Goal: Task Accomplishment & Management: Complete application form

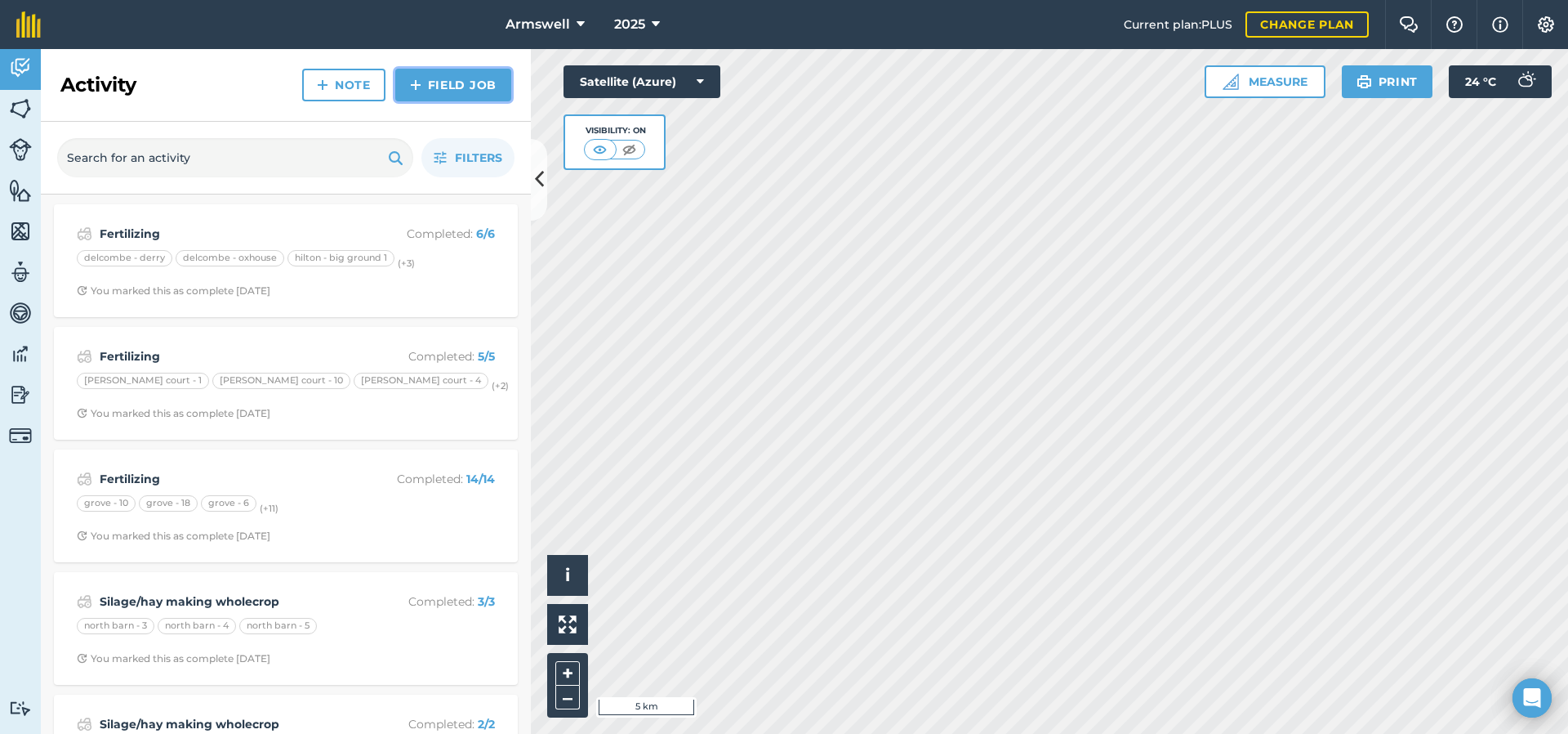
click at [447, 86] on link "Field Job" at bounding box center [453, 84] width 116 height 32
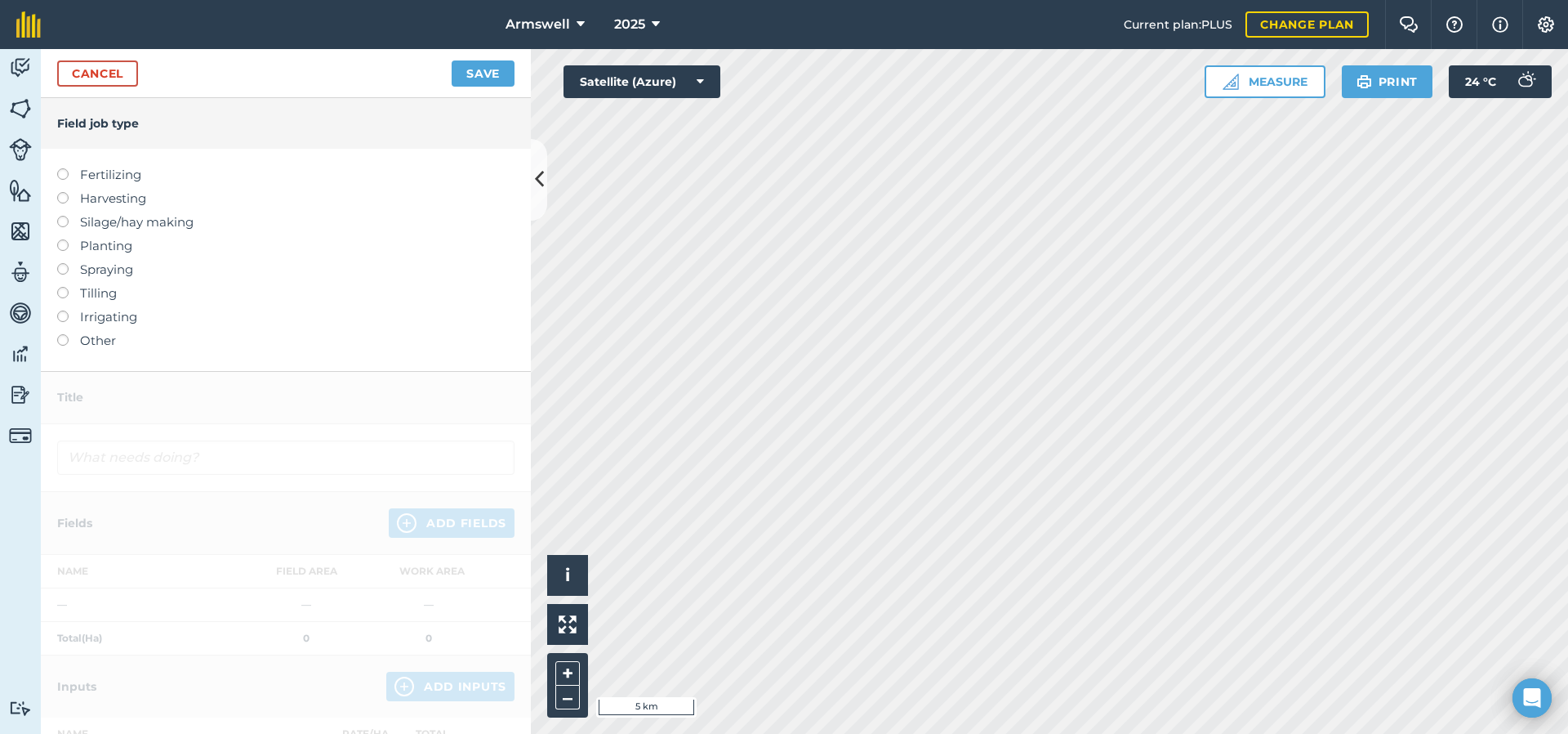
click at [68, 226] on label "Silage/hay making" at bounding box center [286, 222] width 457 height 20
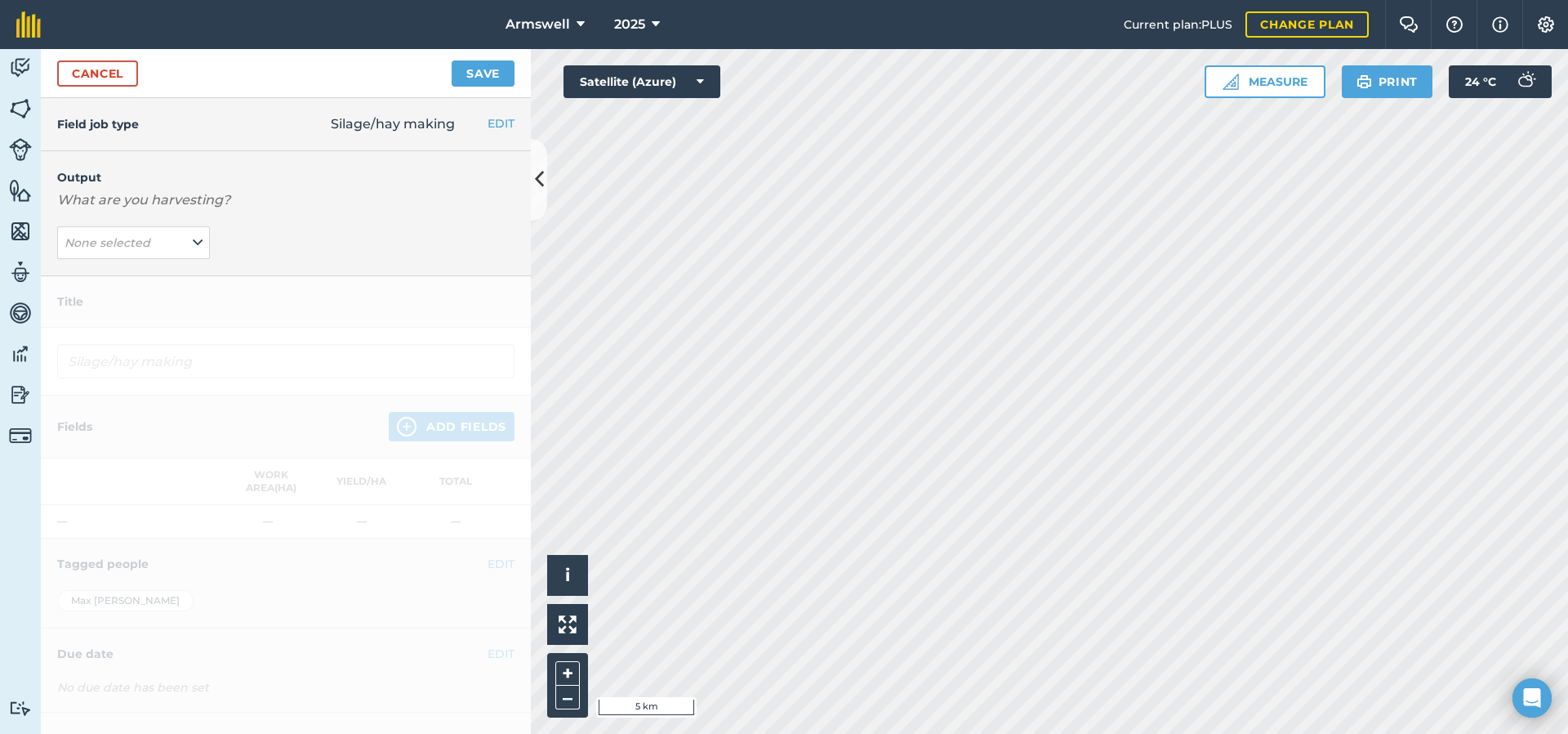
click at [66, 224] on div "Output What are you harvesting? None selected" at bounding box center [286, 213] width 490 height 125
click at [131, 236] on em "None selected" at bounding box center [107, 243] width 85 height 14
click at [138, 281] on button "GRASS ( t )" at bounding box center [134, 275] width 153 height 31
type input "Silage/hay making GRASS"
click at [400, 424] on img at bounding box center [407, 427] width 20 height 20
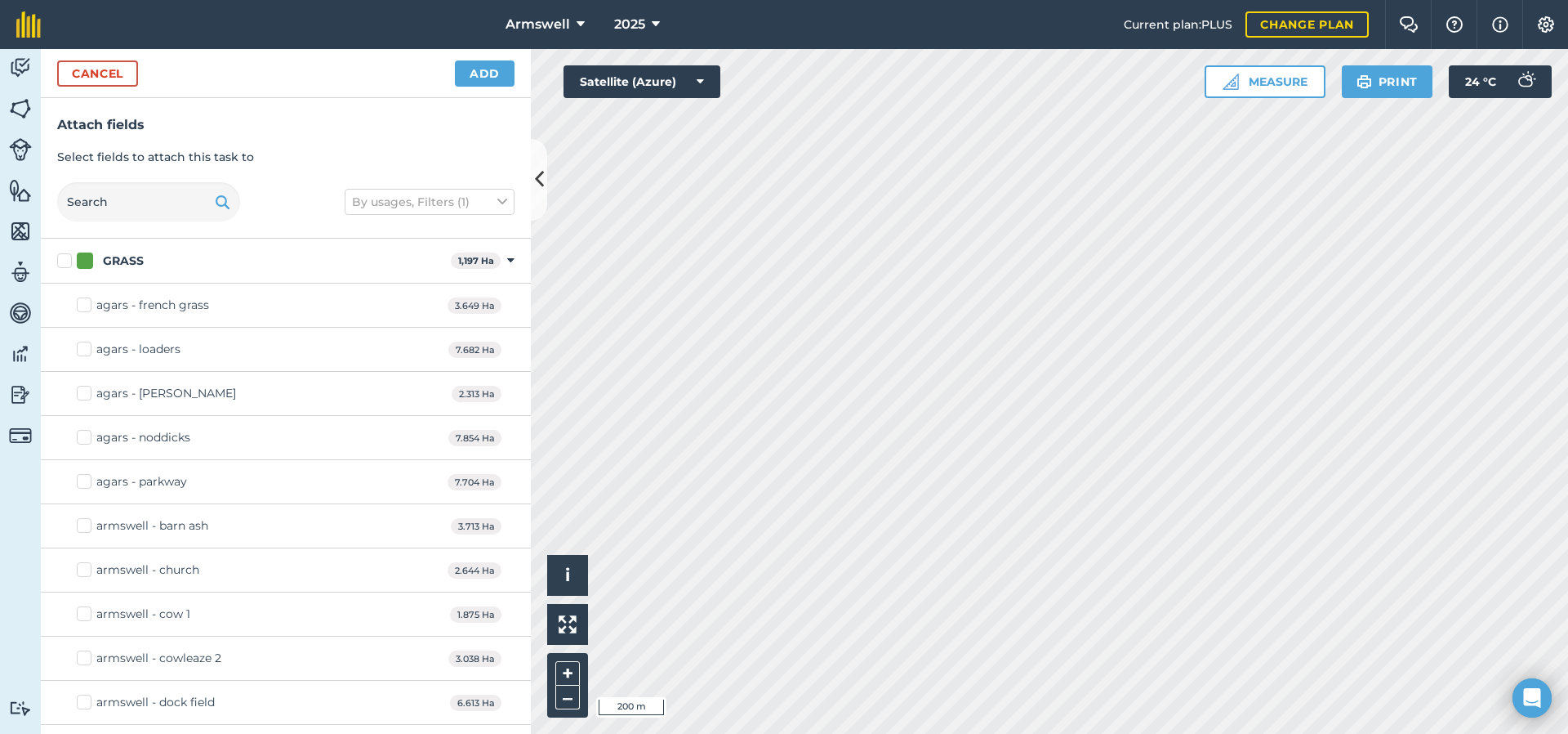
checkbox input "true"
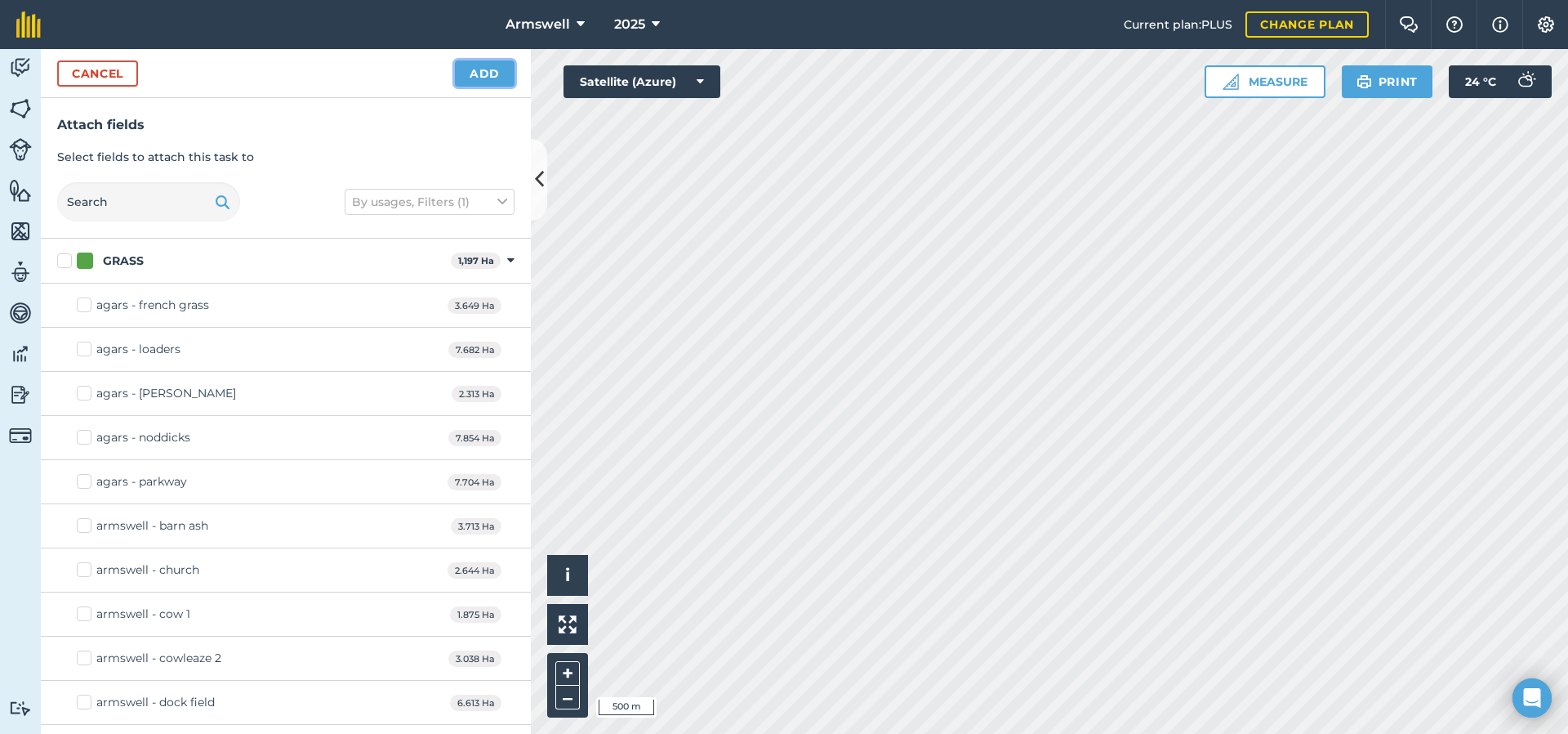
click at [474, 81] on button "Add" at bounding box center [485, 73] width 59 height 26
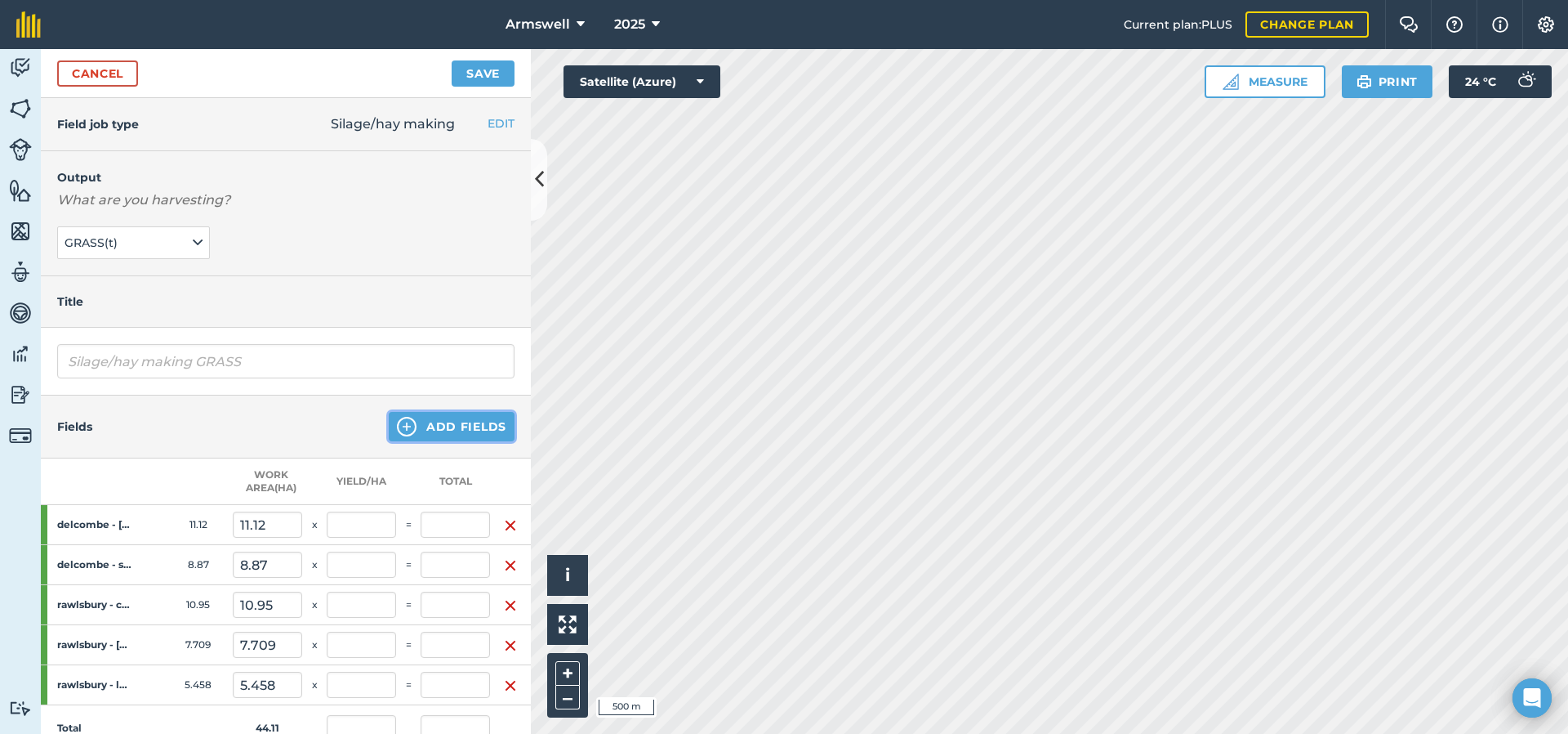
click at [411, 425] on button "Add Fields" at bounding box center [452, 426] width 126 height 30
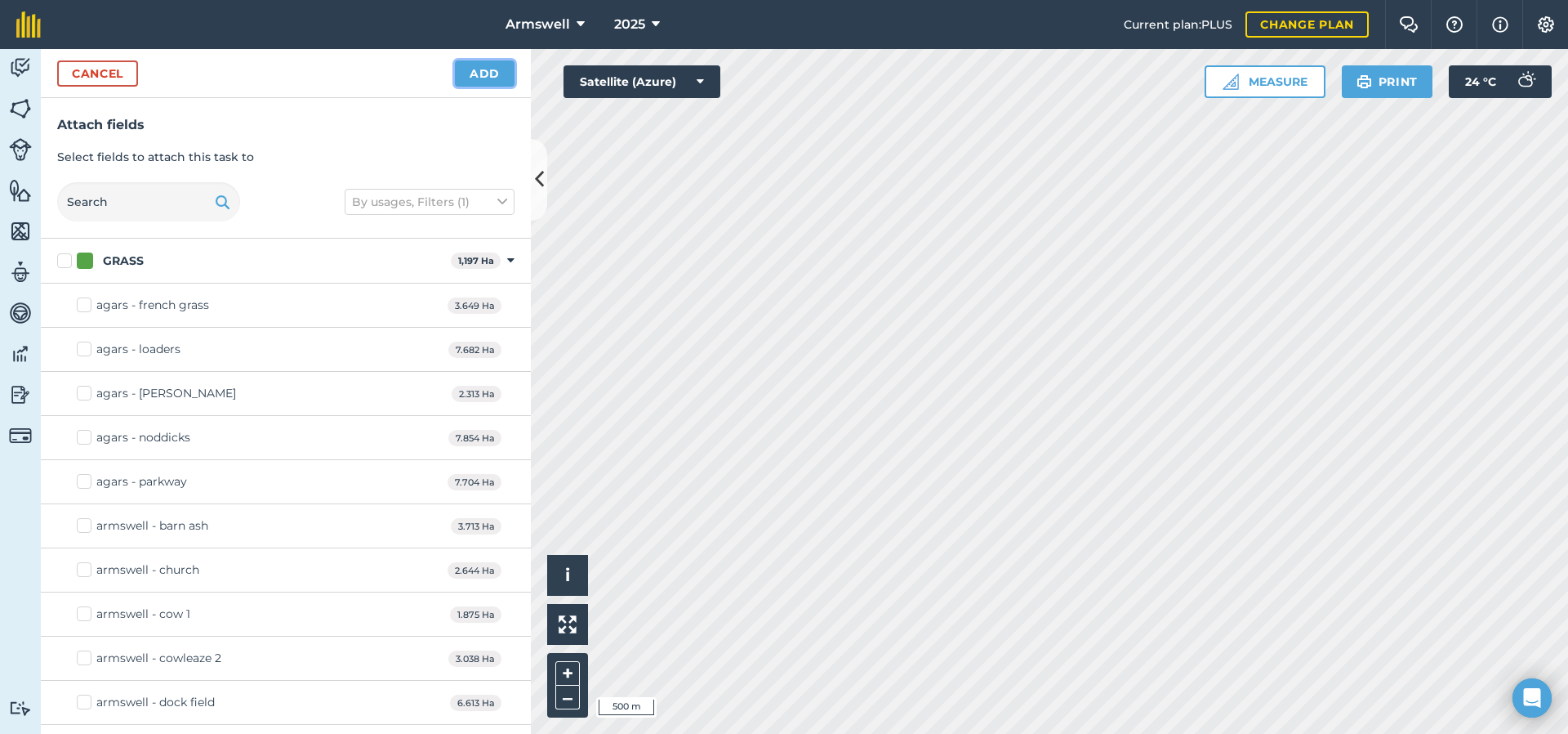
click at [474, 85] on button "Add" at bounding box center [485, 73] width 59 height 26
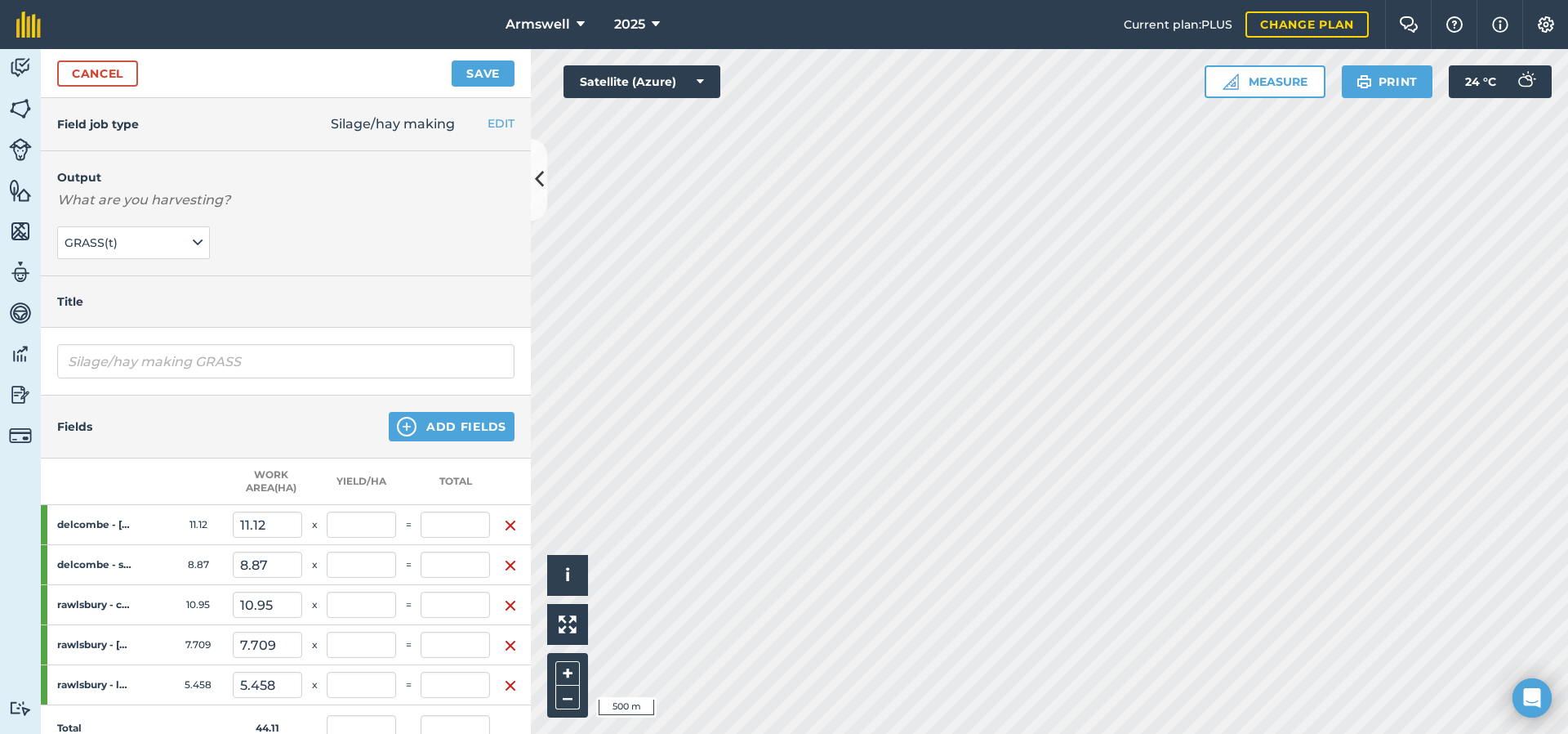
scroll to position [291, 0]
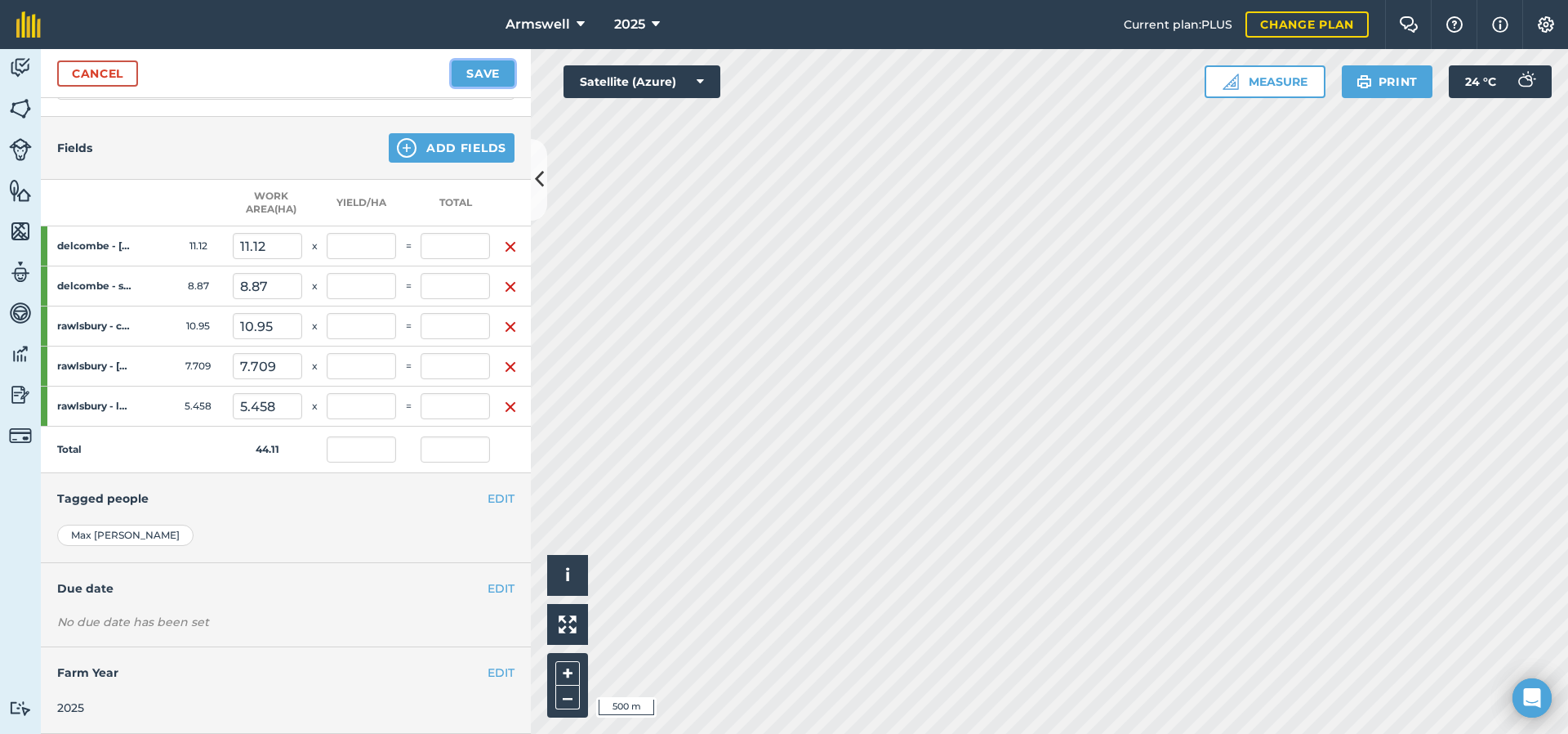
click at [461, 83] on button "Save" at bounding box center [483, 73] width 63 height 26
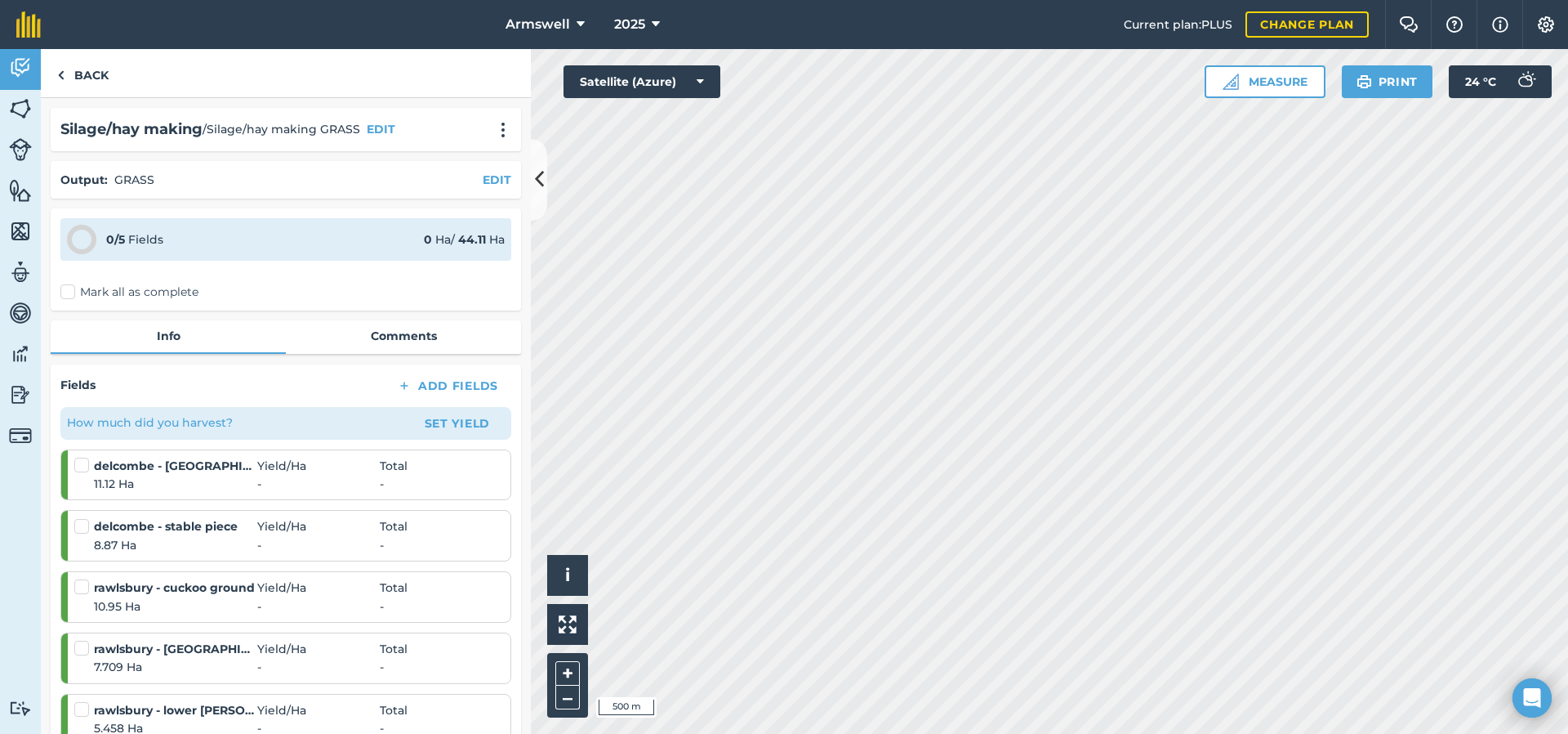
click at [149, 296] on label "Mark all as complete" at bounding box center [129, 292] width 138 height 17
click at [71, 294] on input "Mark all as complete" at bounding box center [66, 289] width 11 height 11
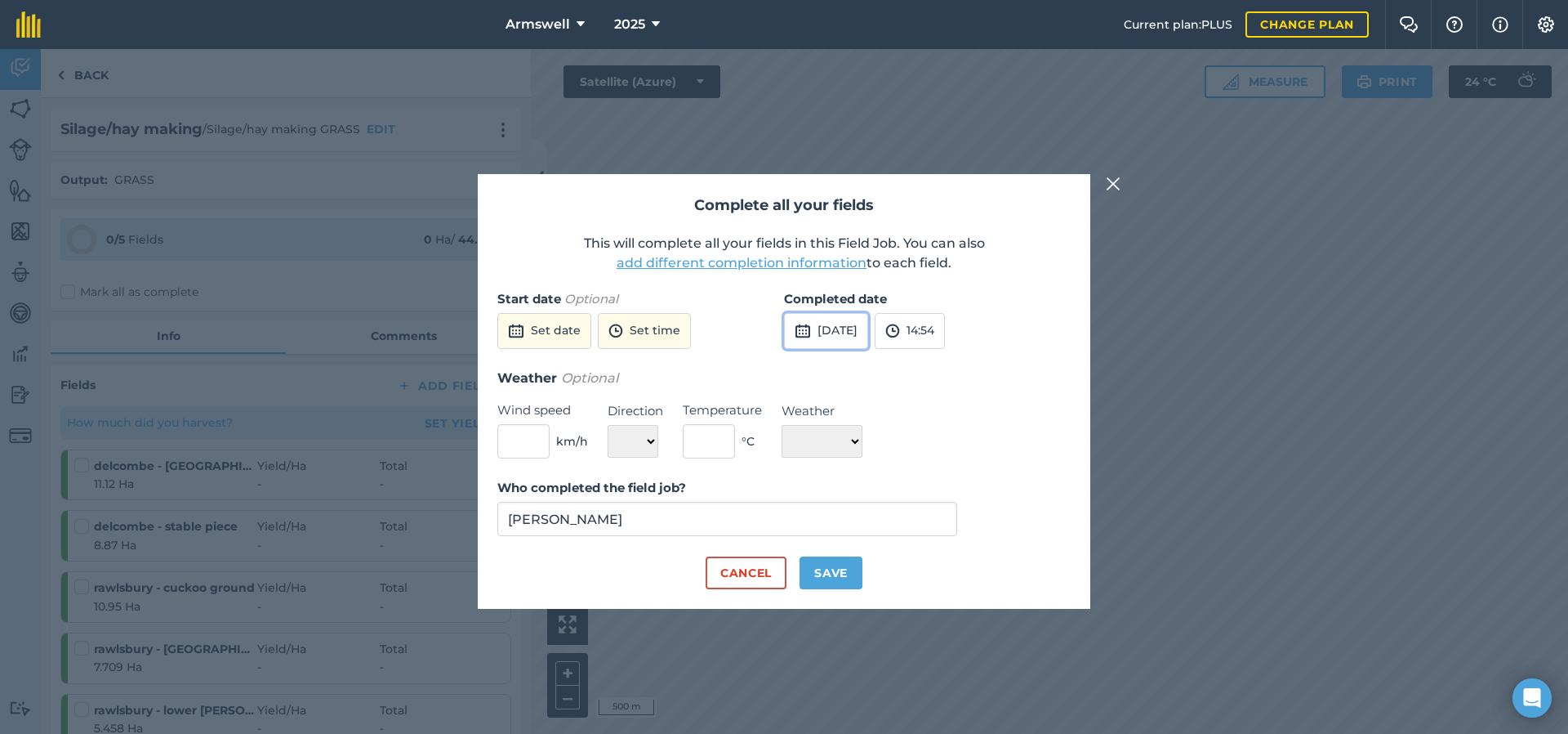
click at [852, 322] on button "[DATE]" at bounding box center [826, 331] width 84 height 36
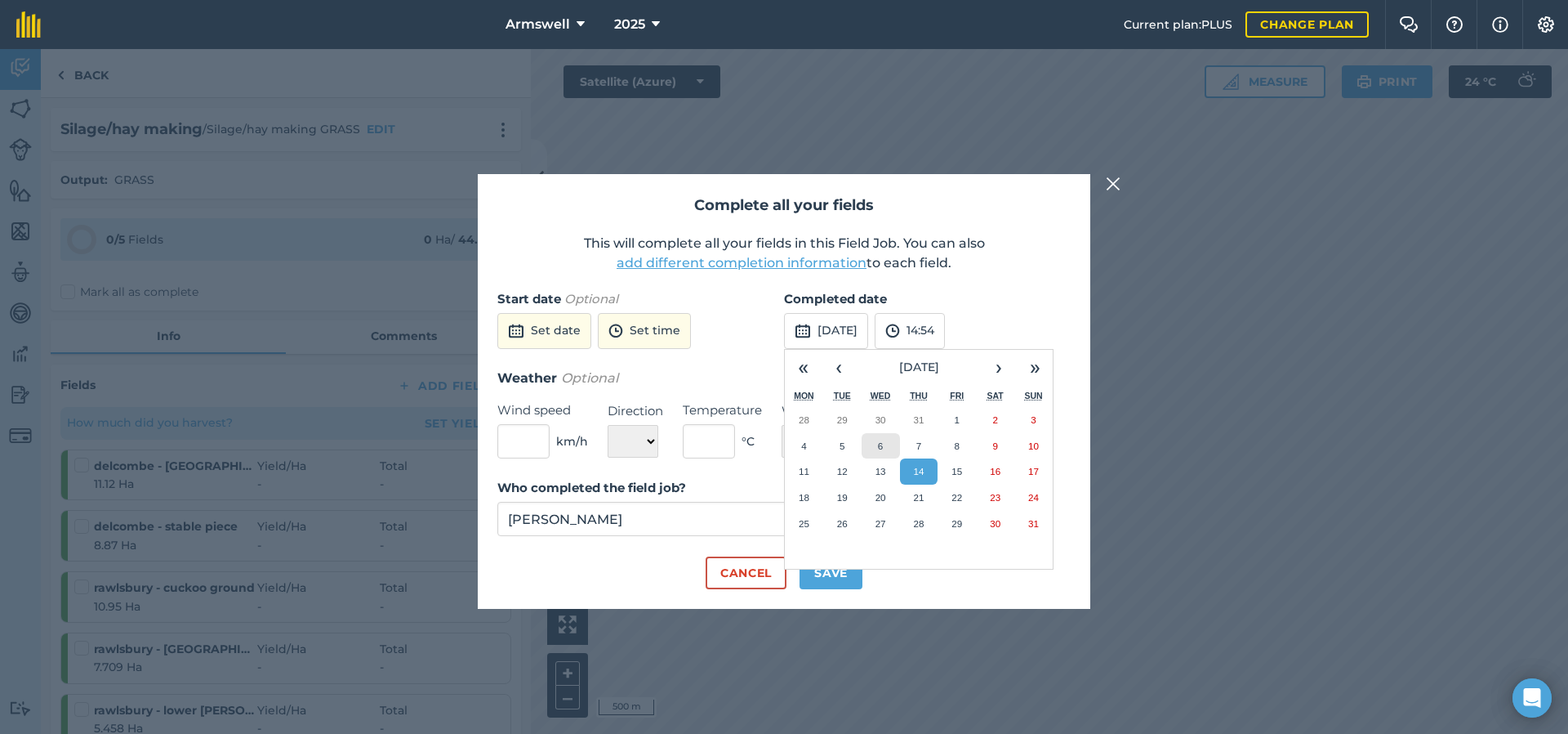
click at [876, 448] on button "6" at bounding box center [881, 446] width 39 height 26
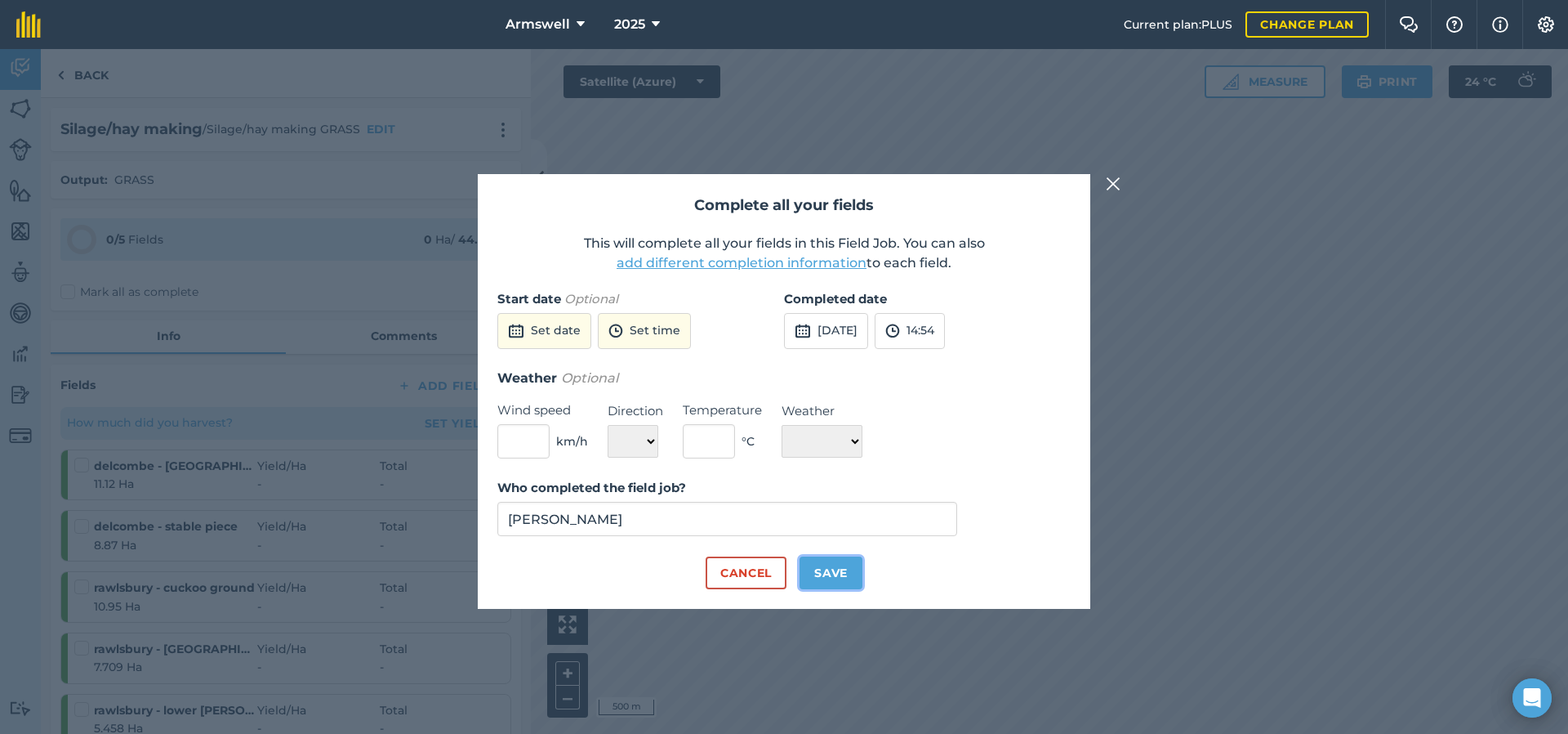
click at [821, 568] on button "Save" at bounding box center [831, 572] width 63 height 32
checkbox input "true"
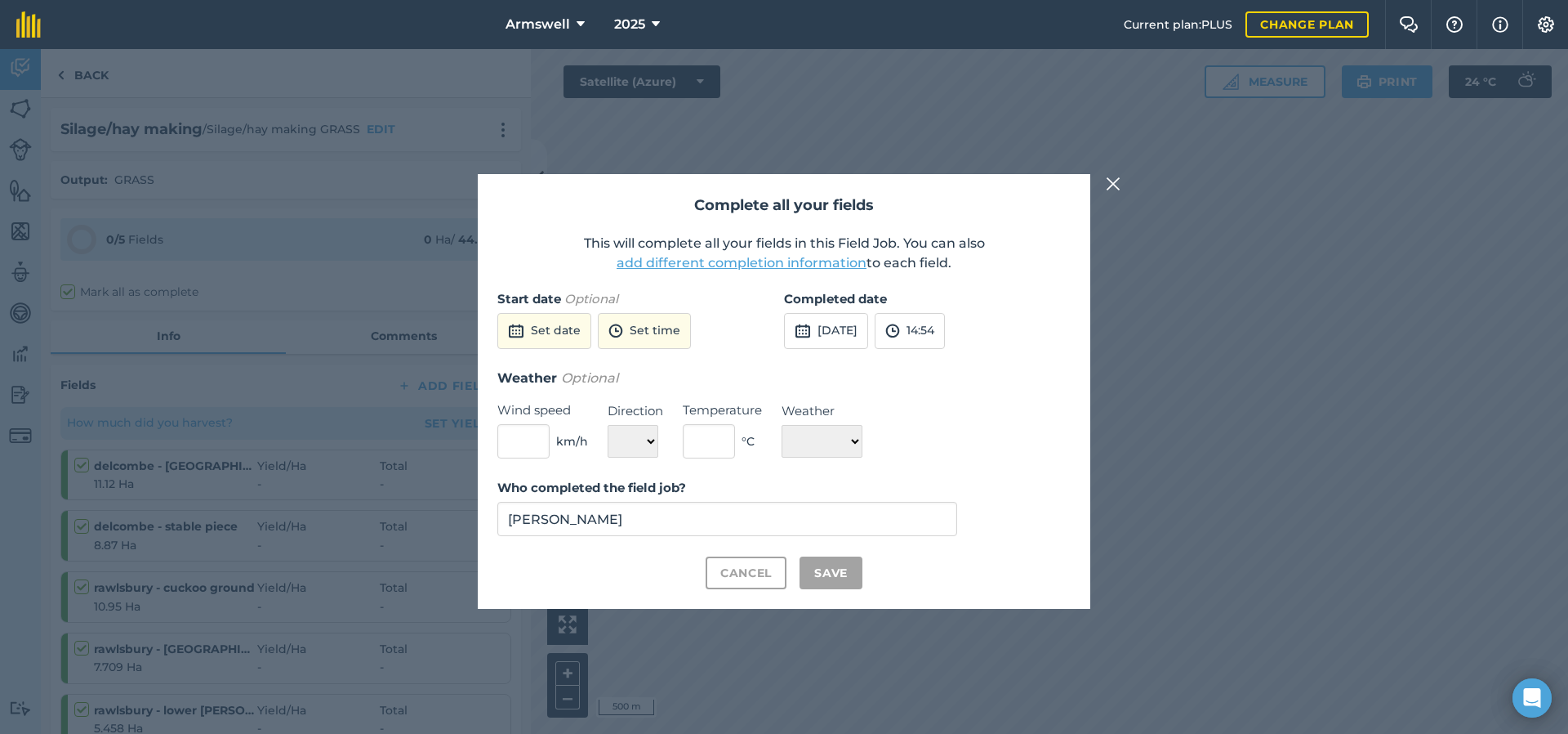
checkbox input "true"
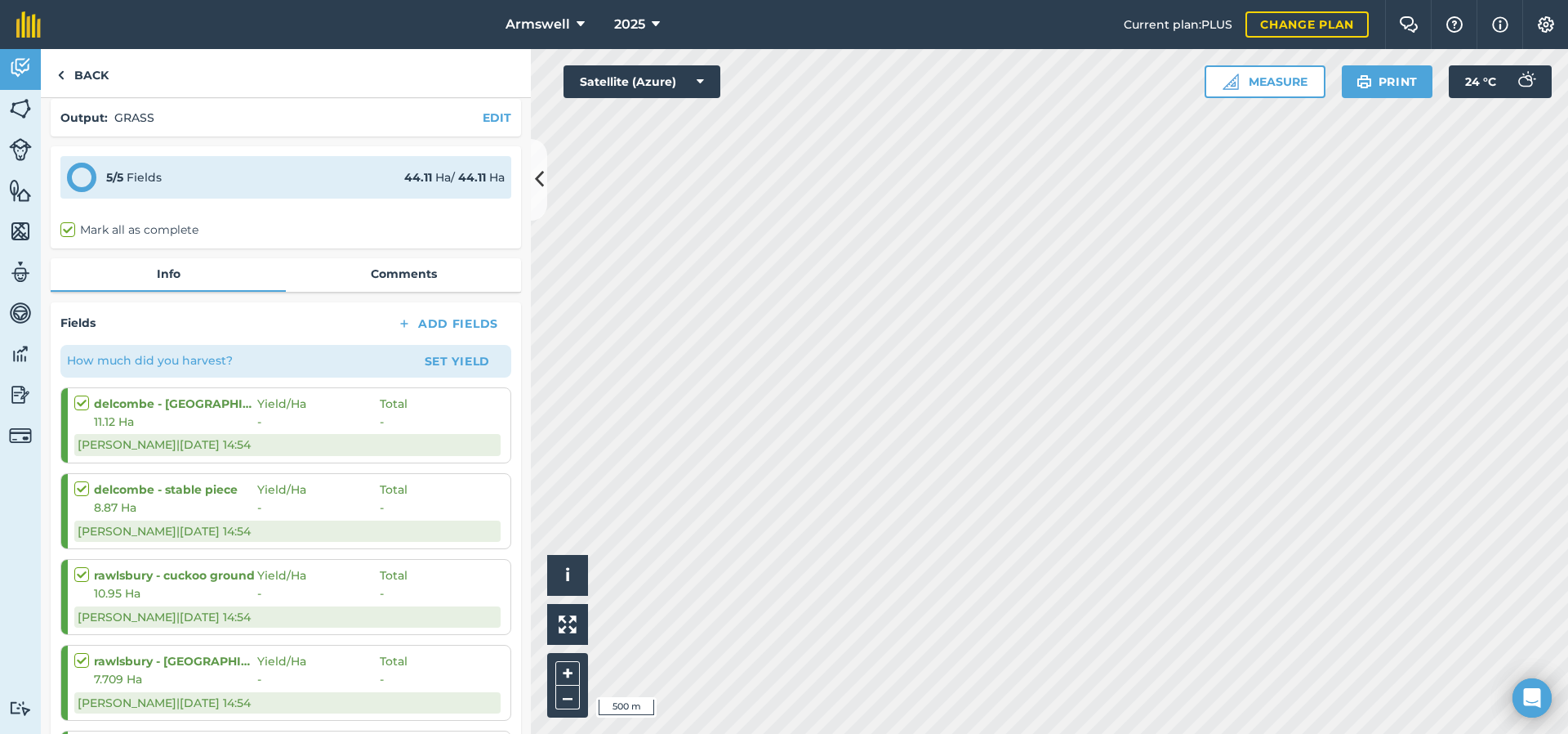
scroll to position [66, 0]
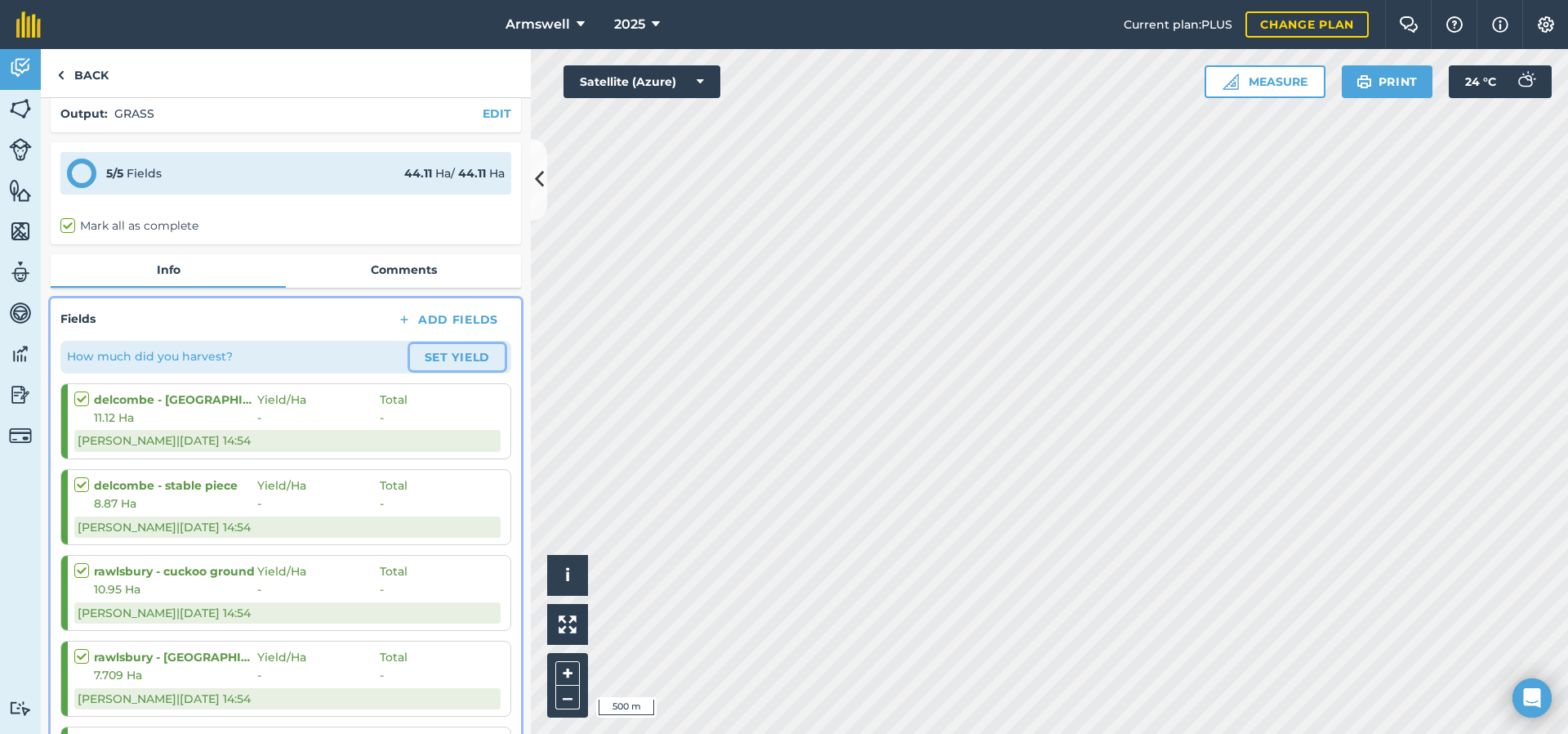
click at [459, 362] on button "Set Yield" at bounding box center [458, 357] width 95 height 26
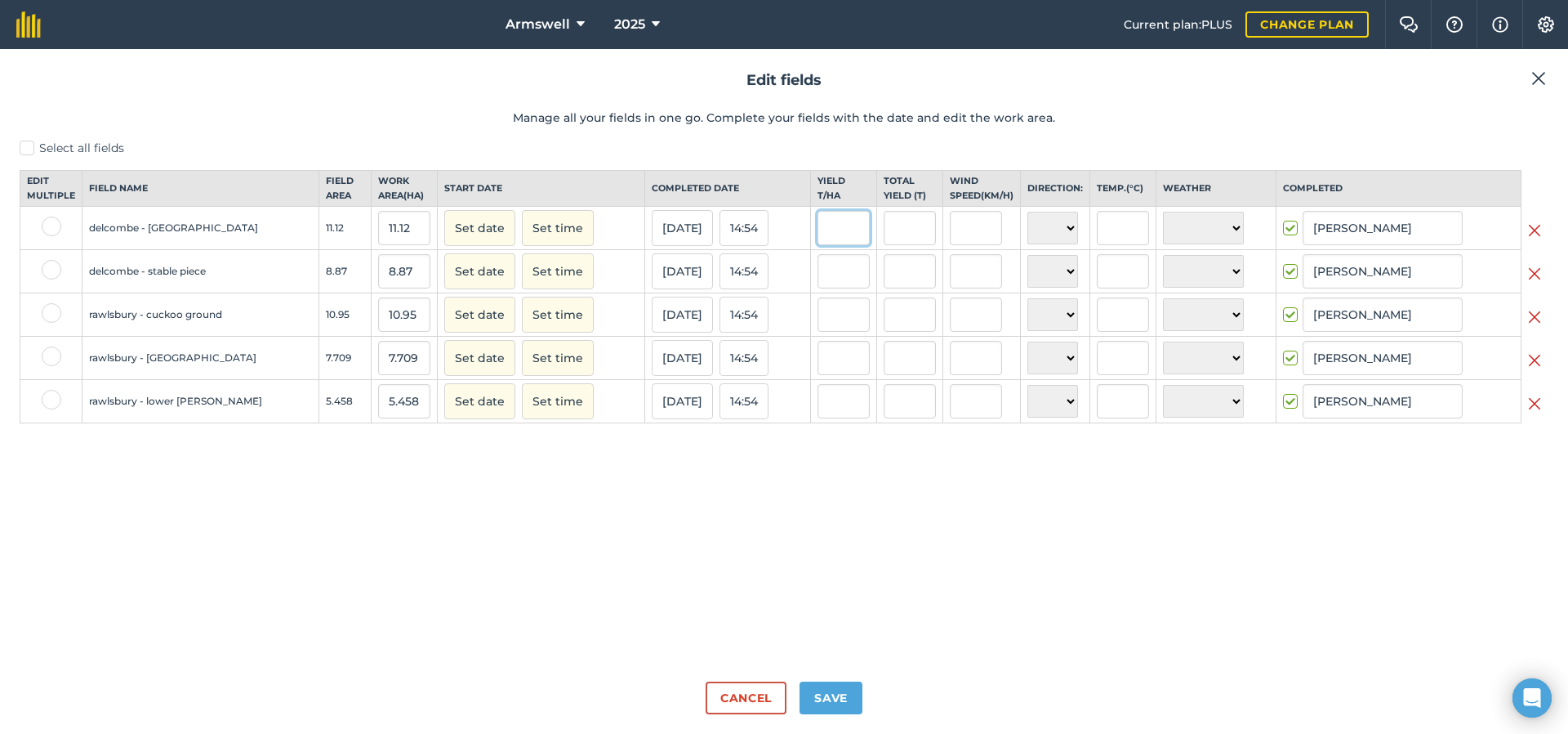
click at [835, 245] on input "text" at bounding box center [843, 228] width 52 height 34
click at [884, 245] on input "text" at bounding box center [910, 228] width 52 height 34
type input "33"
type input "2.9676258992805757"
click at [884, 283] on input "text" at bounding box center [910, 271] width 52 height 34
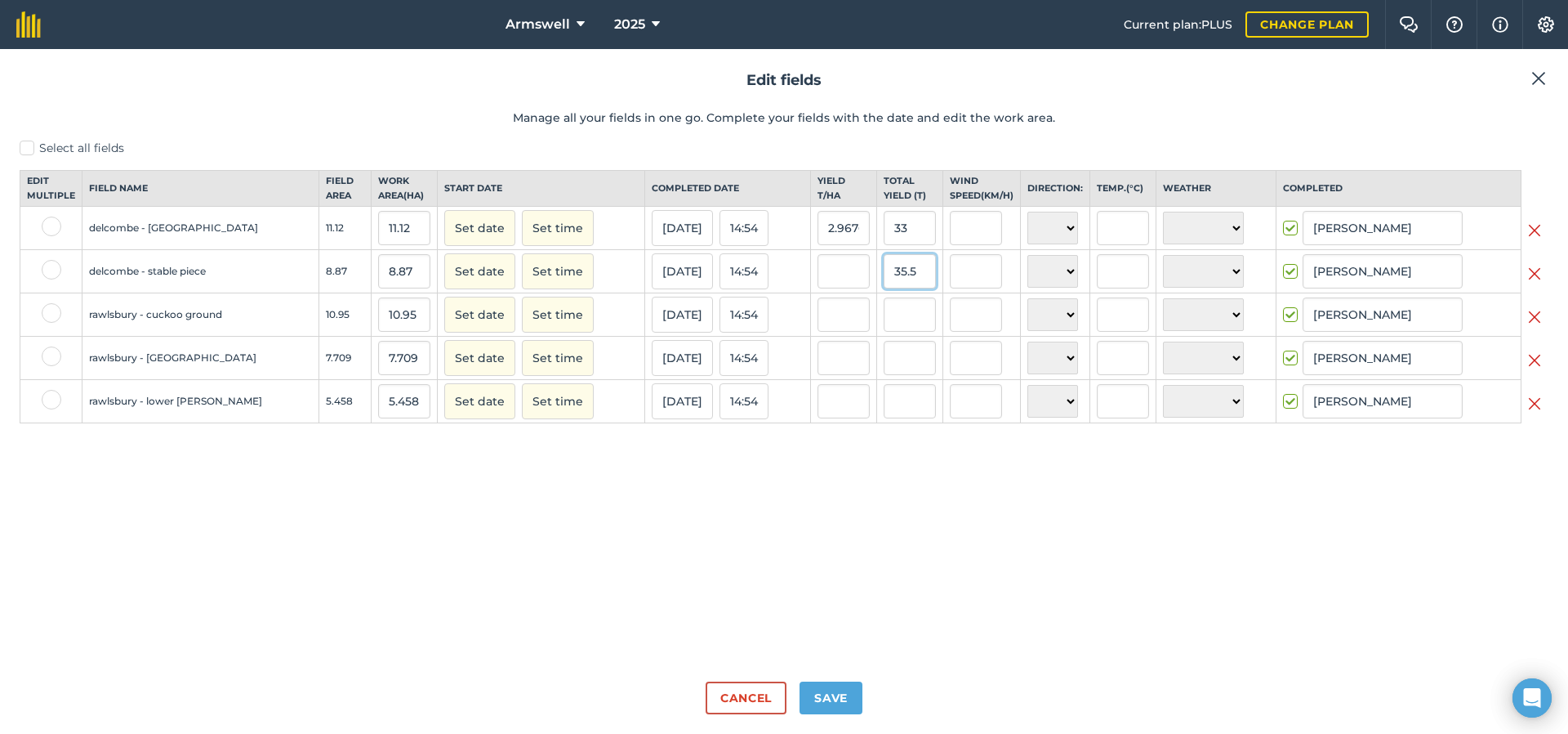
type input "35.5"
type input "4.002254791431793"
click at [898, 332] on input "text" at bounding box center [910, 314] width 52 height 34
type input "11"
type input "1.0045662100456623"
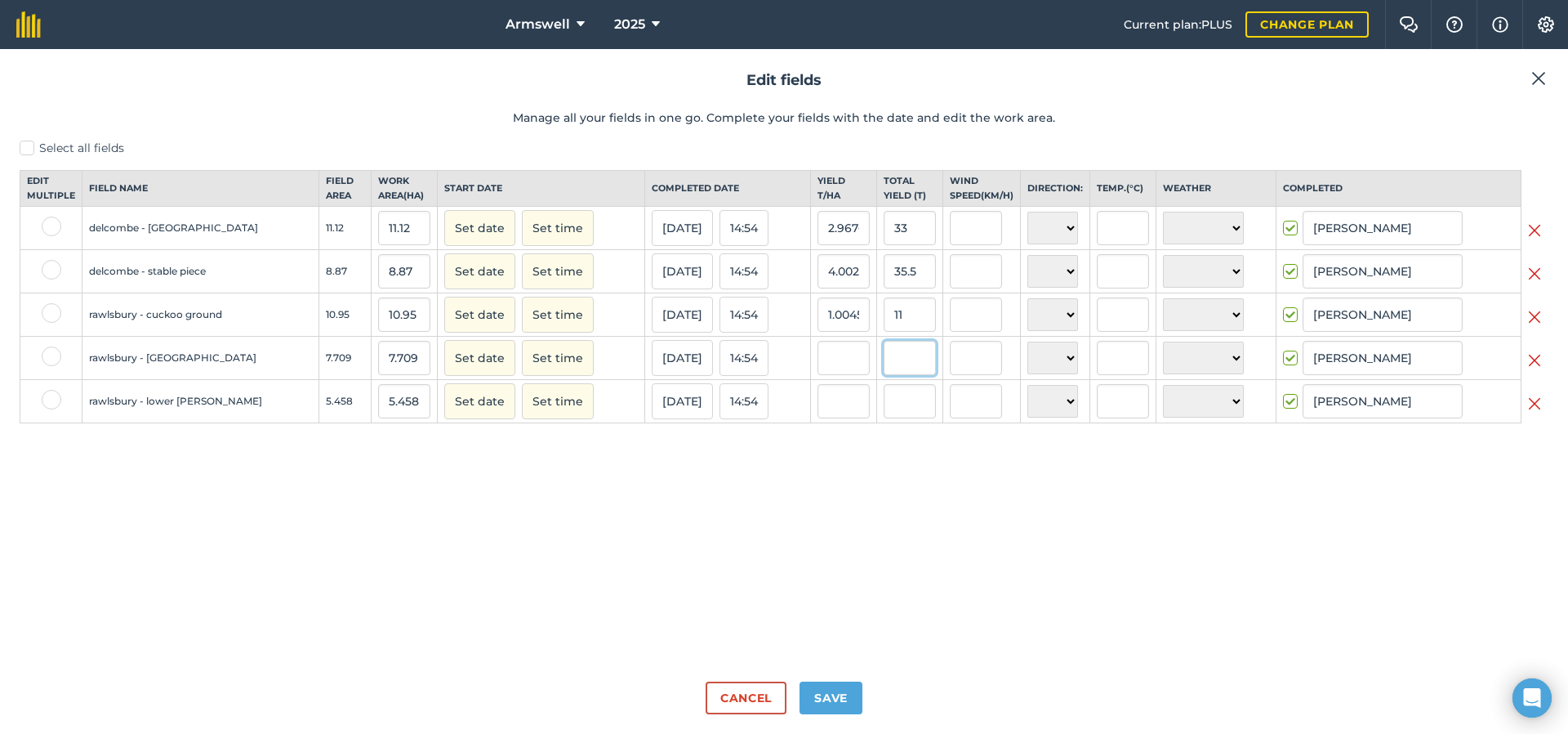
click at [908, 375] on input "text" at bounding box center [910, 358] width 52 height 34
type input "11"
type input "1.4269036191464524"
click at [903, 418] on input "text" at bounding box center [910, 401] width 52 height 34
type input "16.5"
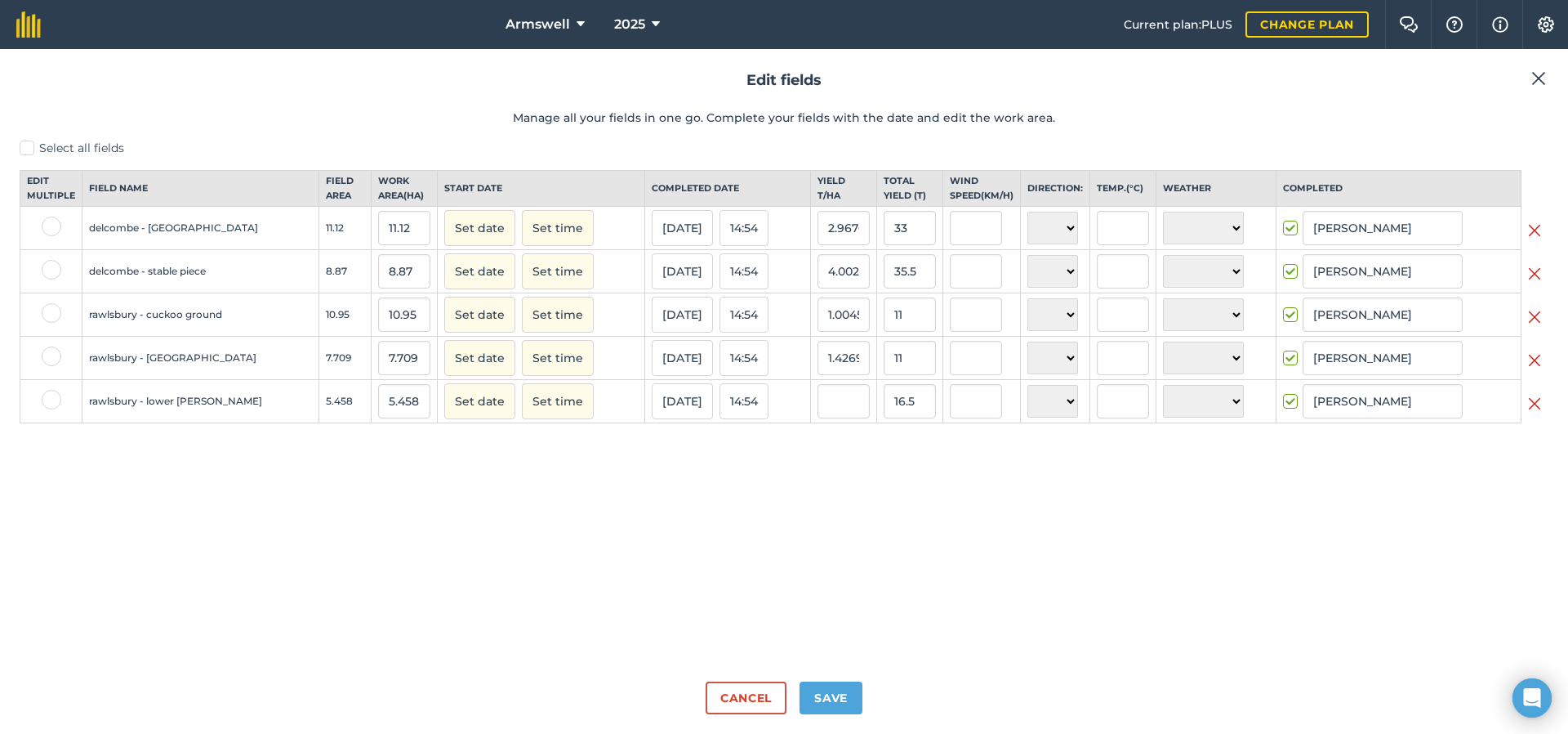
type input "3.023085379259802"
click at [853, 498] on div "Select all fields Edit multiple Field name Field Area Work area ( Ha ) Start da…" at bounding box center [784, 404] width 1529 height 528
click at [850, 693] on button "Save" at bounding box center [831, 698] width 63 height 32
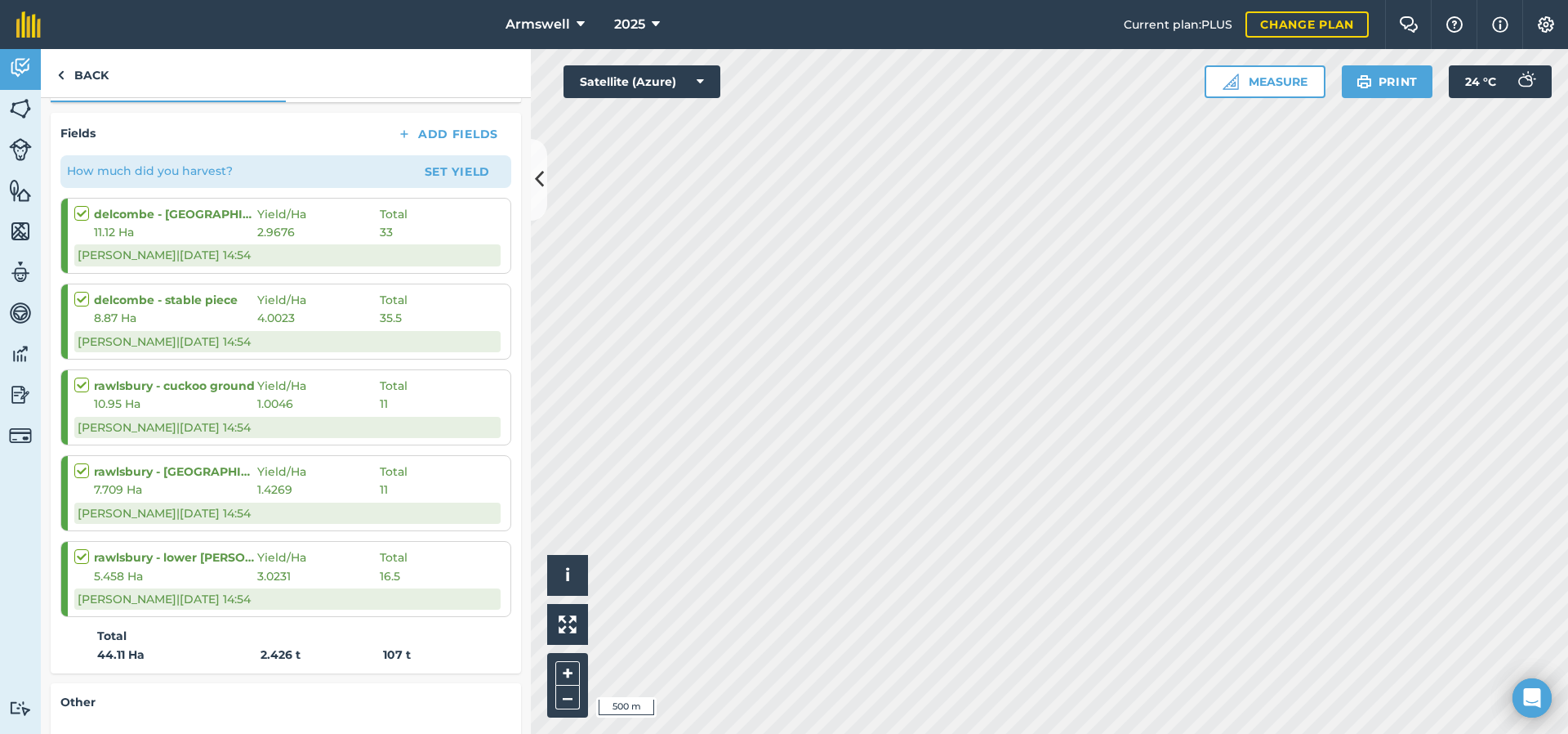
scroll to position [348, 0]
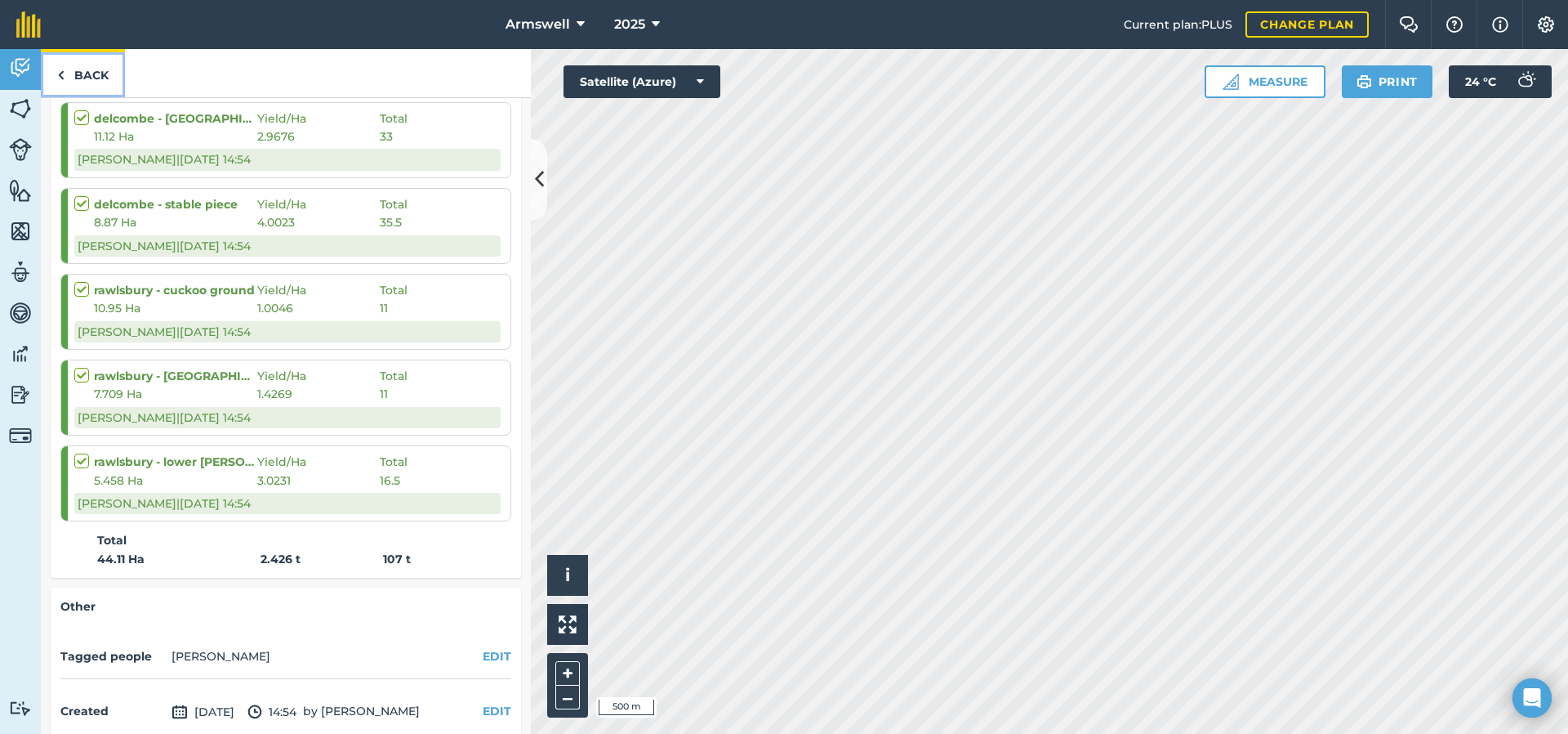
click at [93, 75] on link "Back" at bounding box center [83, 74] width 84 height 49
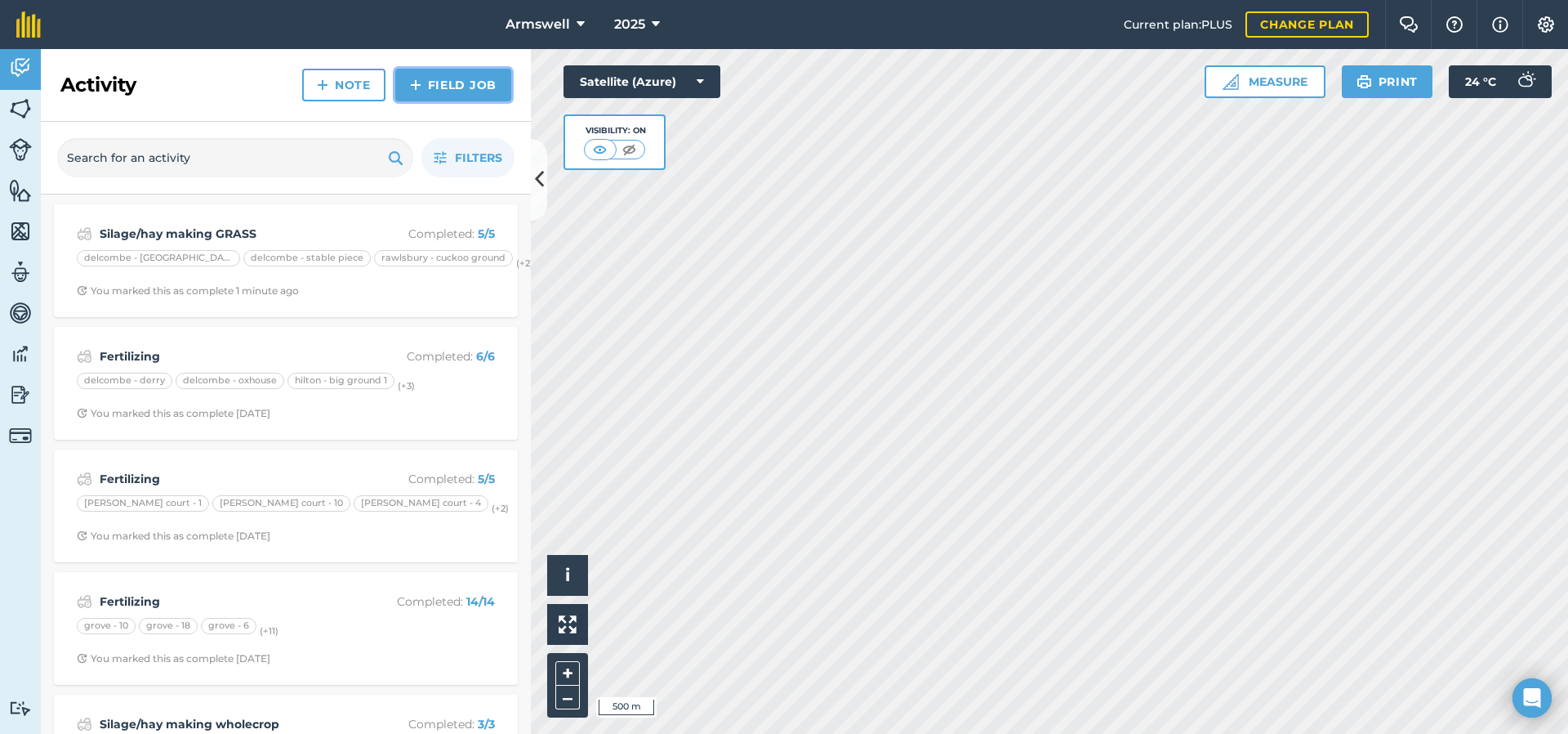
click at [445, 86] on link "Field Job" at bounding box center [453, 84] width 116 height 32
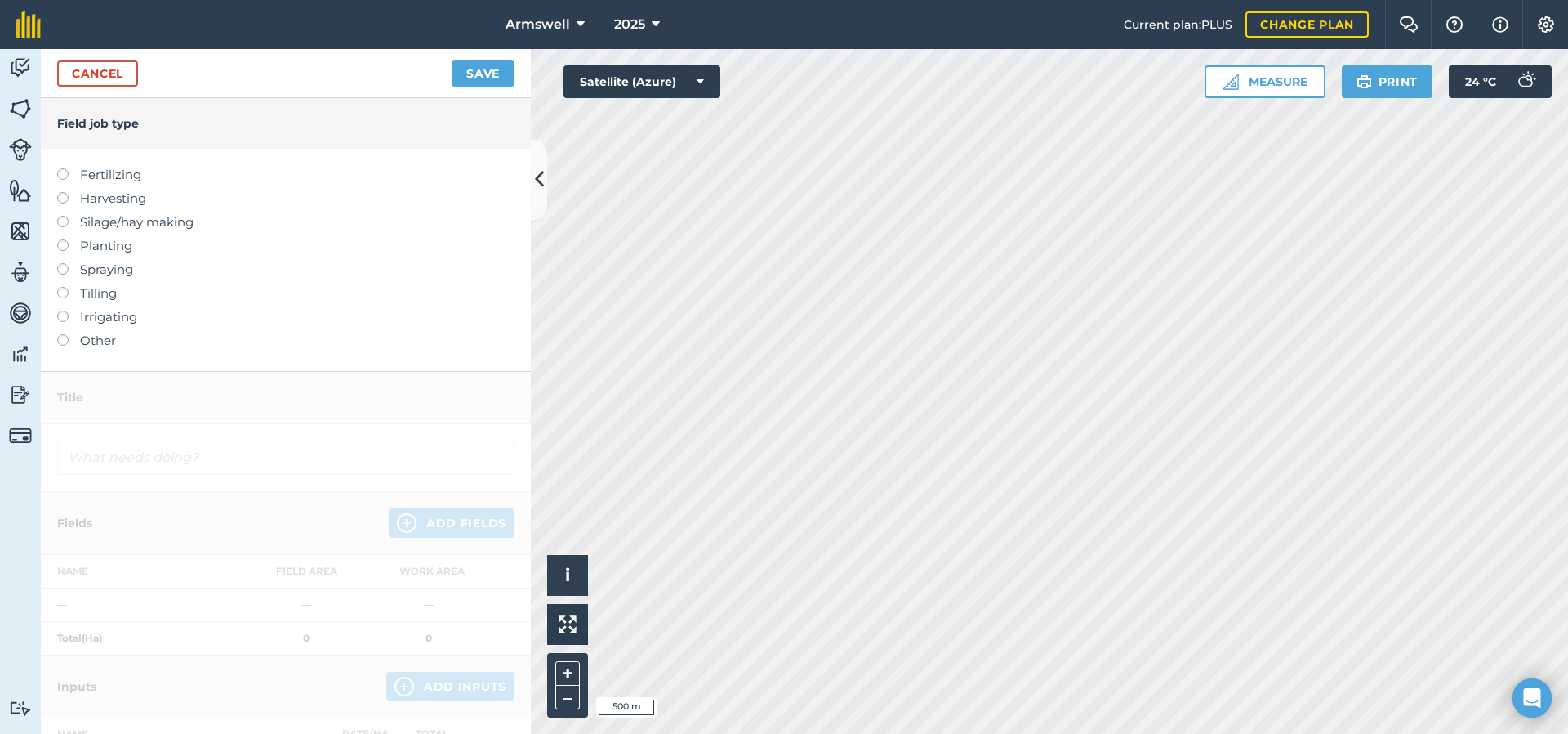
click at [166, 221] on label "Silage/hay making" at bounding box center [286, 222] width 457 height 20
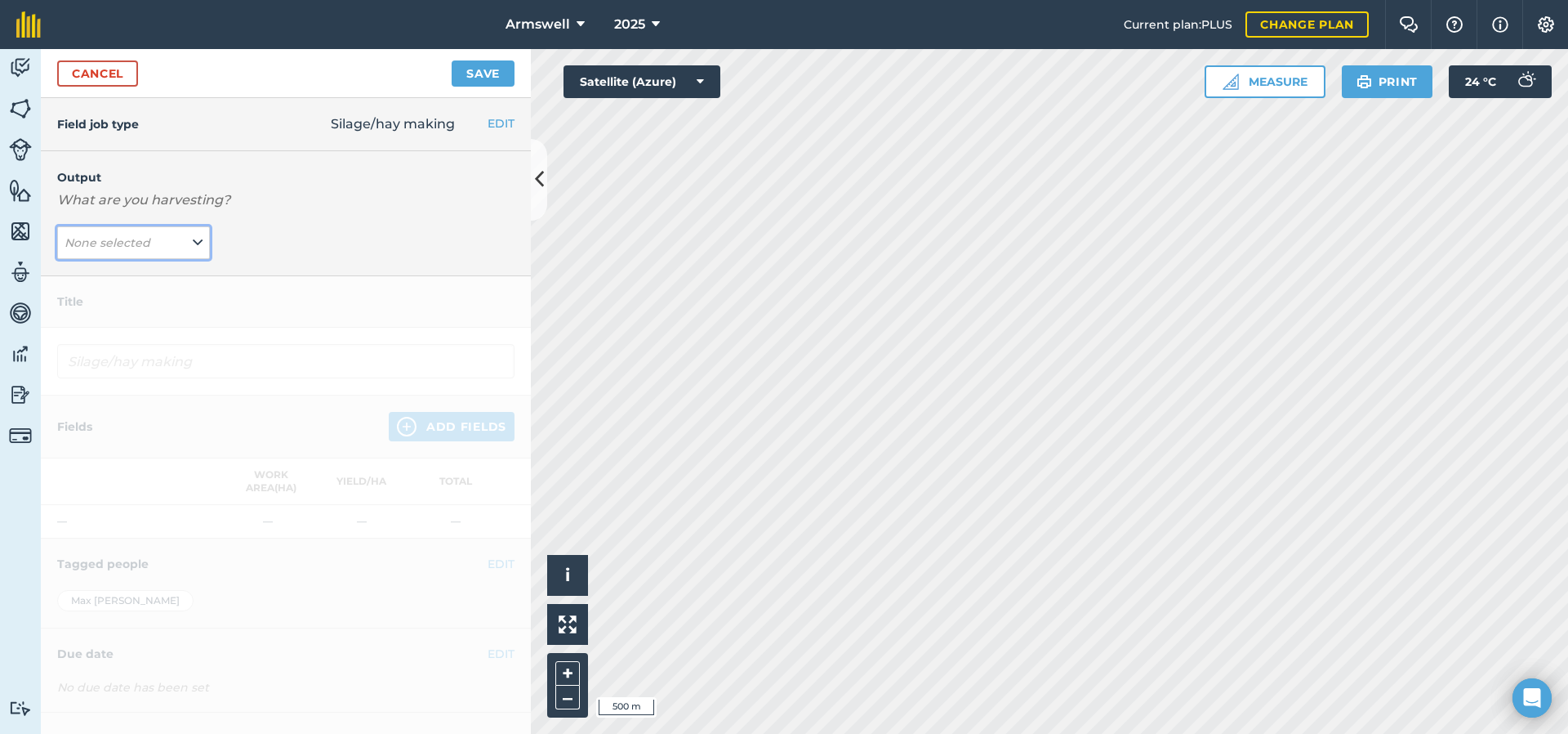
click at [161, 239] on button "None selected" at bounding box center [134, 243] width 153 height 32
click at [137, 263] on button "GRASS ( t )" at bounding box center [134, 275] width 153 height 31
type input "Silage/hay making GRASS"
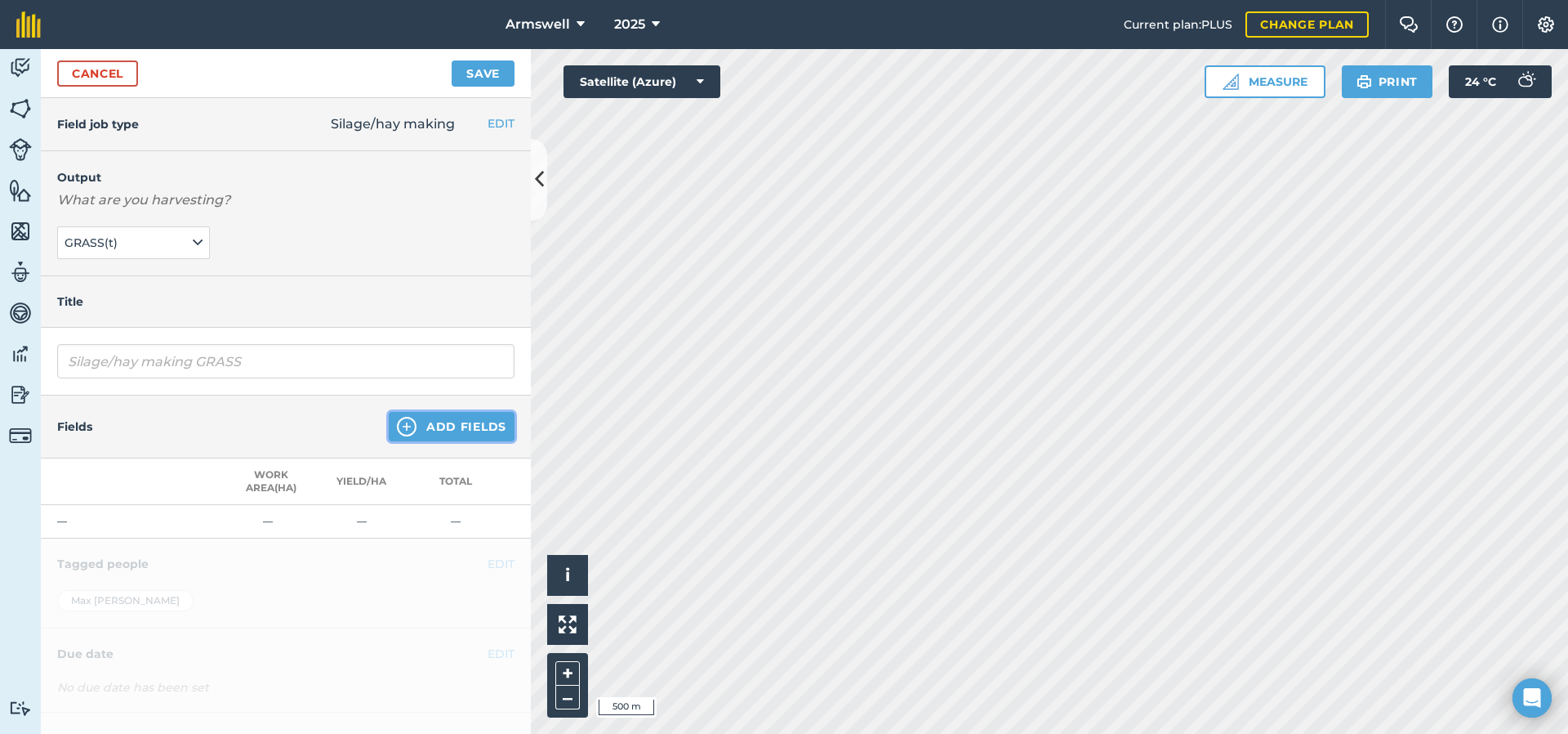
click at [428, 436] on button "Add Fields" at bounding box center [452, 426] width 126 height 30
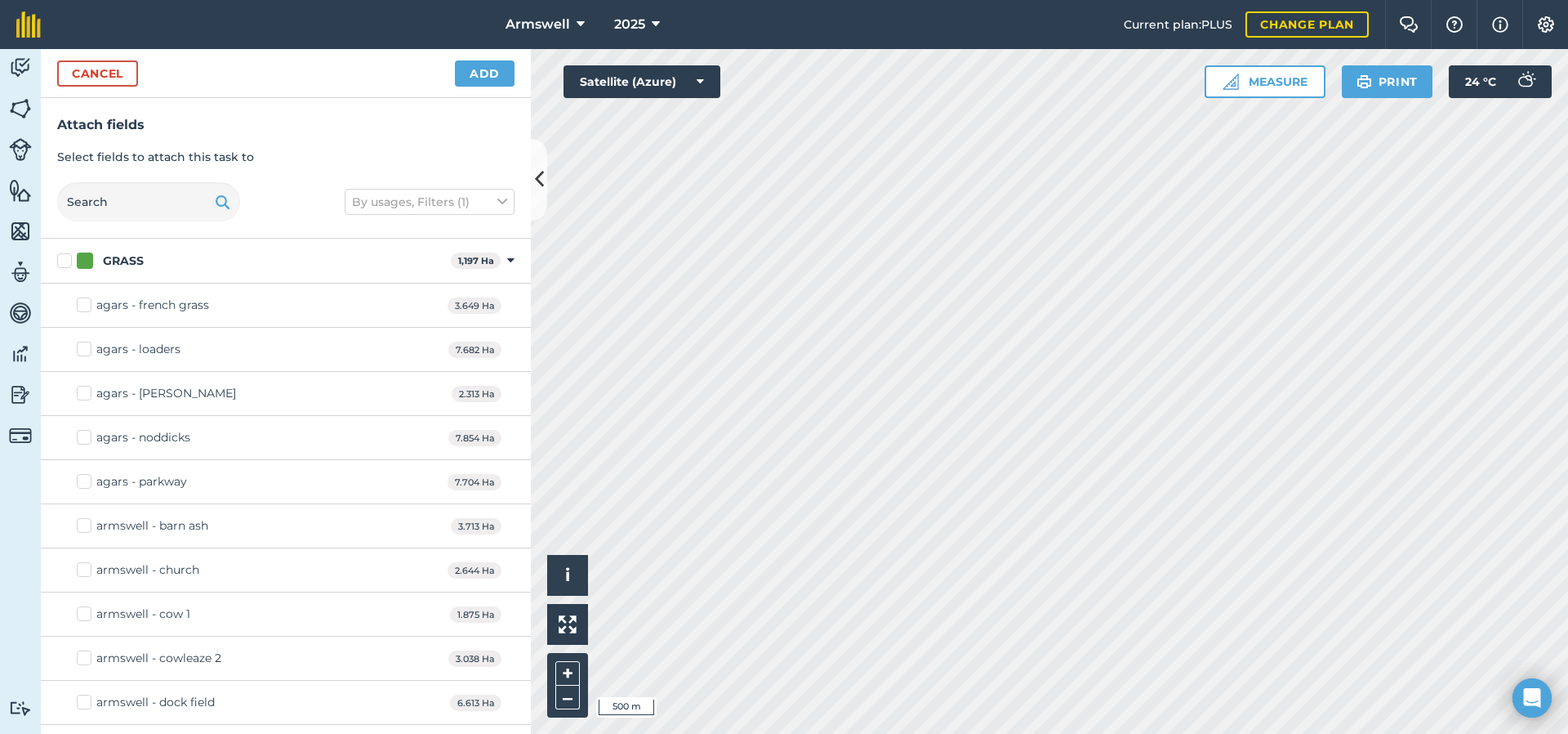
checkbox input "true"
click at [465, 83] on button "Add" at bounding box center [485, 73] width 59 height 26
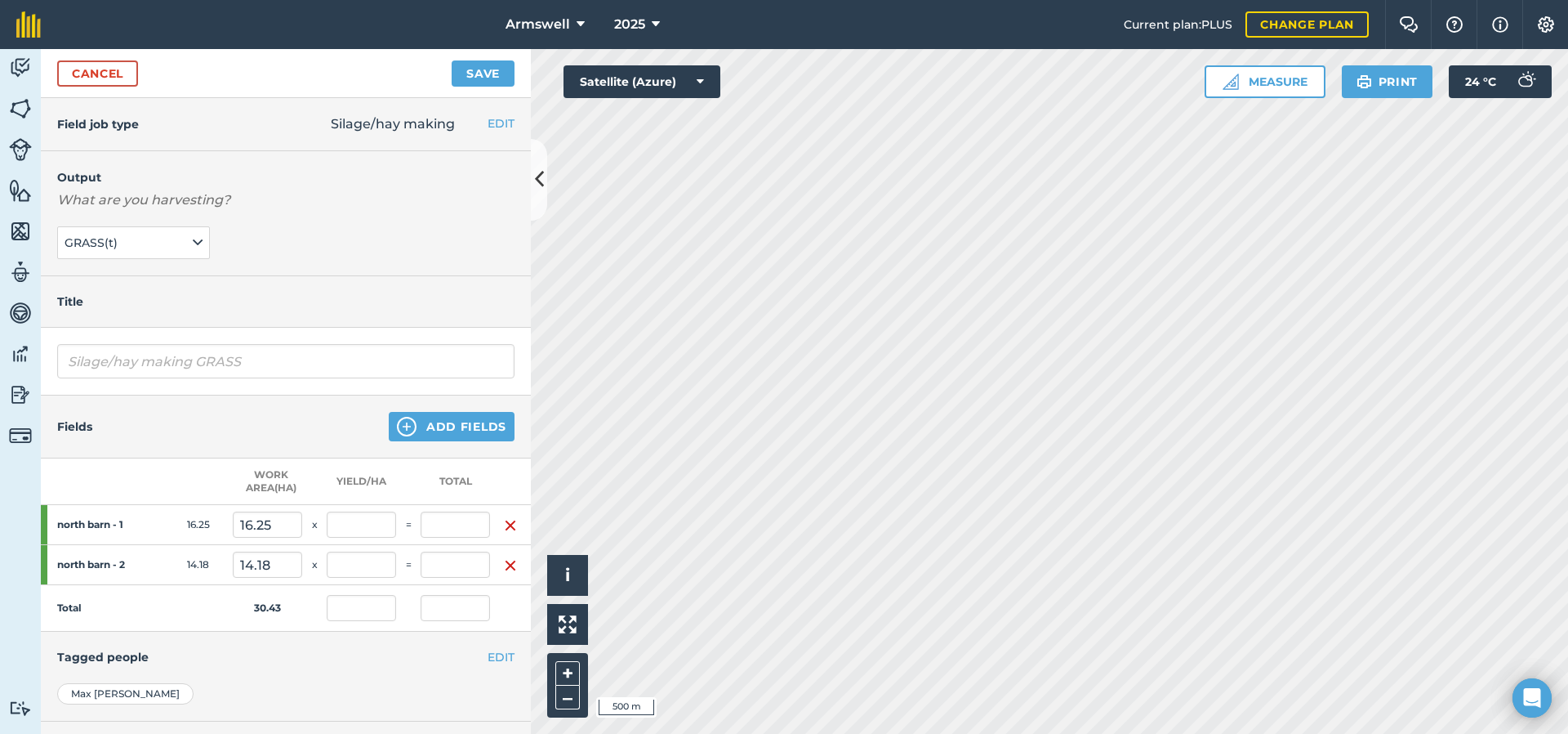
scroll to position [137, 0]
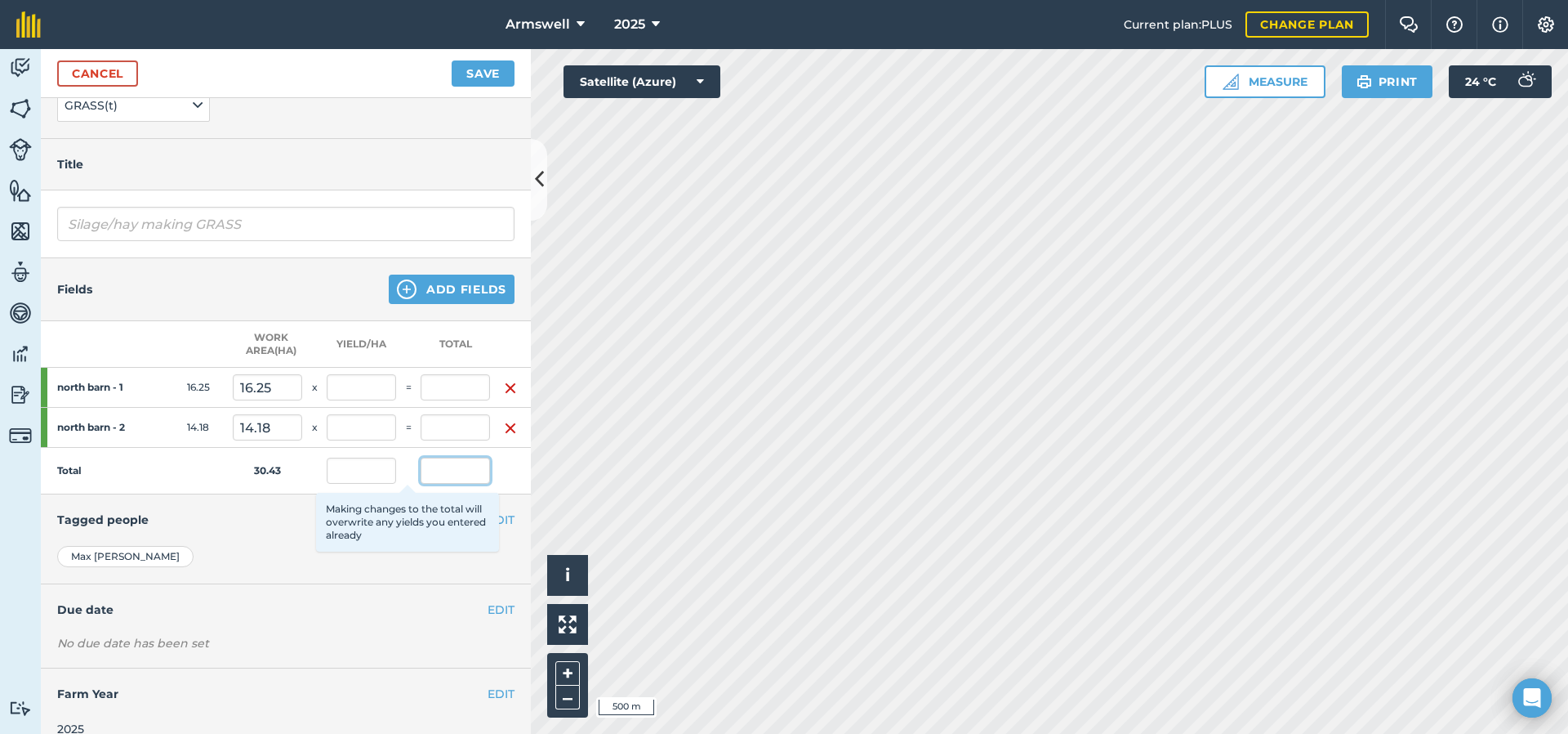
click at [451, 471] on input "text" at bounding box center [454, 470] width 69 height 26
type input "96"
type input "3.155"
type input "51.265"
type input "3.155"
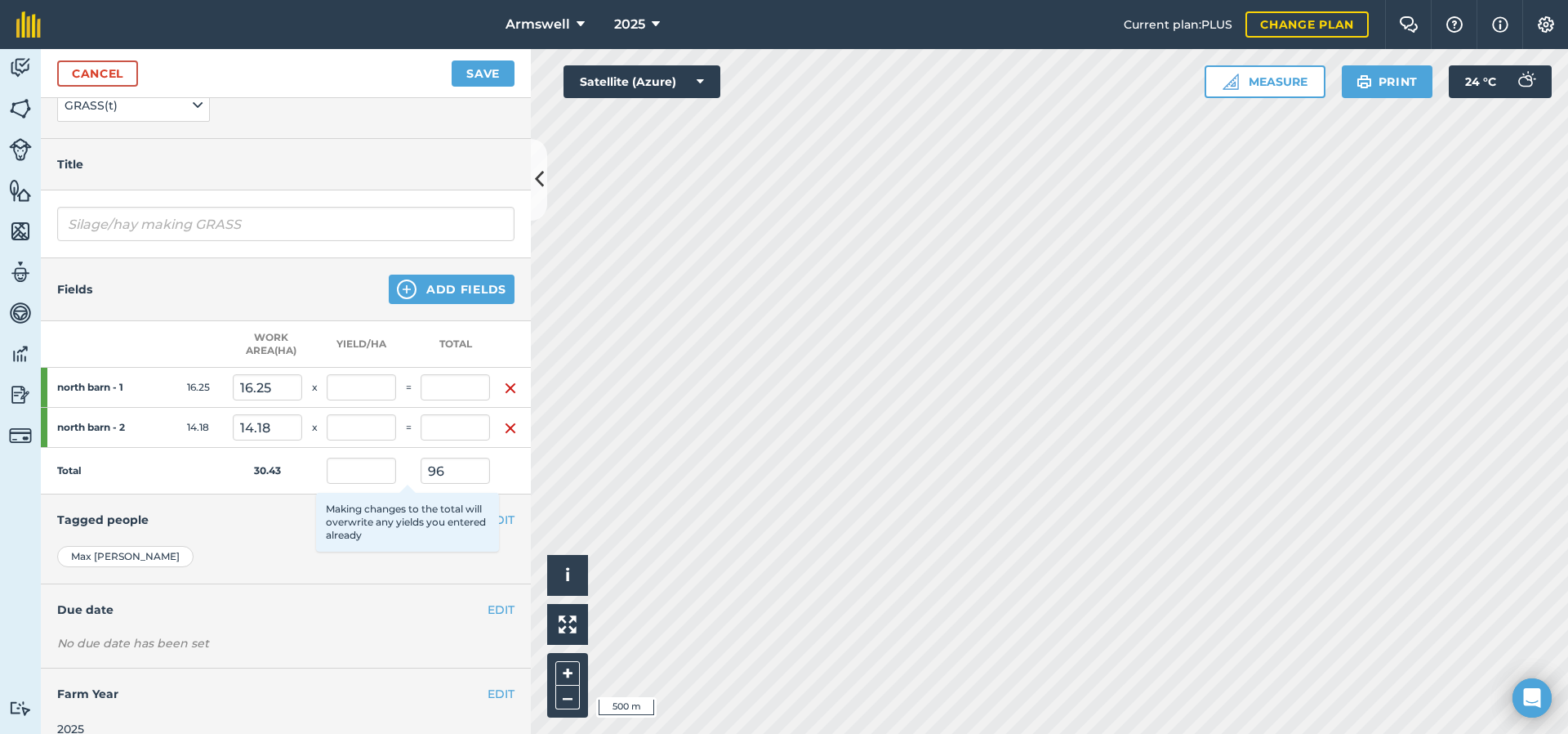
type input "3.155"
type input "44.735"
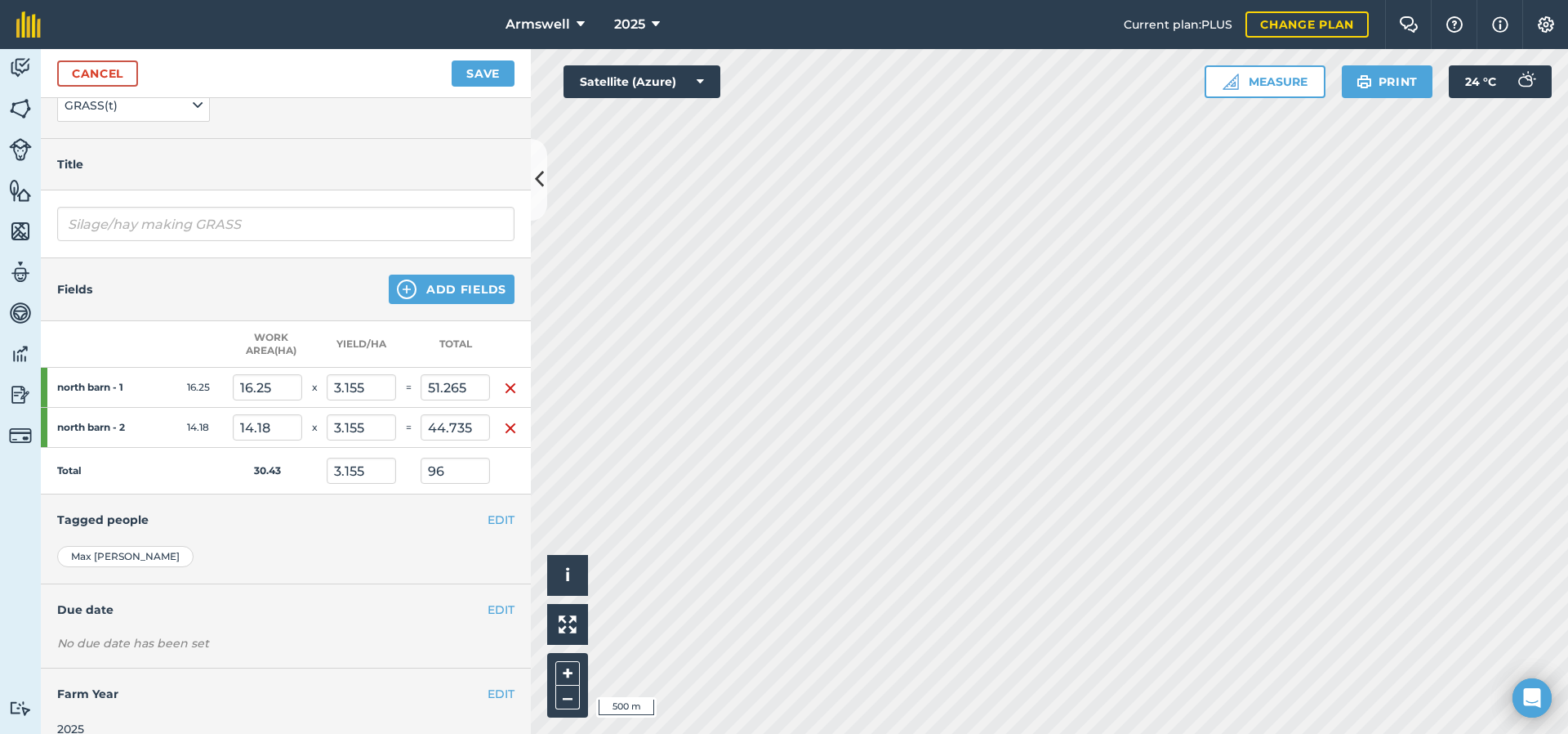
click at [285, 544] on div "EDIT Tagged people" at bounding box center [286, 519] width 490 height 50
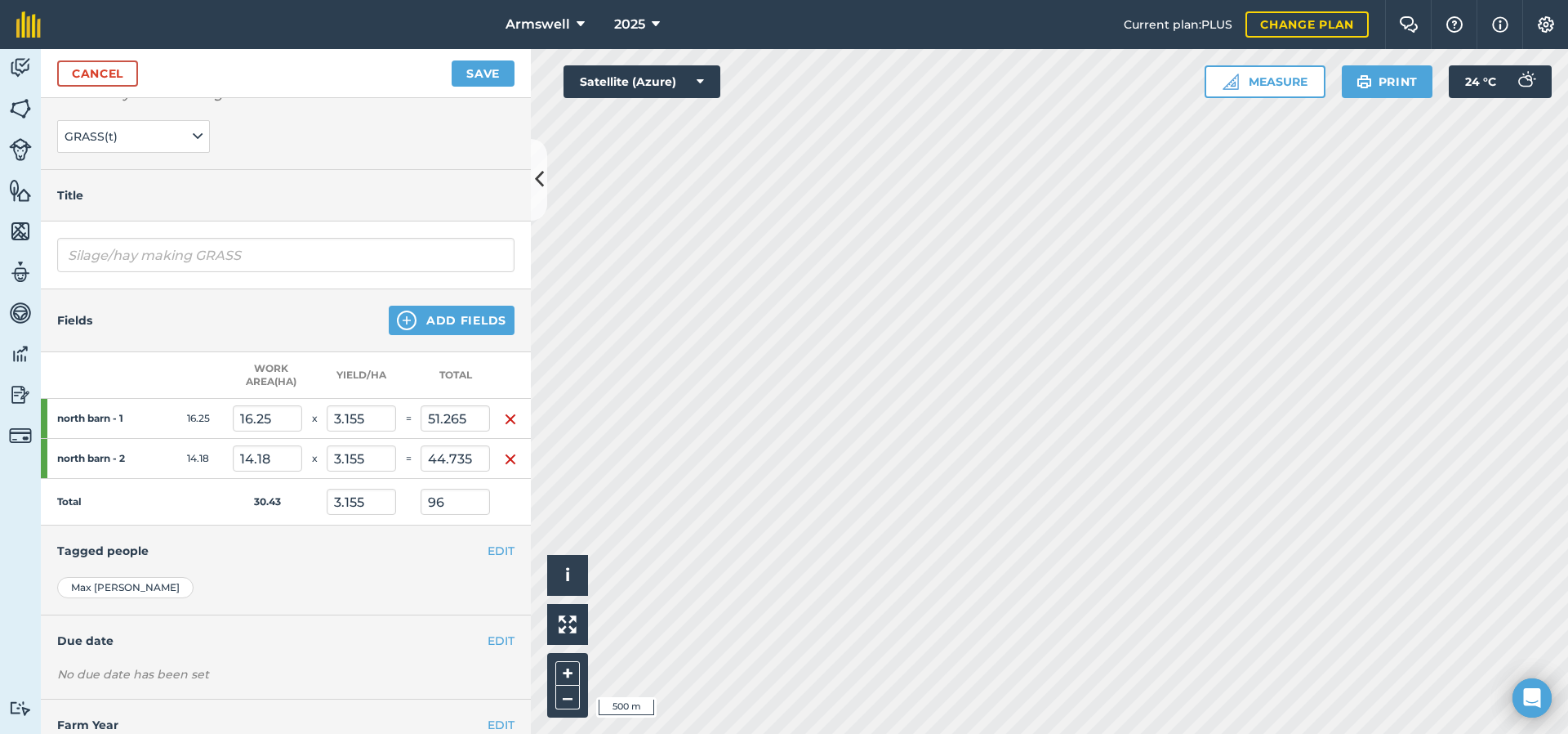
scroll to position [171, 0]
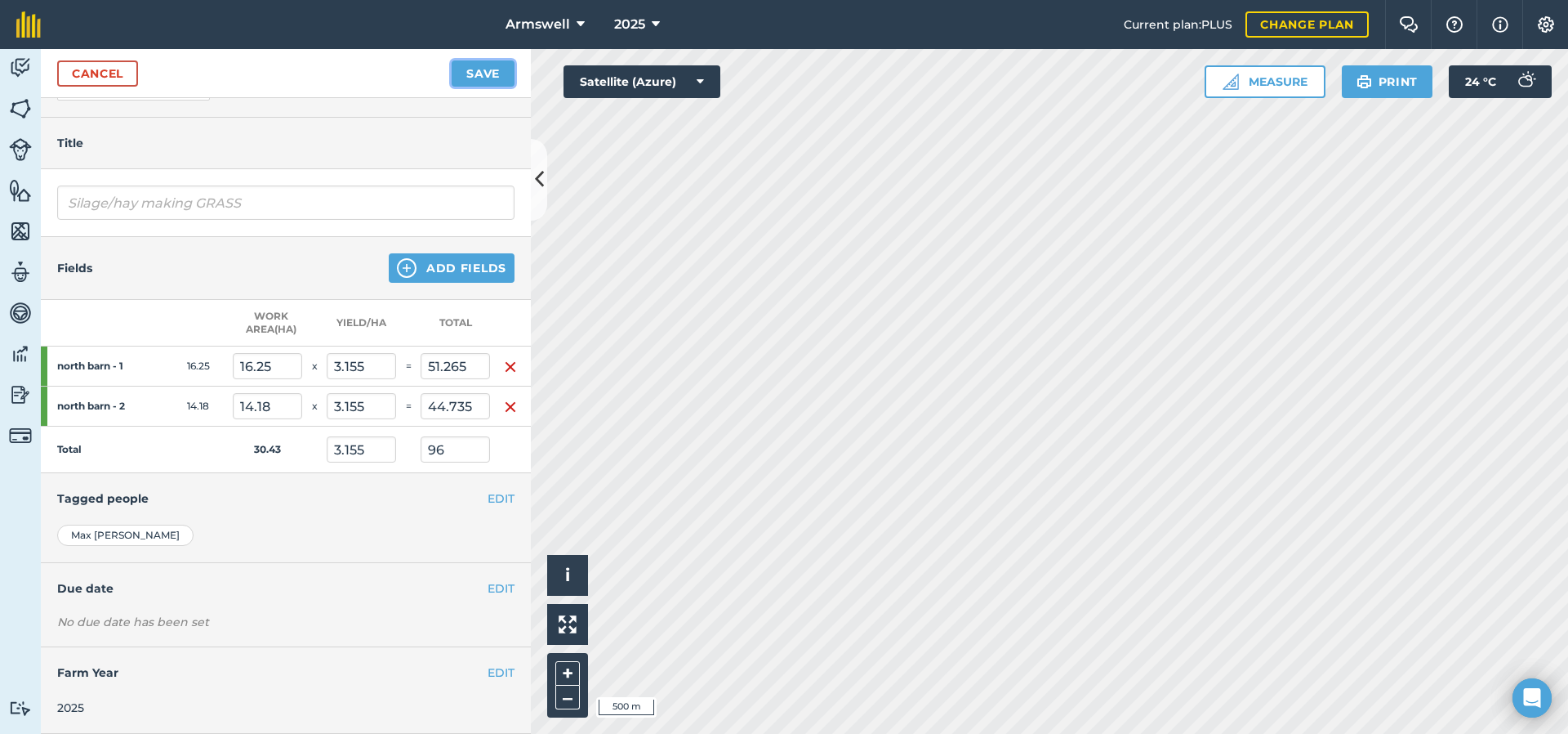
click at [490, 76] on button "Save" at bounding box center [483, 73] width 63 height 26
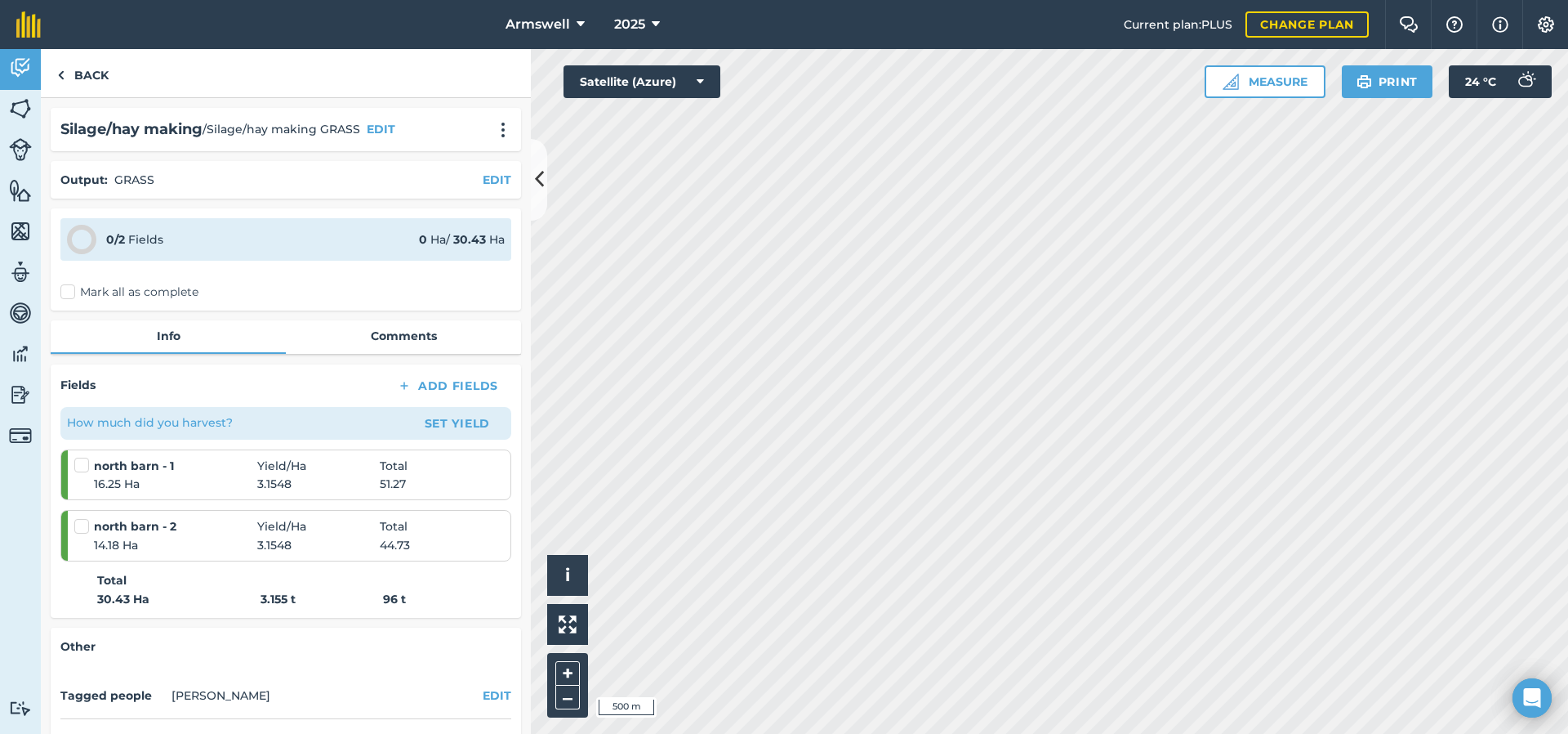
click at [72, 289] on label "Mark all as complete" at bounding box center [129, 292] width 138 height 17
click at [71, 289] on input "Mark all as complete" at bounding box center [66, 289] width 11 height 11
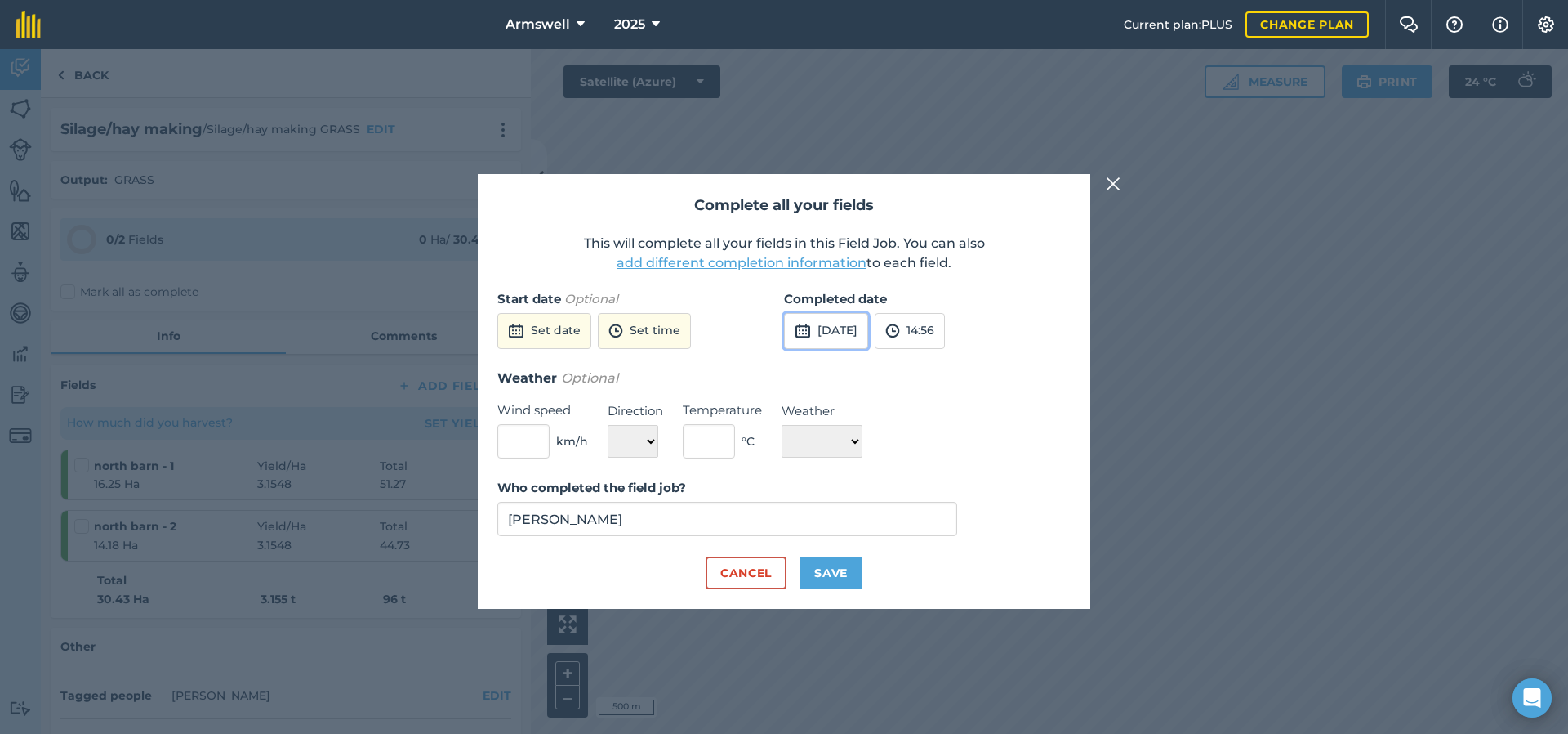
click at [868, 339] on button "[DATE]" at bounding box center [826, 331] width 84 height 36
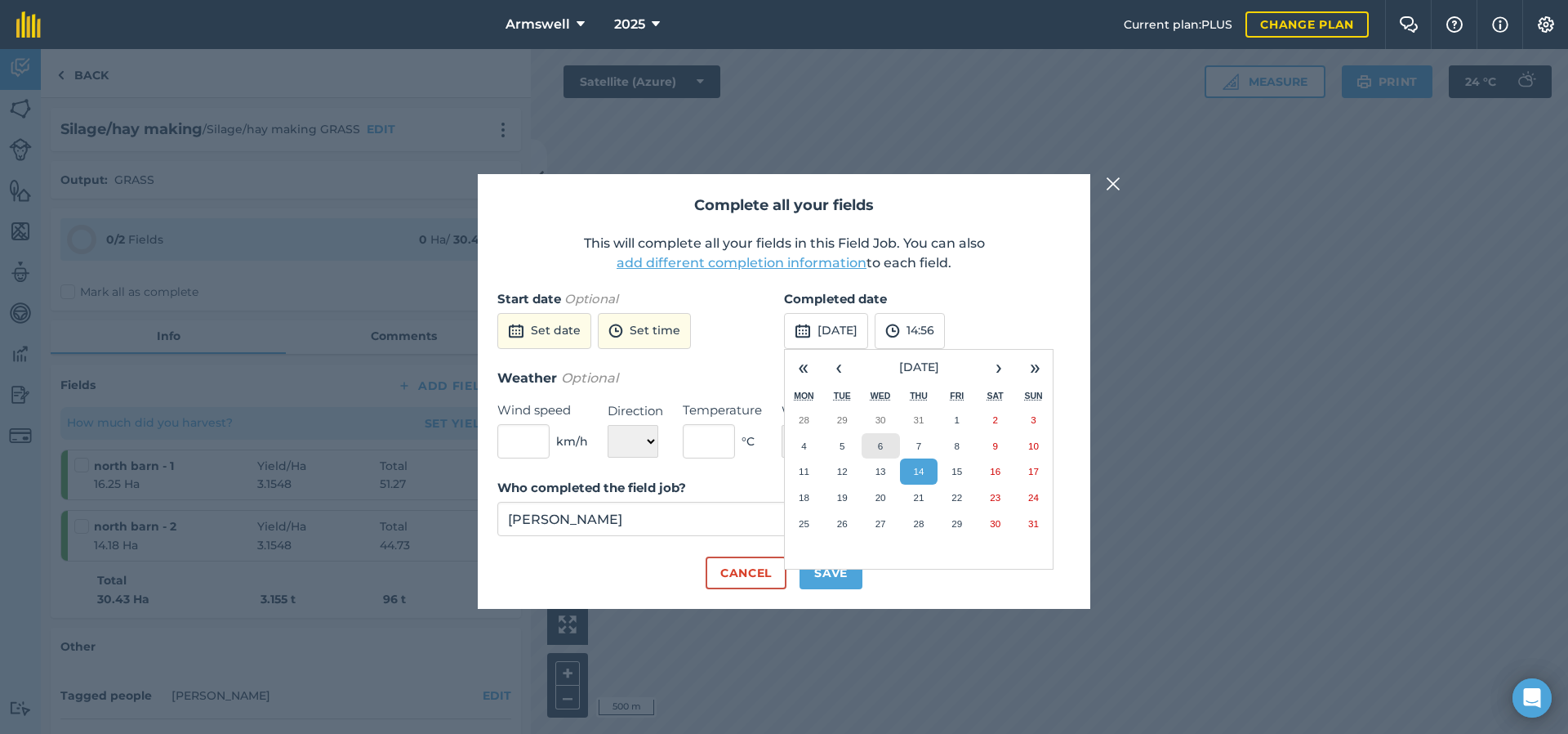
click at [884, 441] on button "6" at bounding box center [881, 446] width 39 height 26
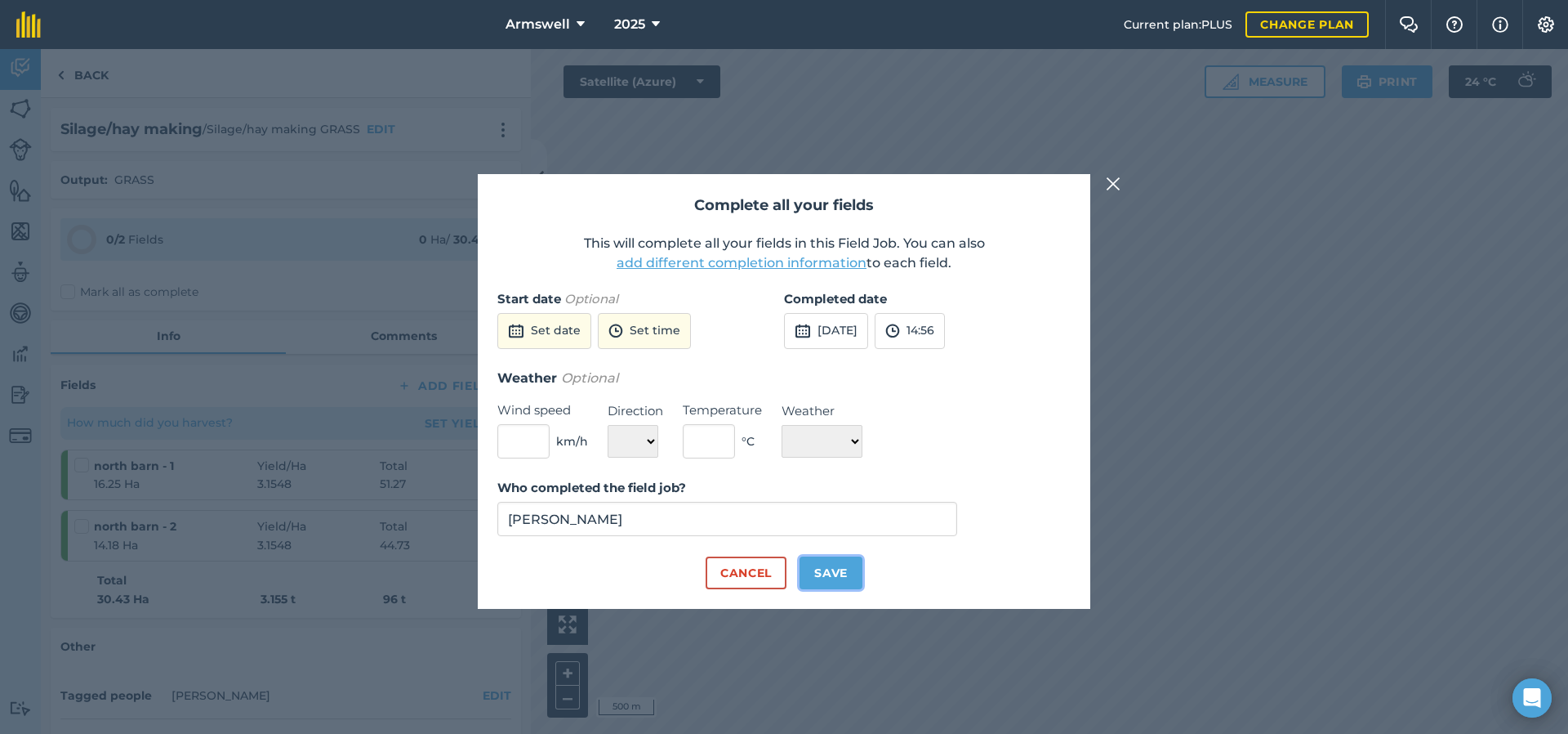
click at [844, 579] on button "Save" at bounding box center [831, 572] width 63 height 32
checkbox input "true"
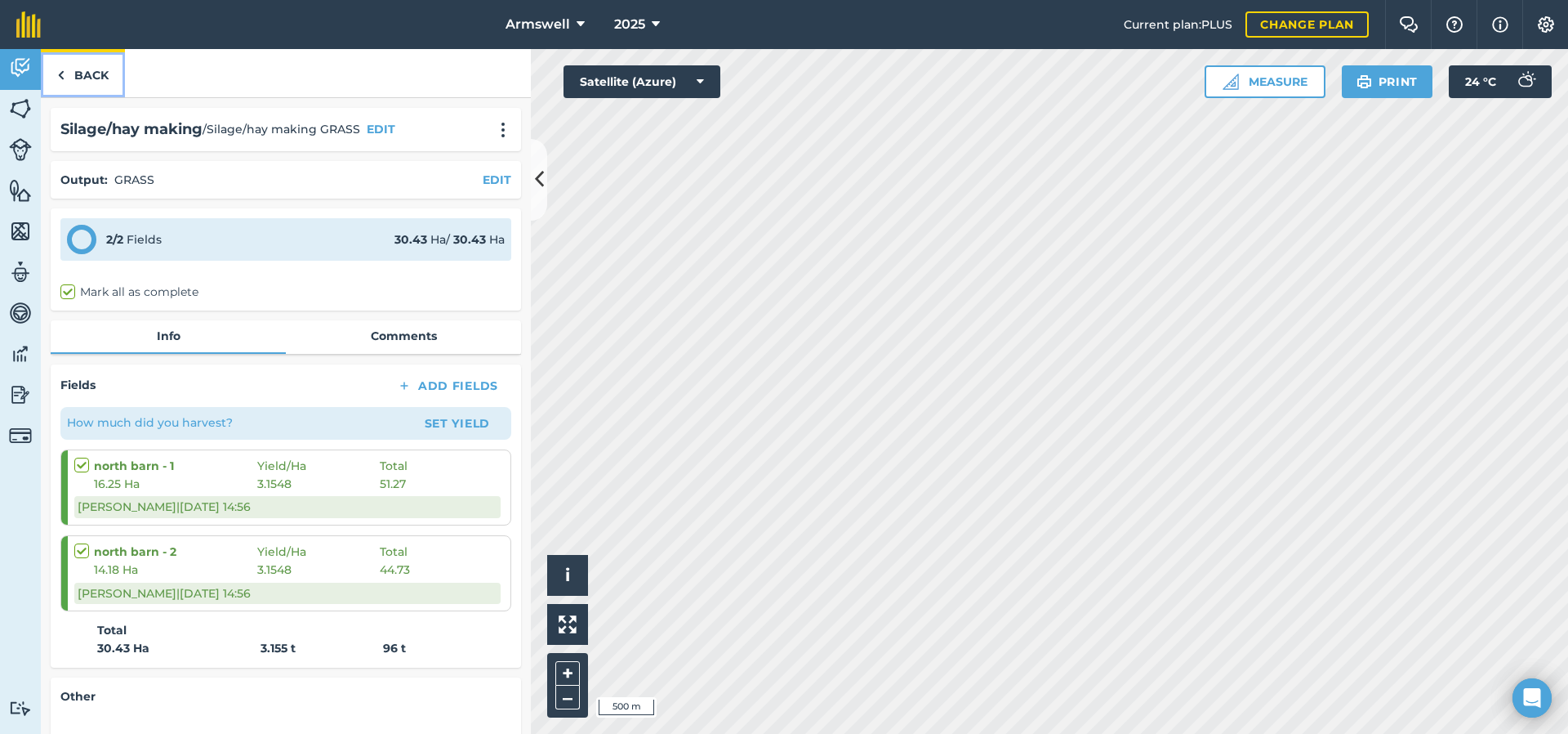
click at [78, 77] on link "Back" at bounding box center [83, 74] width 84 height 49
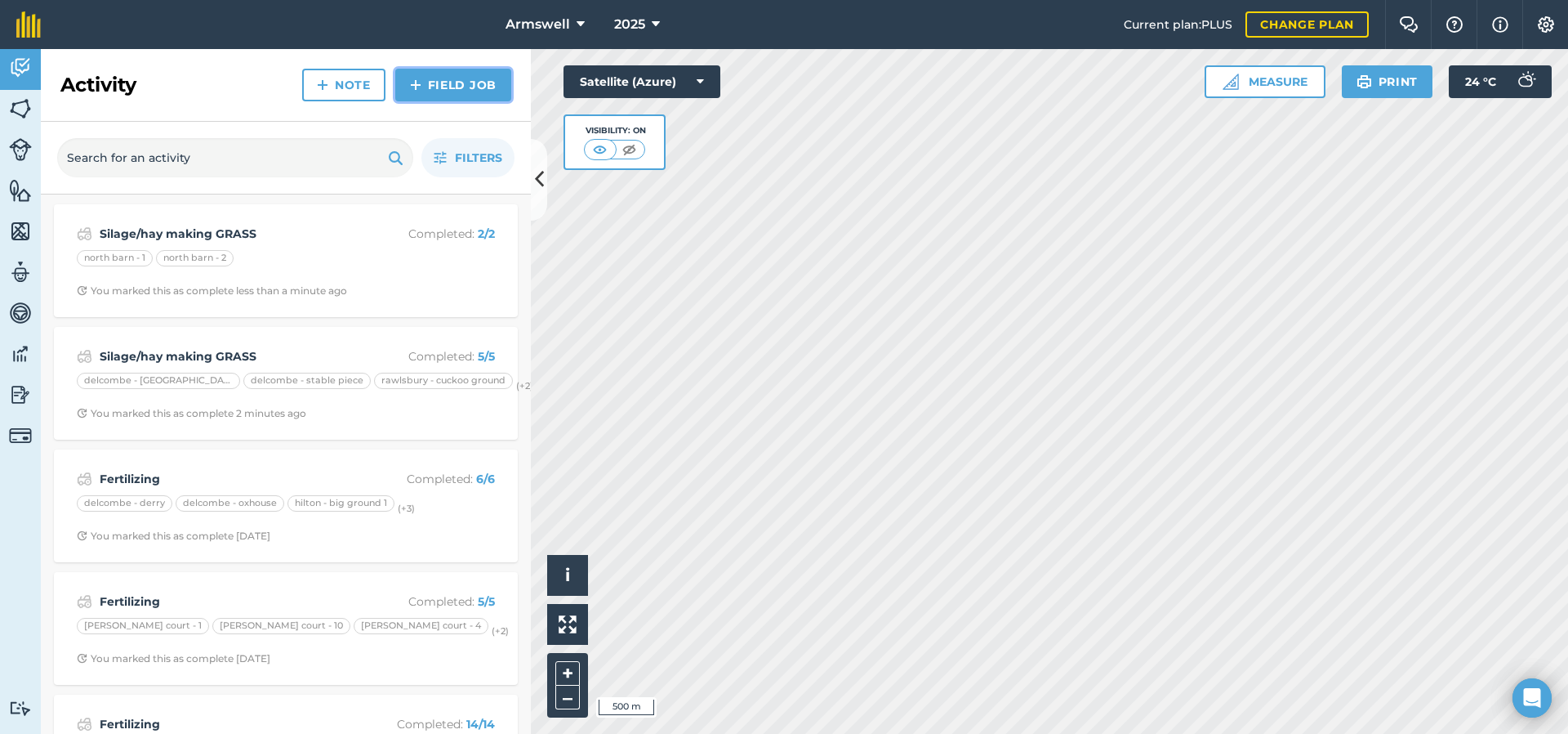
click at [436, 84] on link "Field Job" at bounding box center [453, 84] width 116 height 32
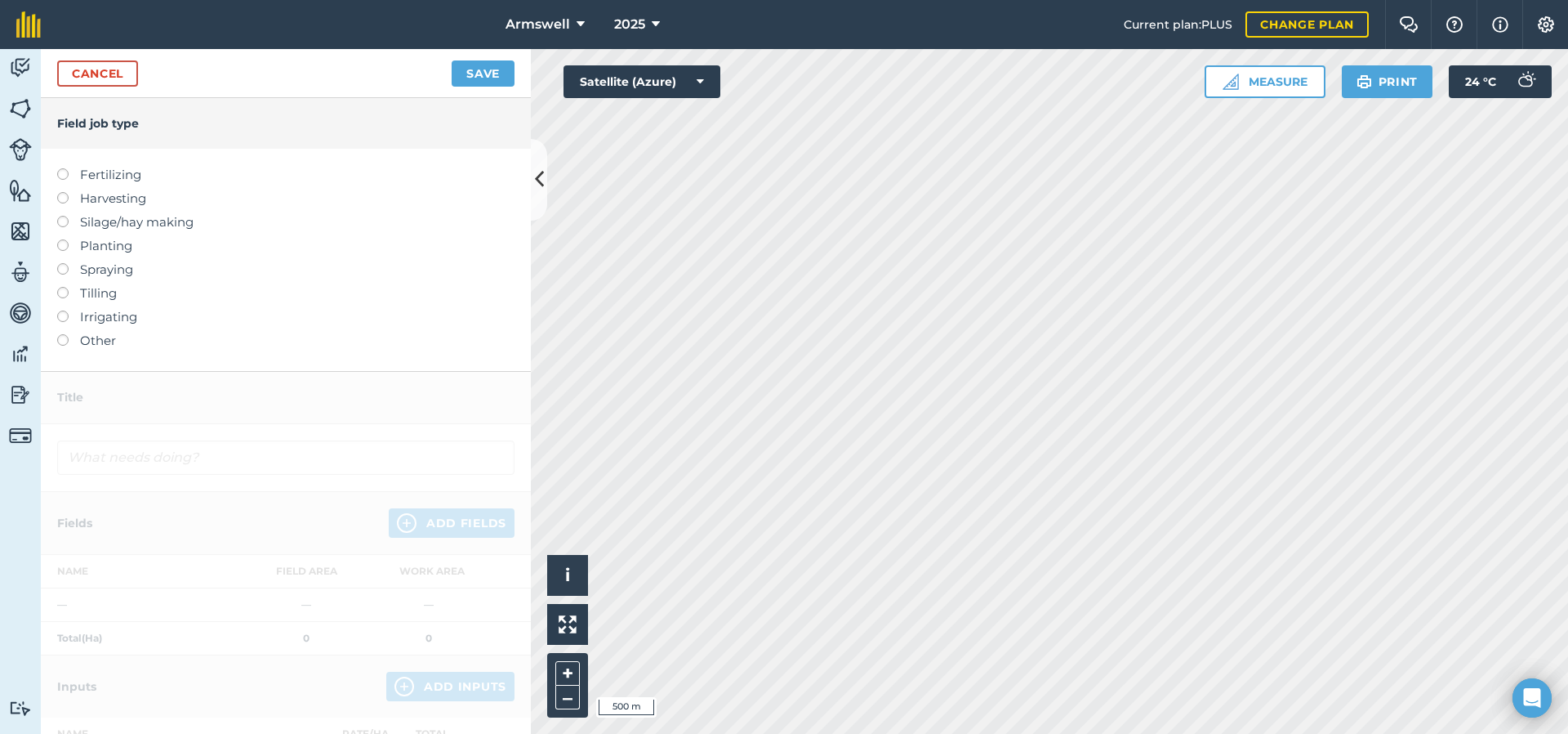
click at [104, 225] on label "Silage/hay making" at bounding box center [286, 222] width 457 height 20
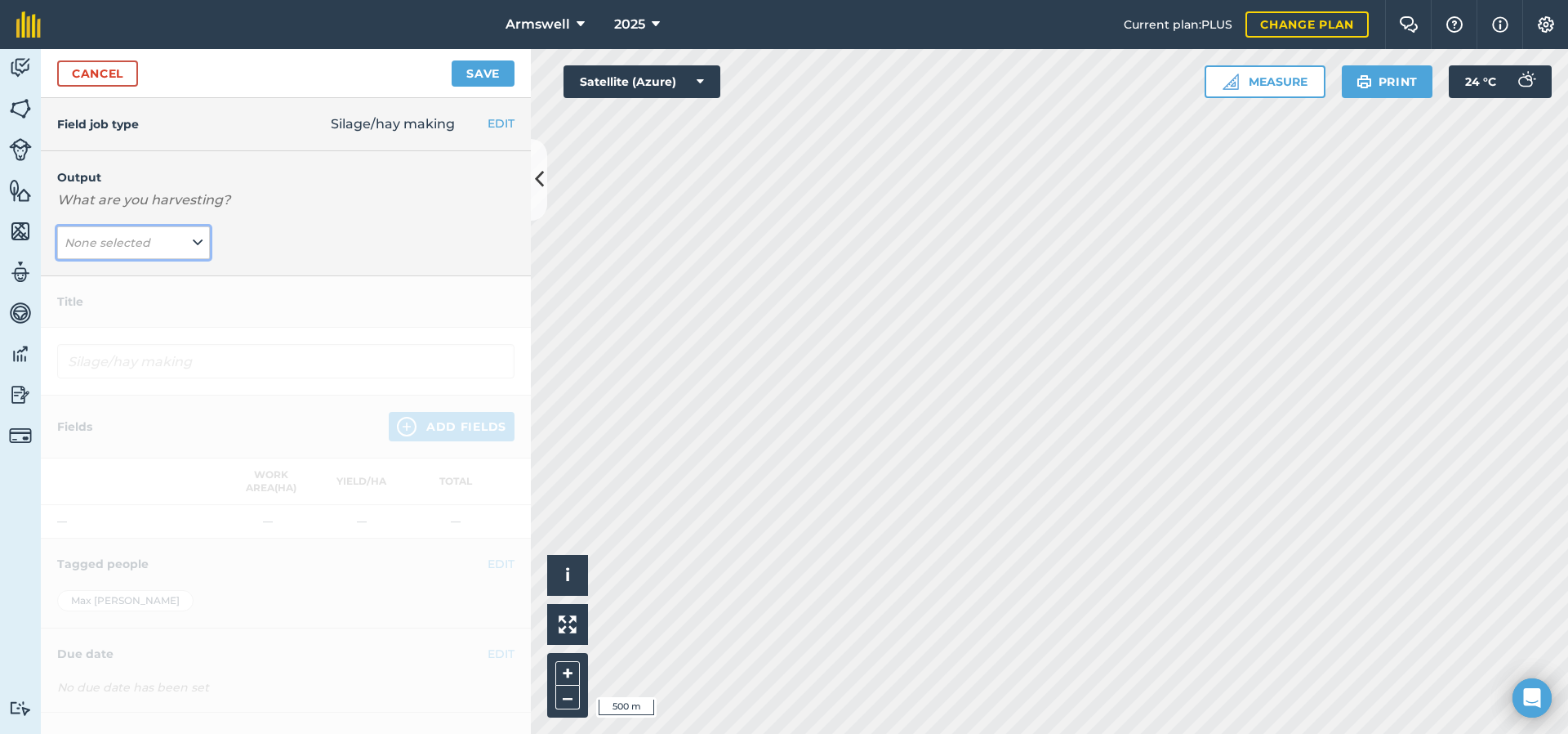
click at [172, 234] on button "None selected" at bounding box center [134, 243] width 153 height 32
click at [162, 275] on button "GRASS ( t )" at bounding box center [134, 275] width 153 height 31
type input "Silage/hay making GRASS"
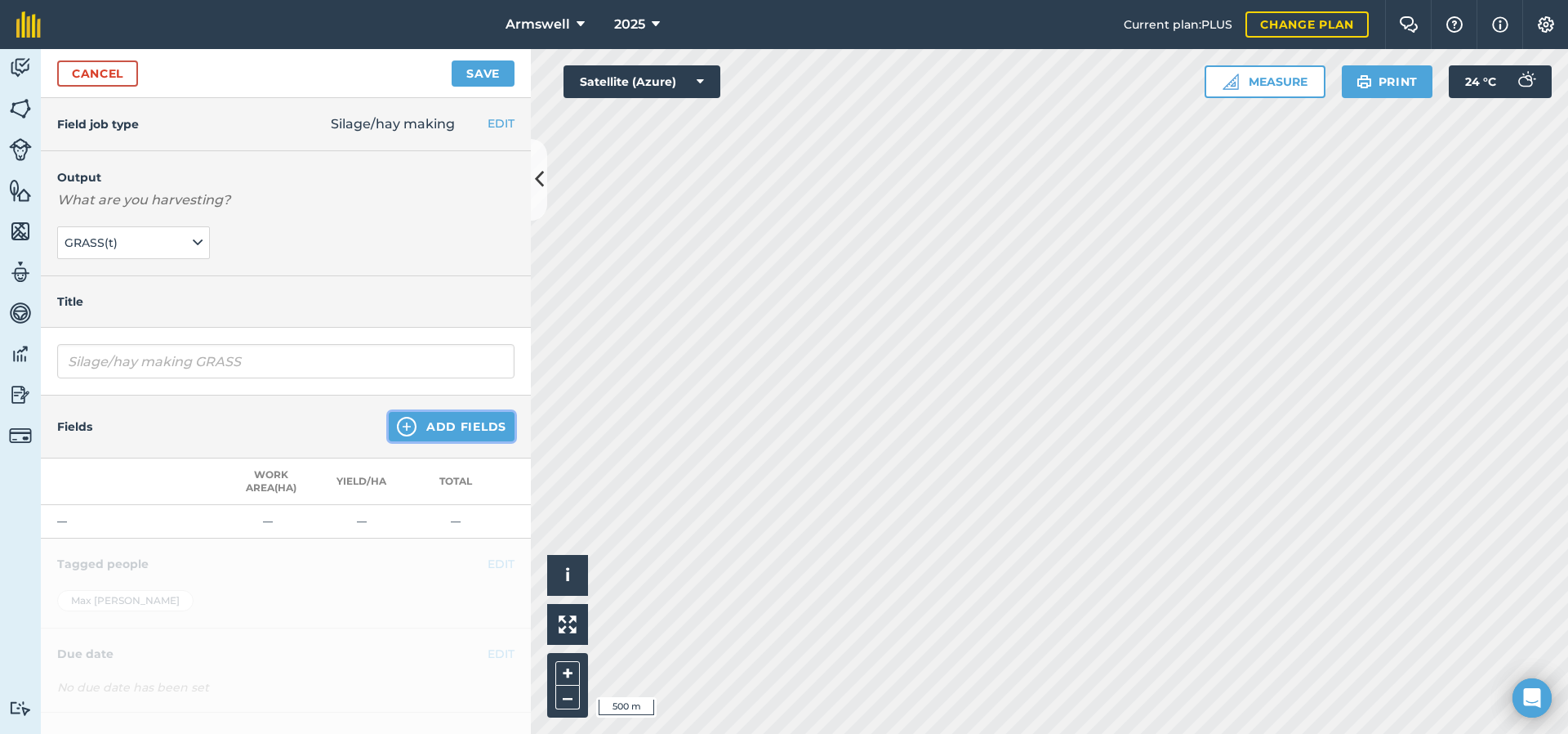
click at [401, 429] on img at bounding box center [407, 427] width 20 height 20
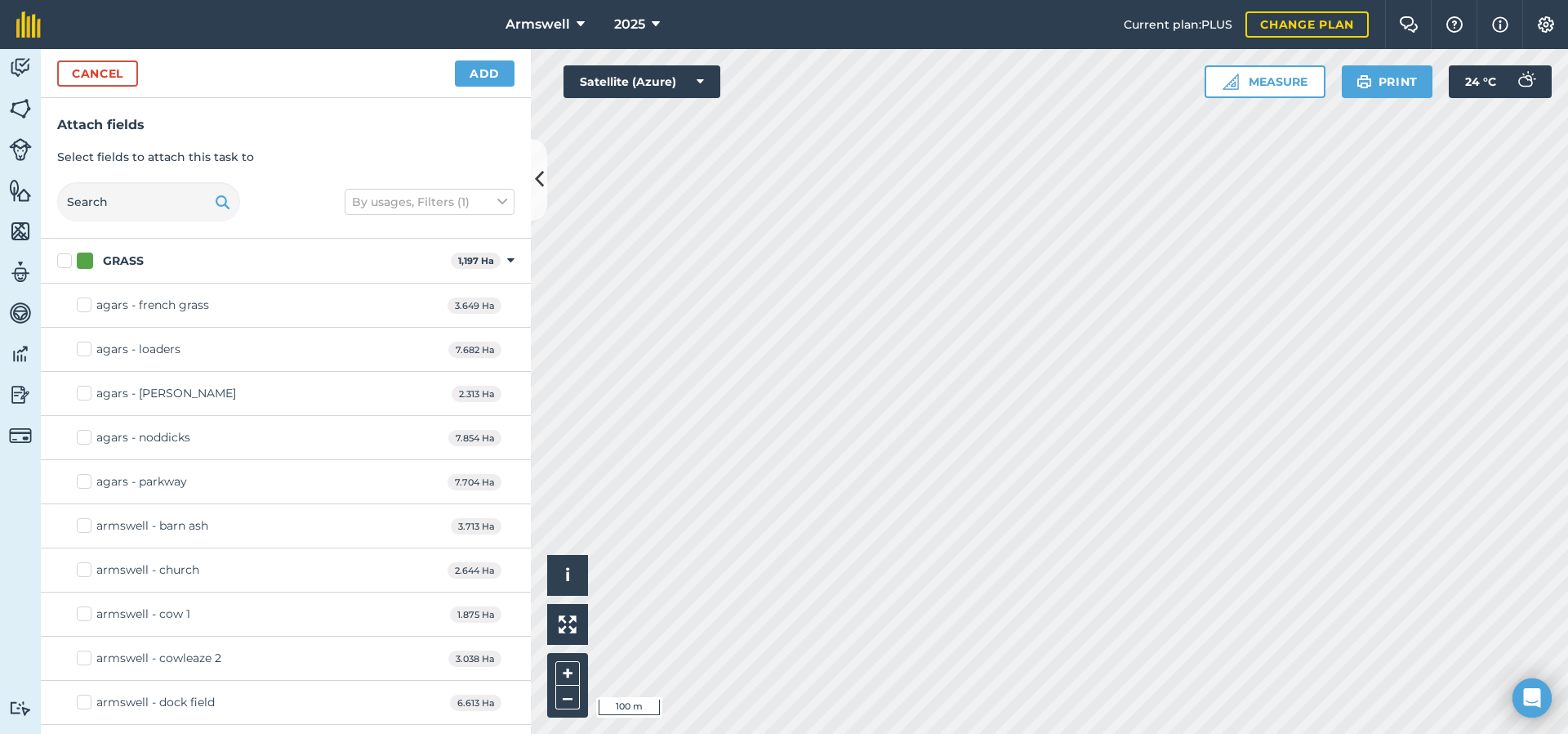
checkbox input "true"
click at [508, 86] on div "Cancel Add" at bounding box center [286, 74] width 490 height 49
click at [481, 78] on button "Add" at bounding box center [485, 73] width 59 height 26
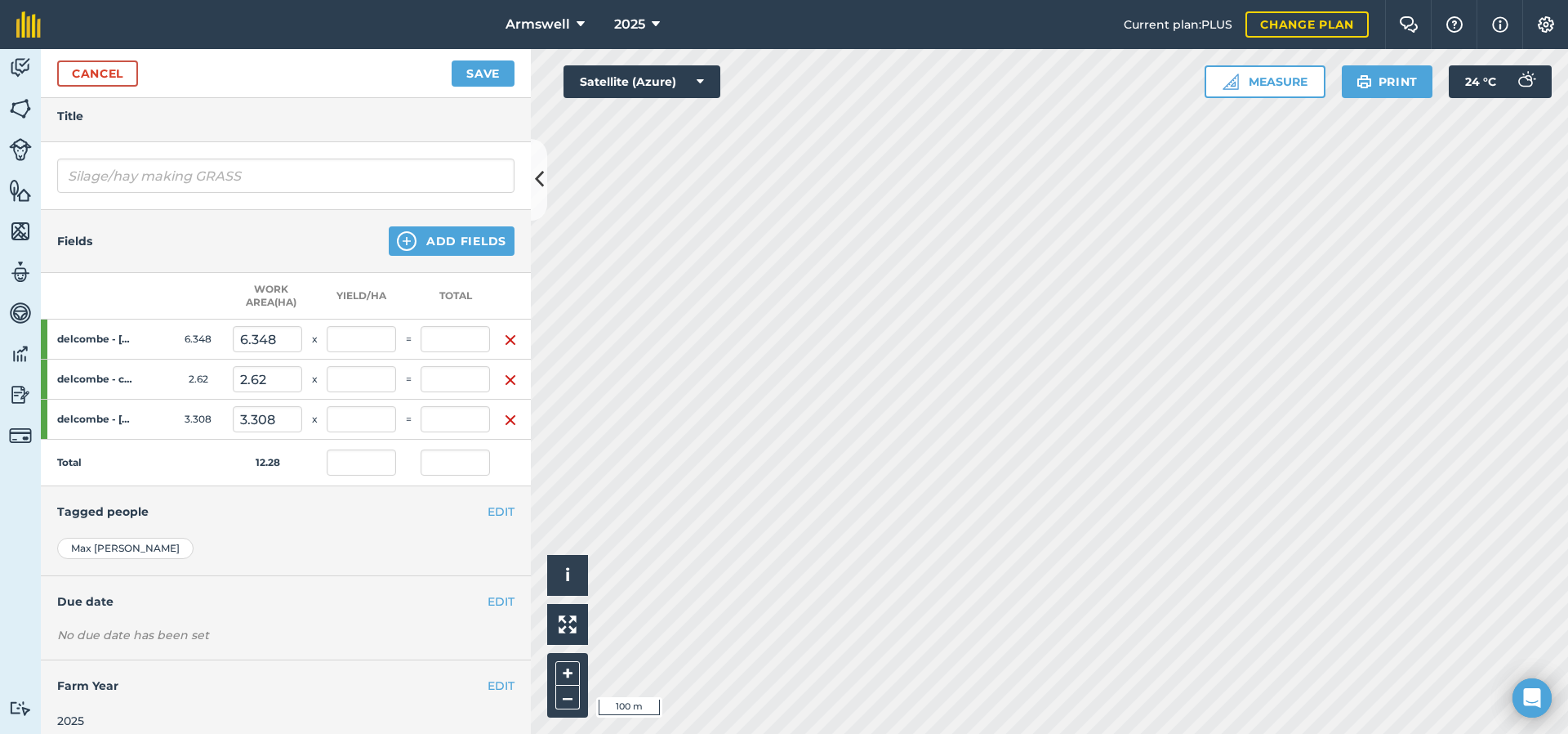
scroll to position [211, 0]
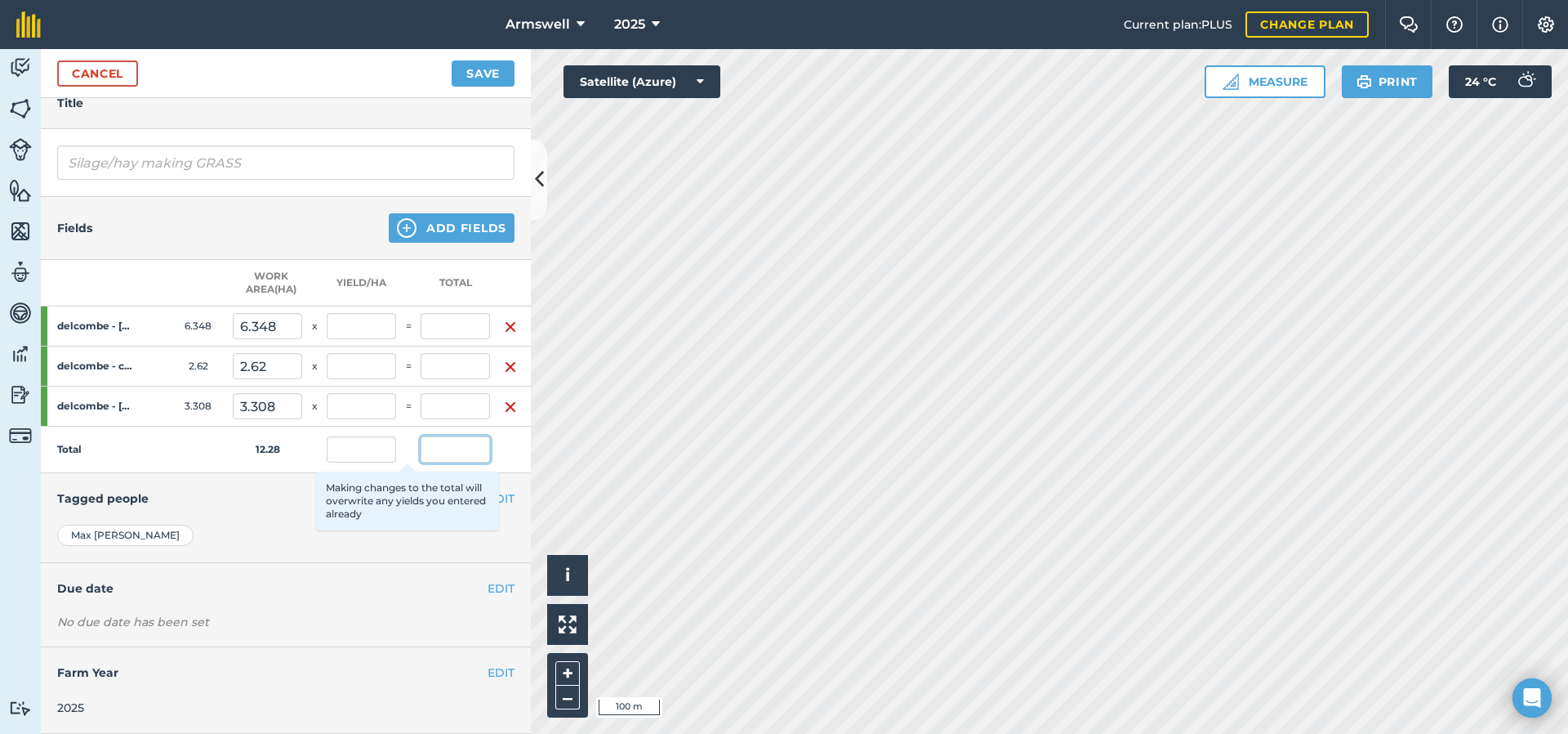
click at [430, 437] on input "text" at bounding box center [454, 449] width 69 height 26
type input "27.5"
type input "2.239"
type input "7.408"
type input "2.239"
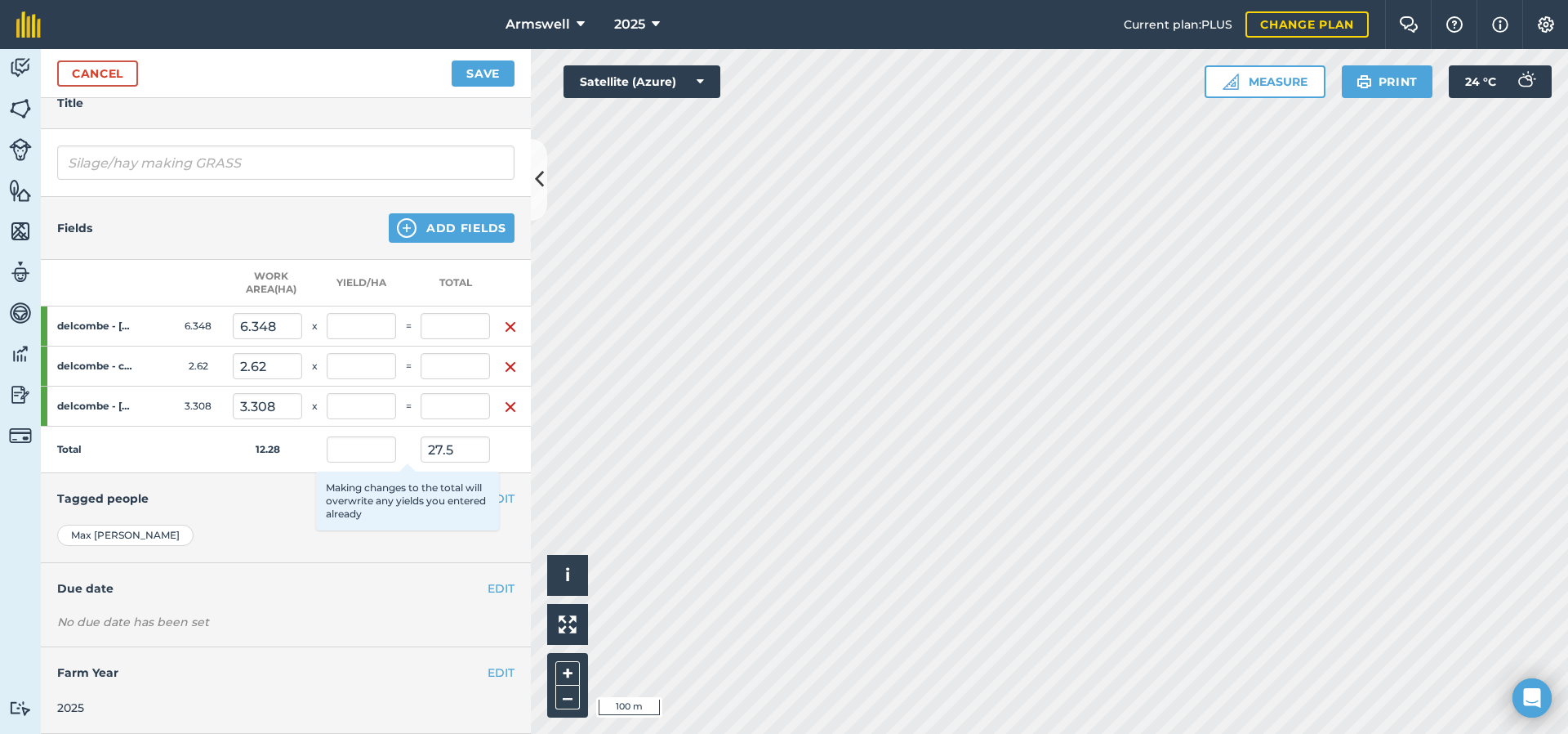
type input "2.239"
type input "14.216"
type input "2.239"
type input "5.867"
click at [242, 494] on h4 "Tagged people" at bounding box center [286, 499] width 457 height 18
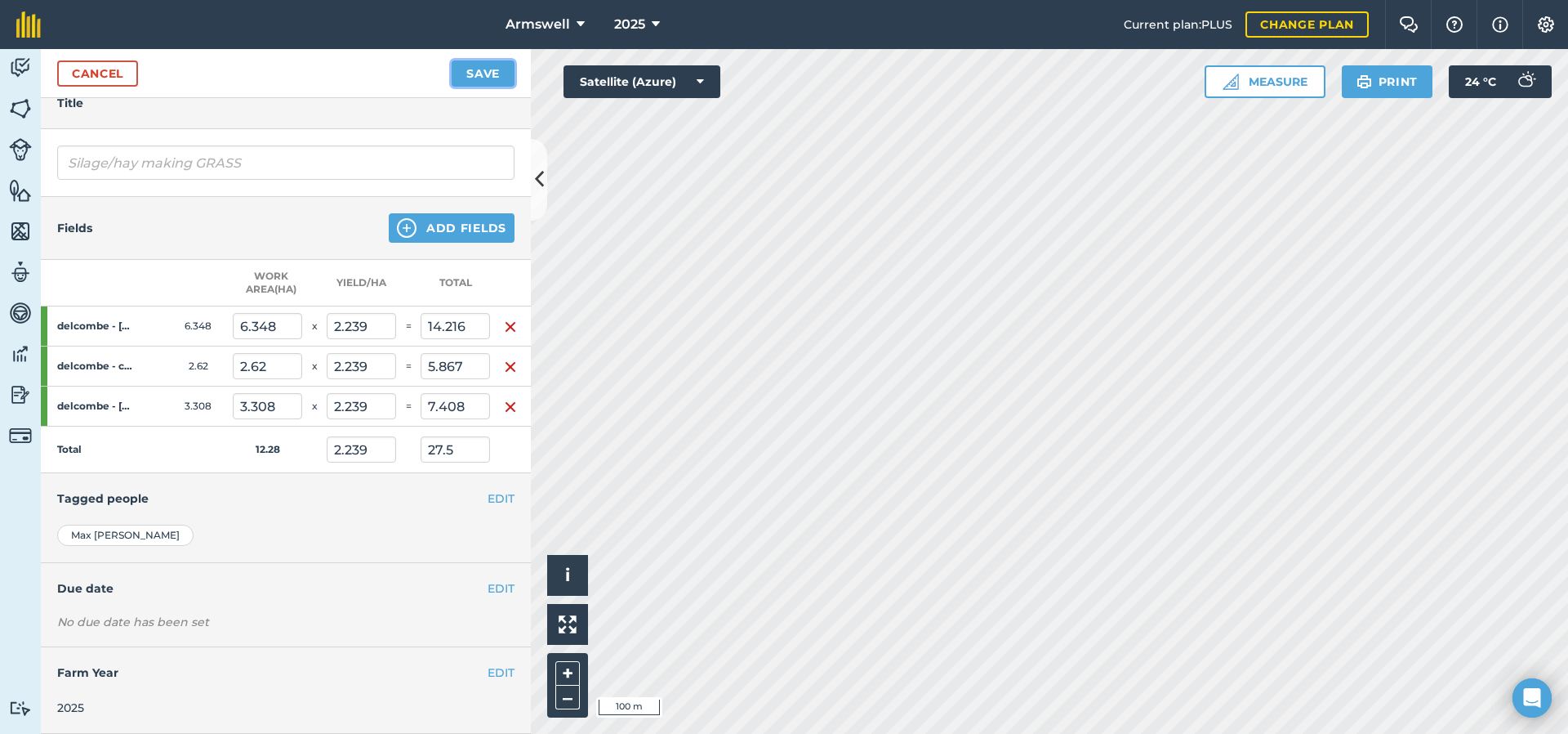
click at [468, 76] on button "Save" at bounding box center [483, 73] width 63 height 26
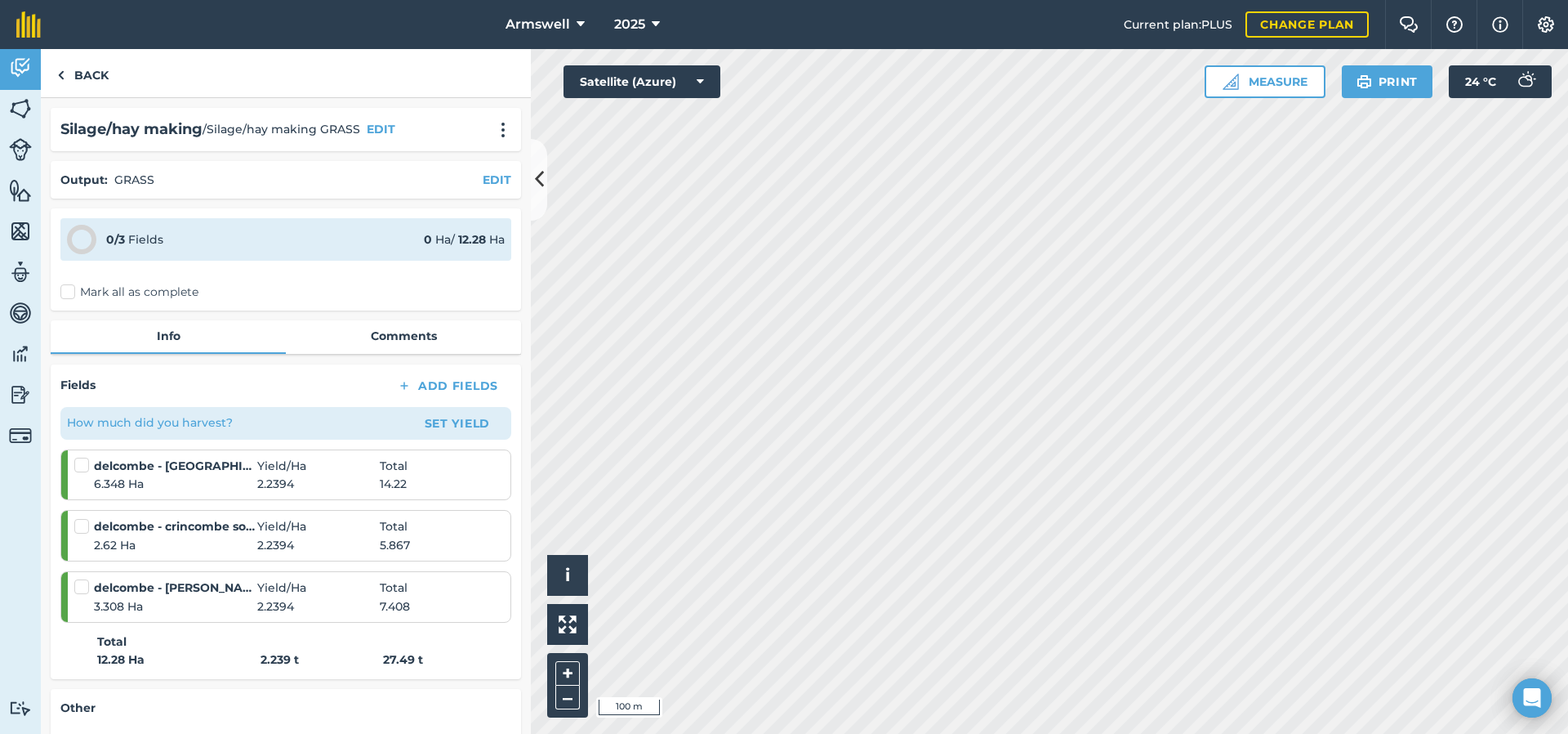
click at [91, 293] on label "Mark all as complete" at bounding box center [129, 292] width 138 height 17
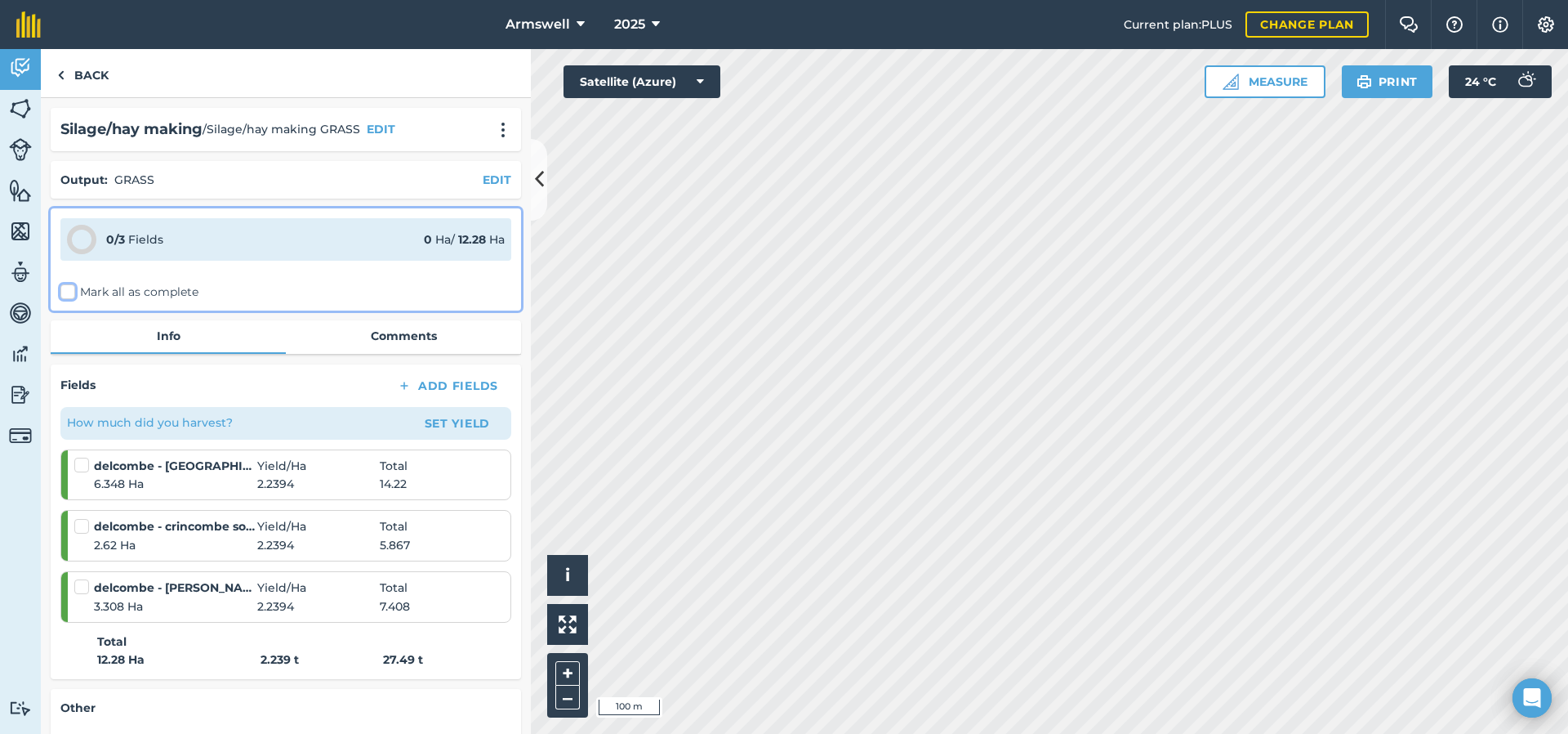
click at [71, 293] on input "Mark all as complete" at bounding box center [66, 289] width 11 height 11
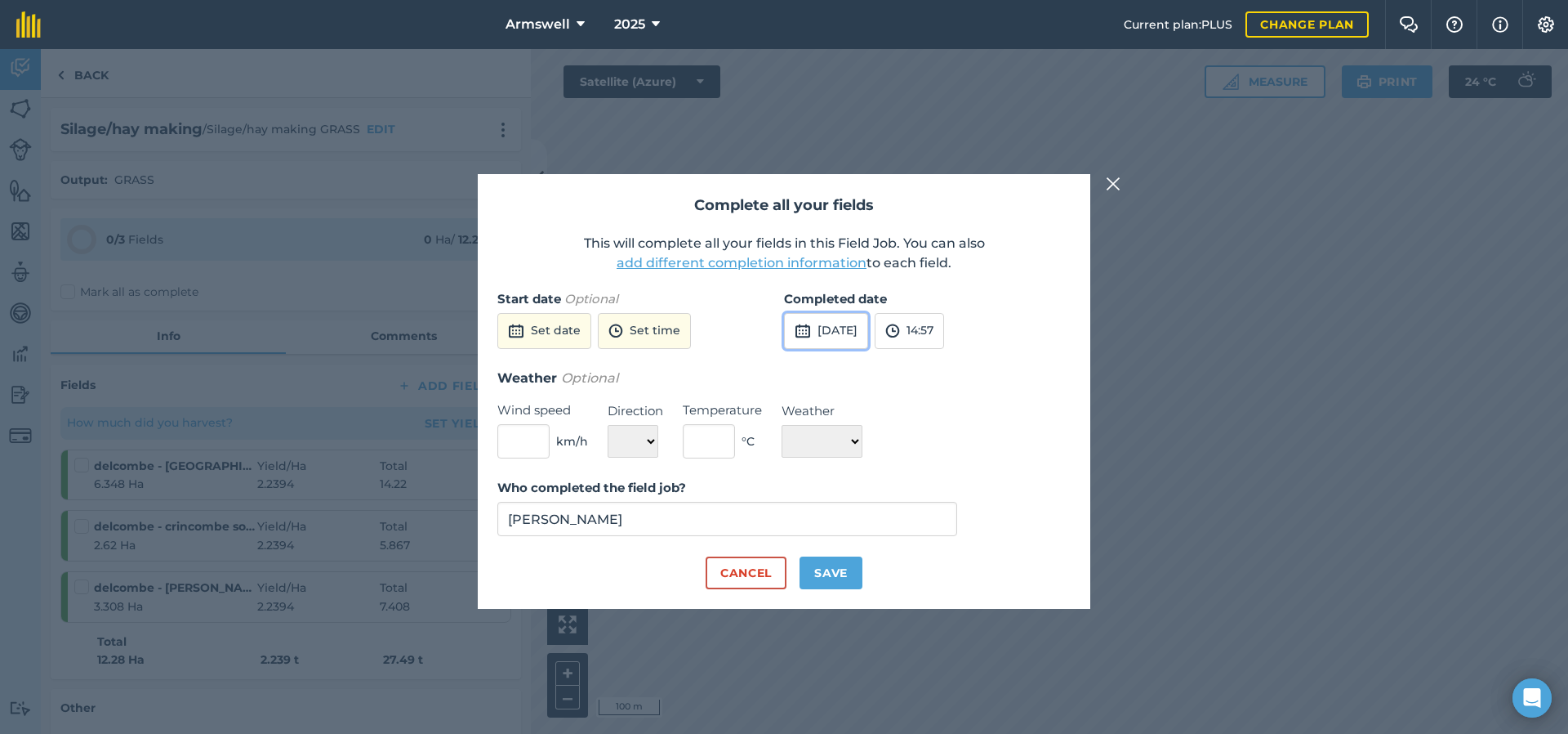
click at [868, 345] on button "[DATE]" at bounding box center [826, 331] width 84 height 36
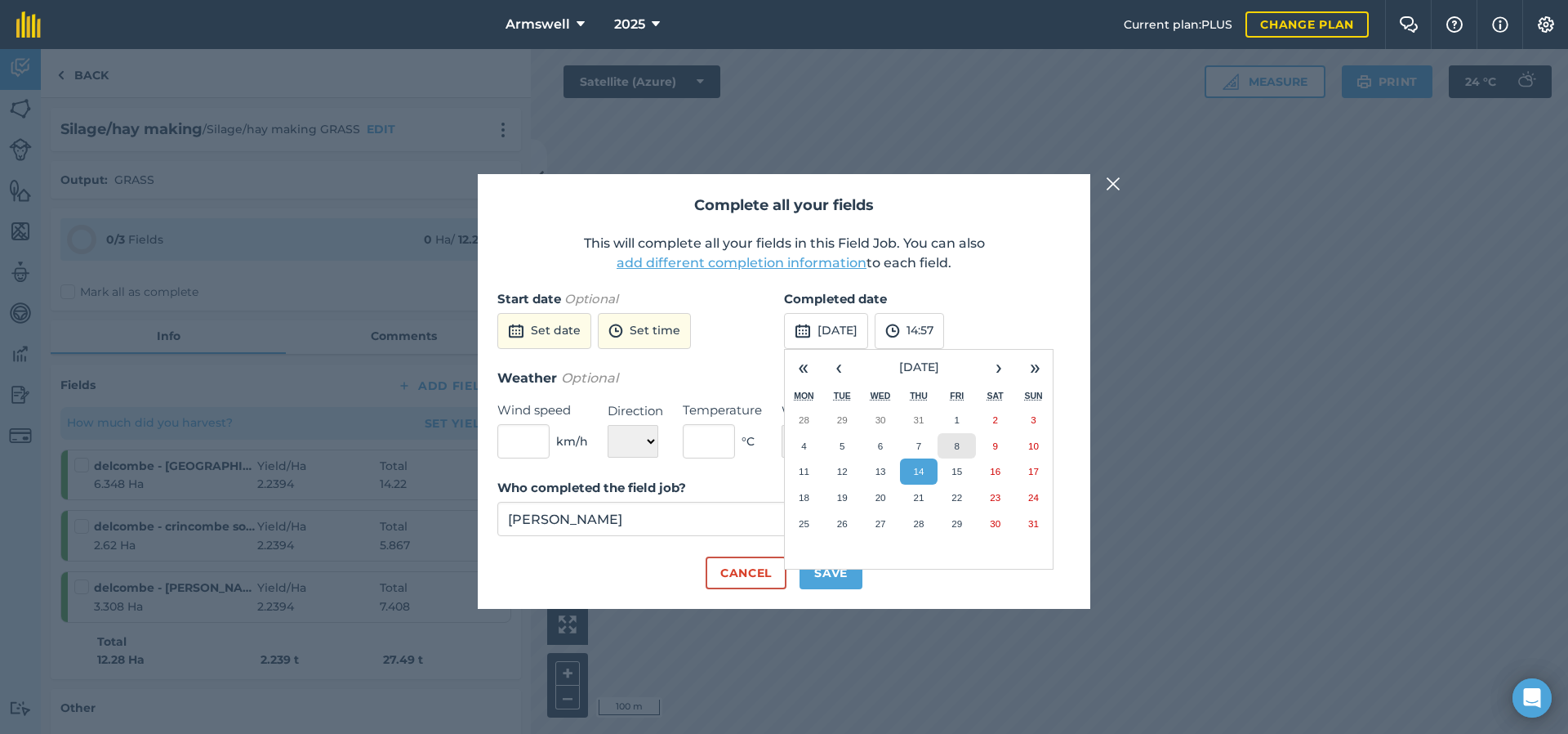
click at [956, 440] on abbr "8" at bounding box center [956, 446] width 4 height 11
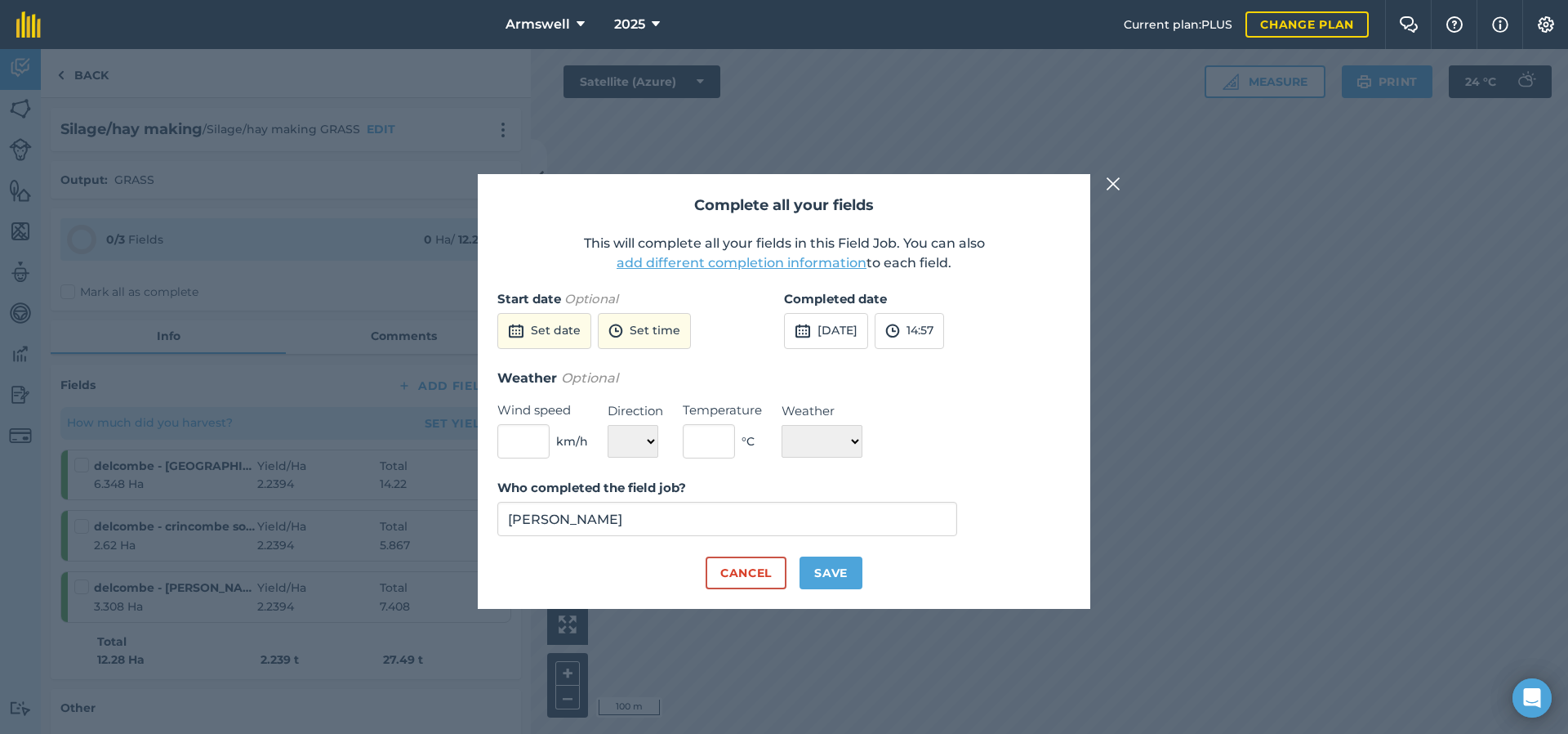
click at [828, 555] on div "Who completed the field job? [PERSON_NAME]" at bounding box center [784, 517] width 573 height 78
click at [828, 558] on button "Save" at bounding box center [831, 572] width 63 height 32
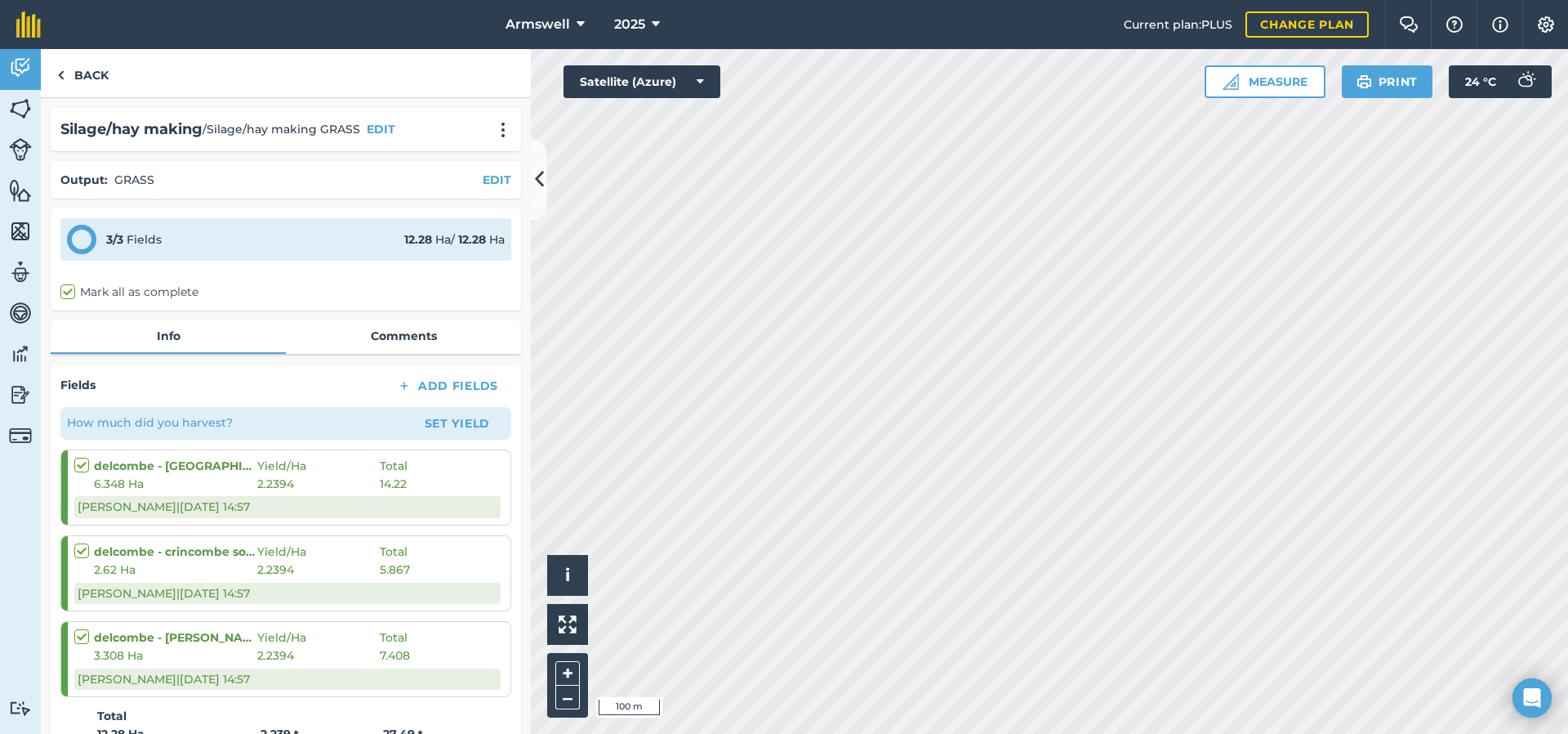
checkbox input "true"
click at [76, 82] on link "Back" at bounding box center [83, 74] width 84 height 49
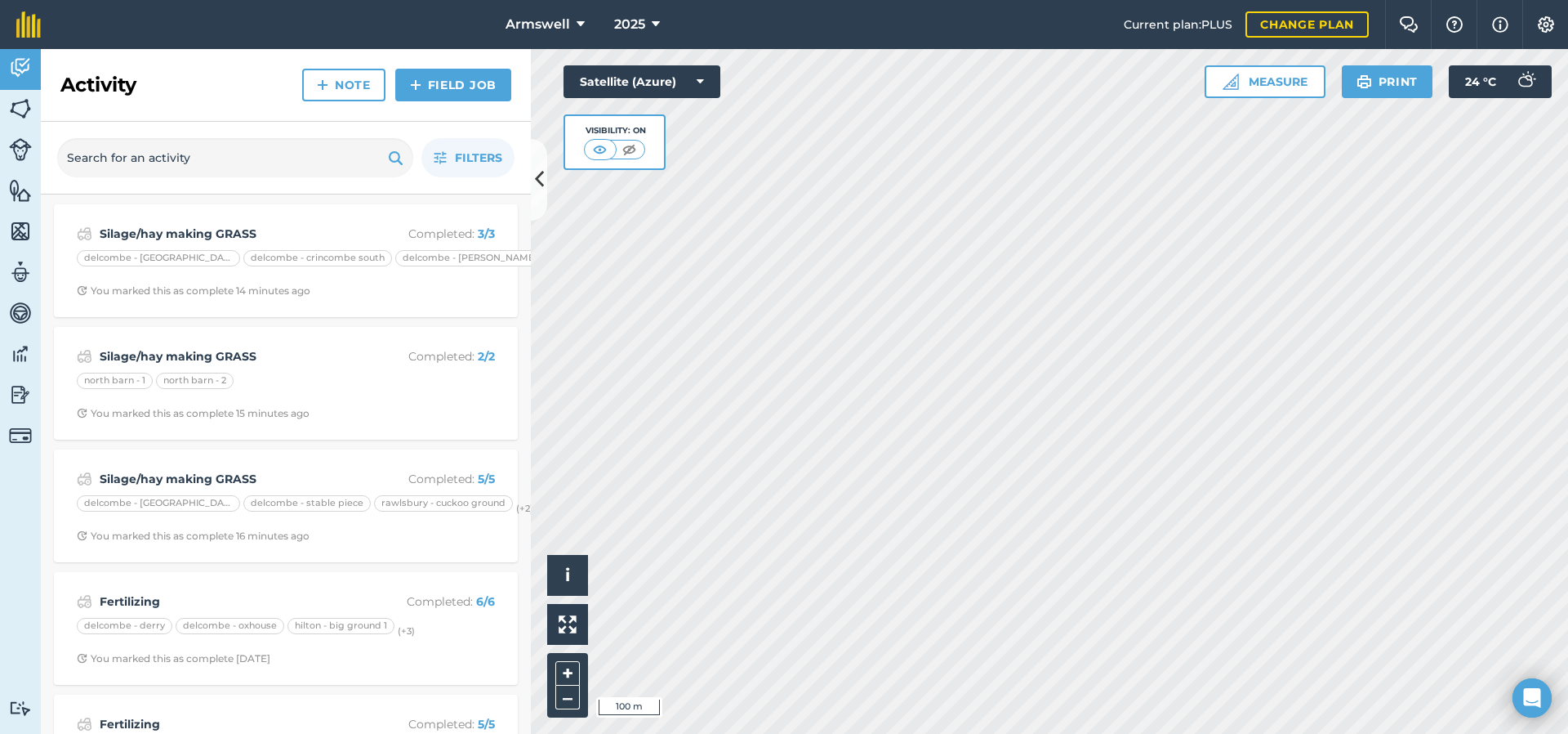
click at [261, 179] on div "Filters" at bounding box center [286, 158] width 490 height 73
click at [462, 84] on link "Field Job" at bounding box center [453, 84] width 116 height 32
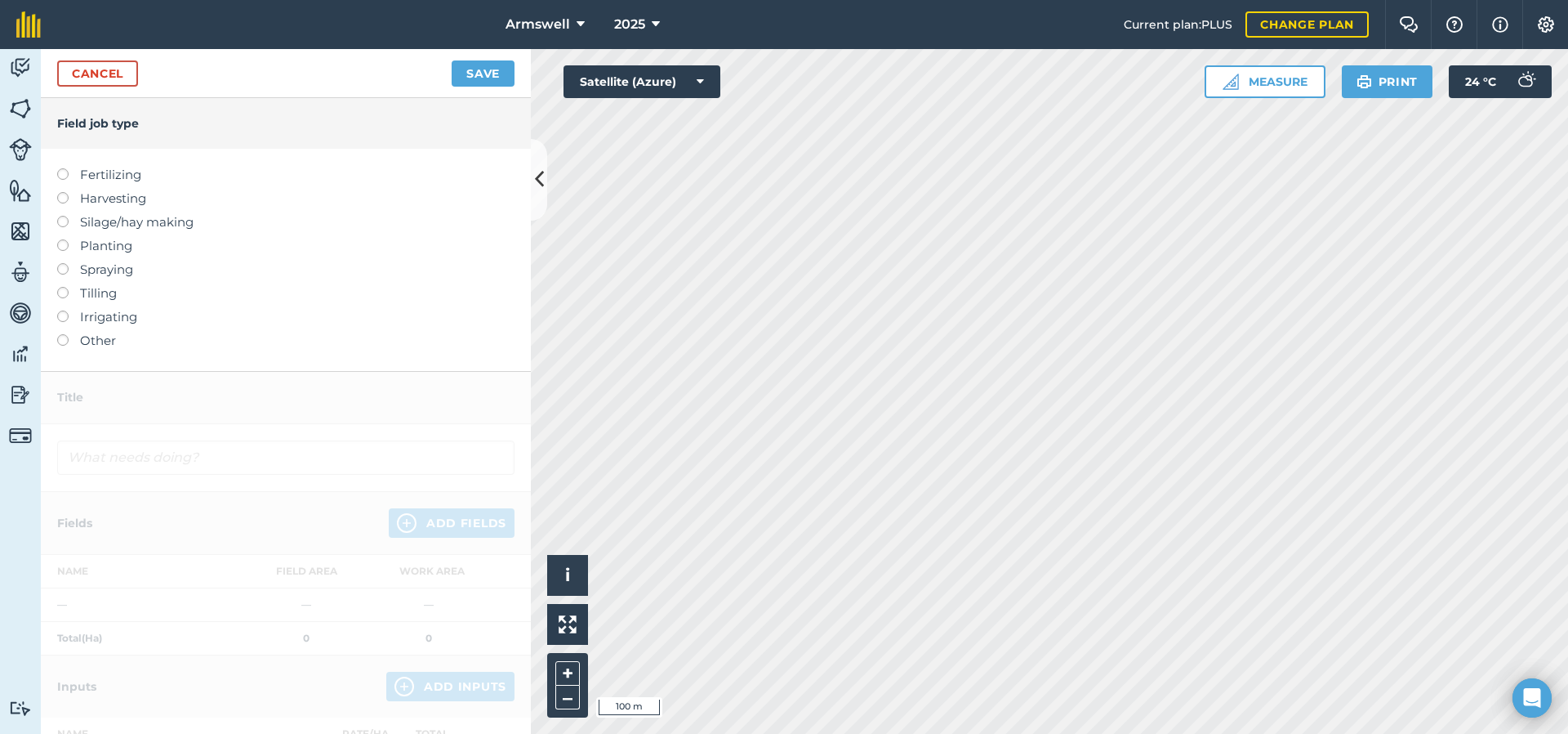
click at [76, 176] on label "Fertilizing" at bounding box center [286, 175] width 457 height 20
type input "Fertilizing"
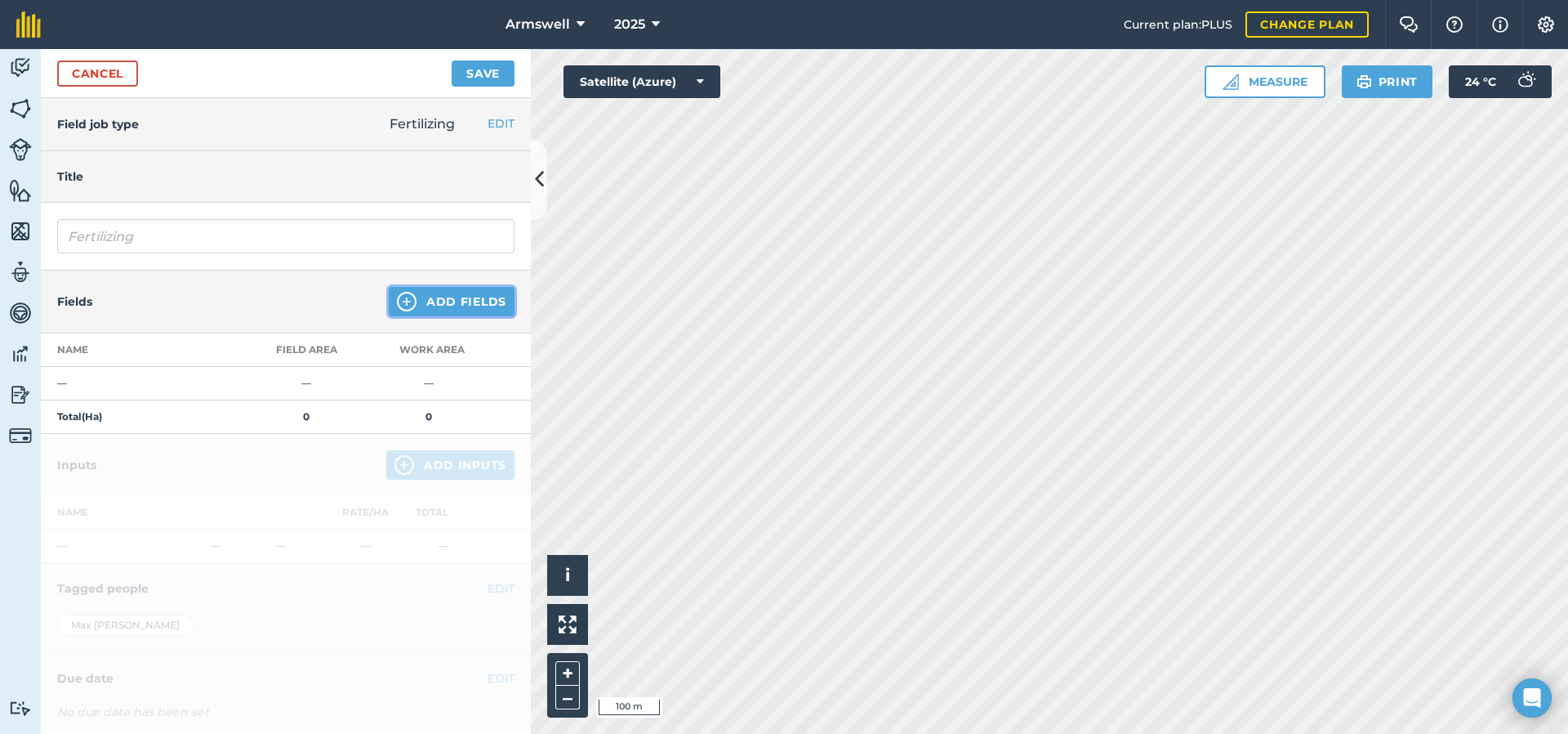
click at [414, 300] on button "Add Fields" at bounding box center [452, 301] width 126 height 30
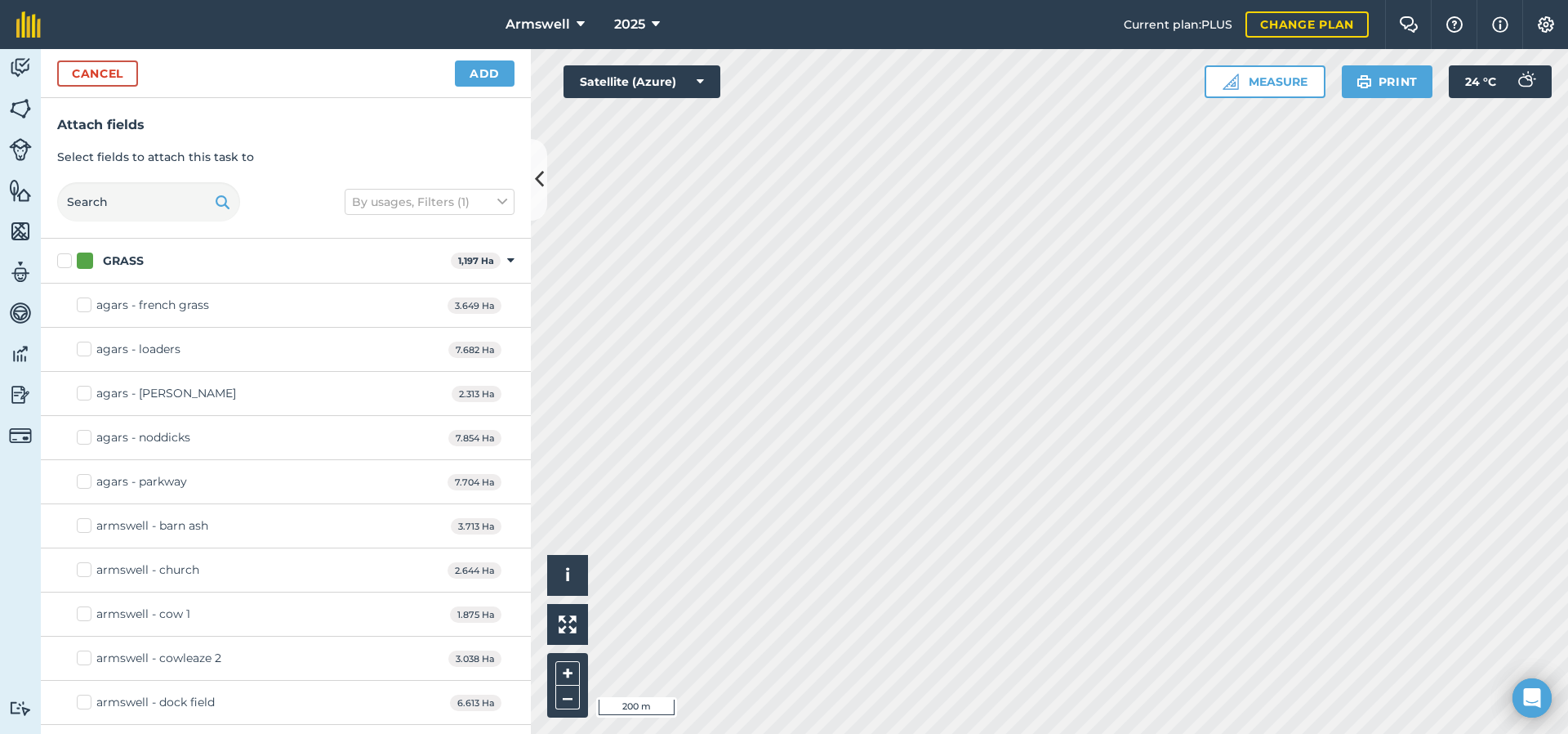
checkbox input "true"
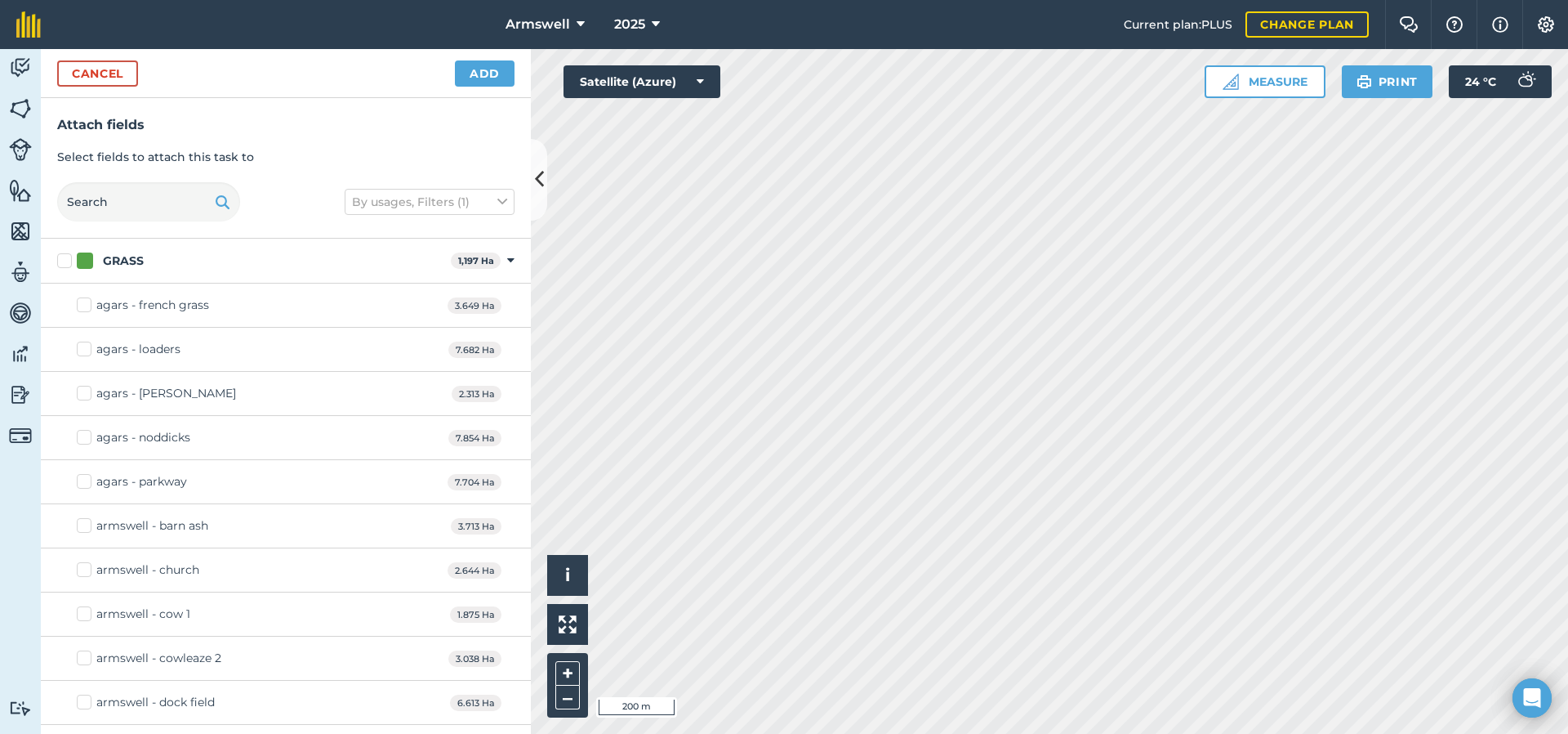
checkbox input "true"
click at [472, 75] on button "Add" at bounding box center [485, 73] width 59 height 26
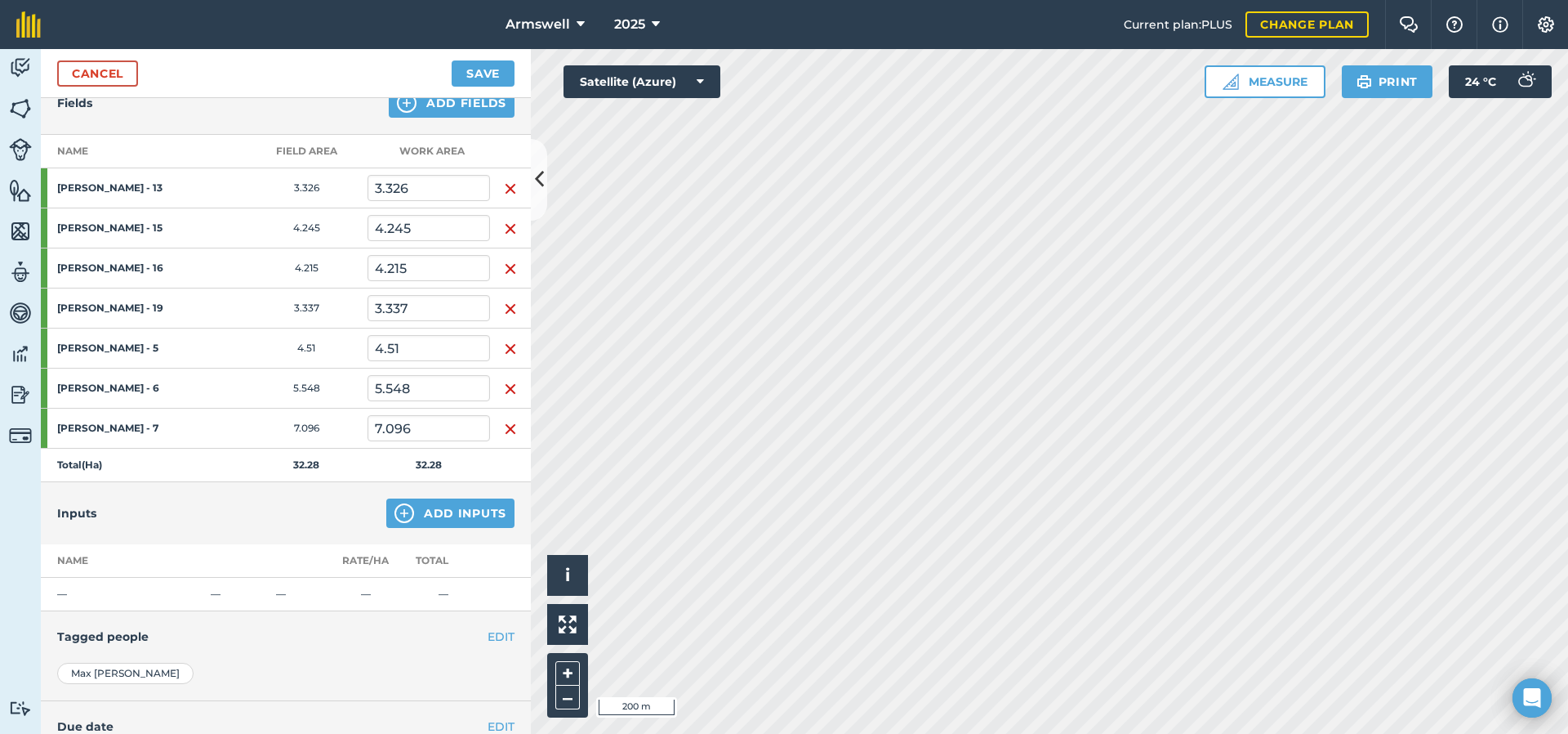
scroll to position [337, 0]
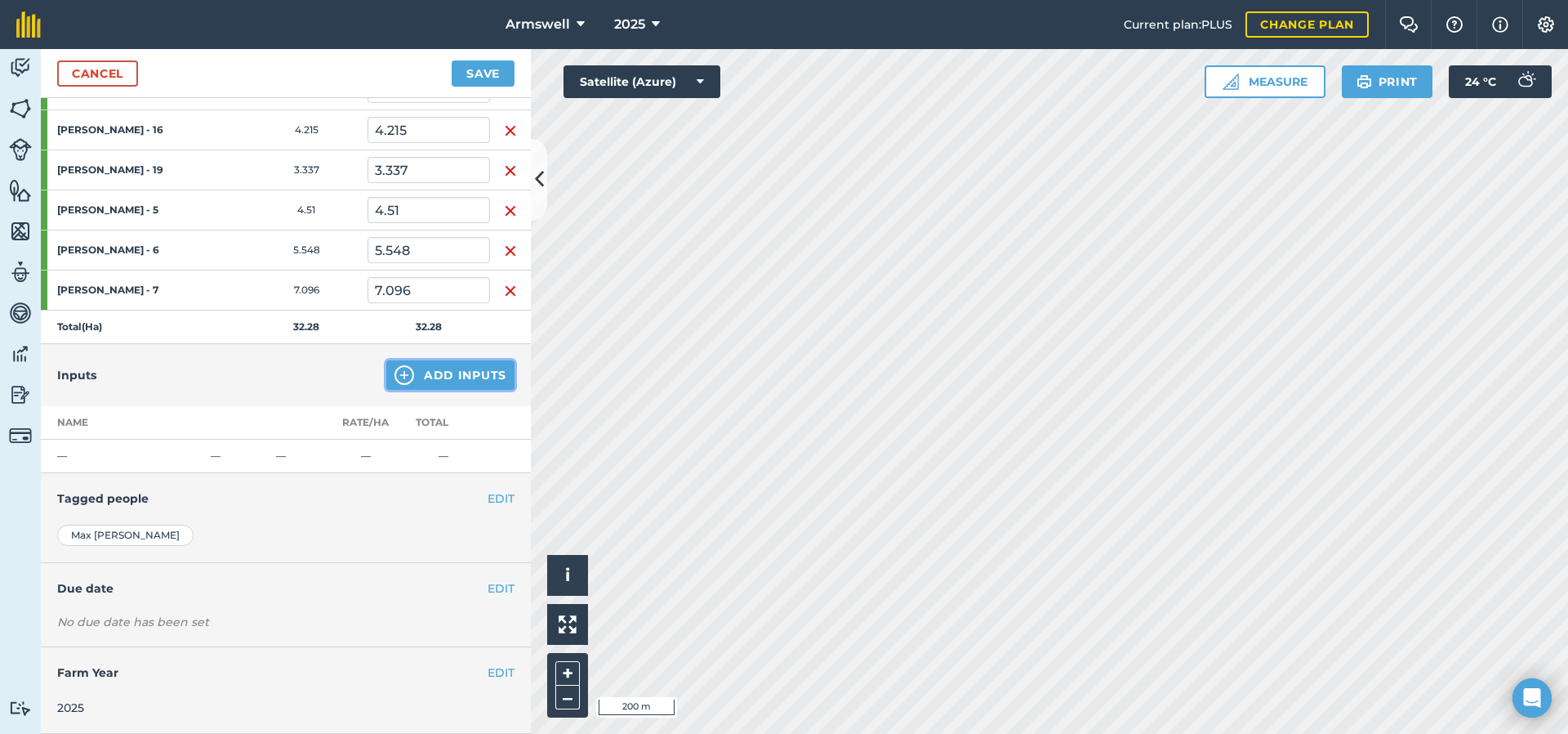
click at [401, 374] on img at bounding box center [404, 376] width 20 height 20
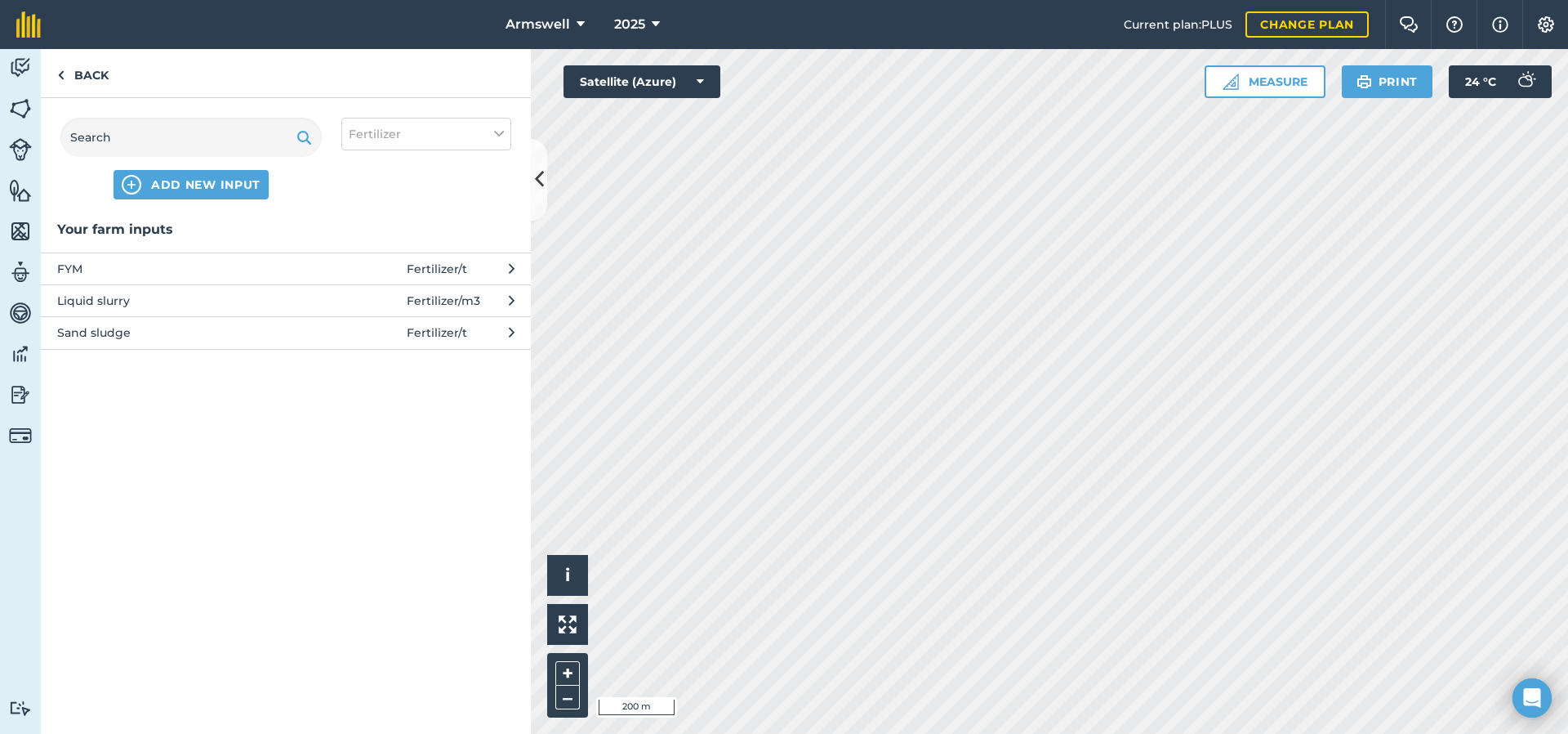
click at [435, 300] on span "Fertilizer / m3" at bounding box center [444, 301] width 74 height 18
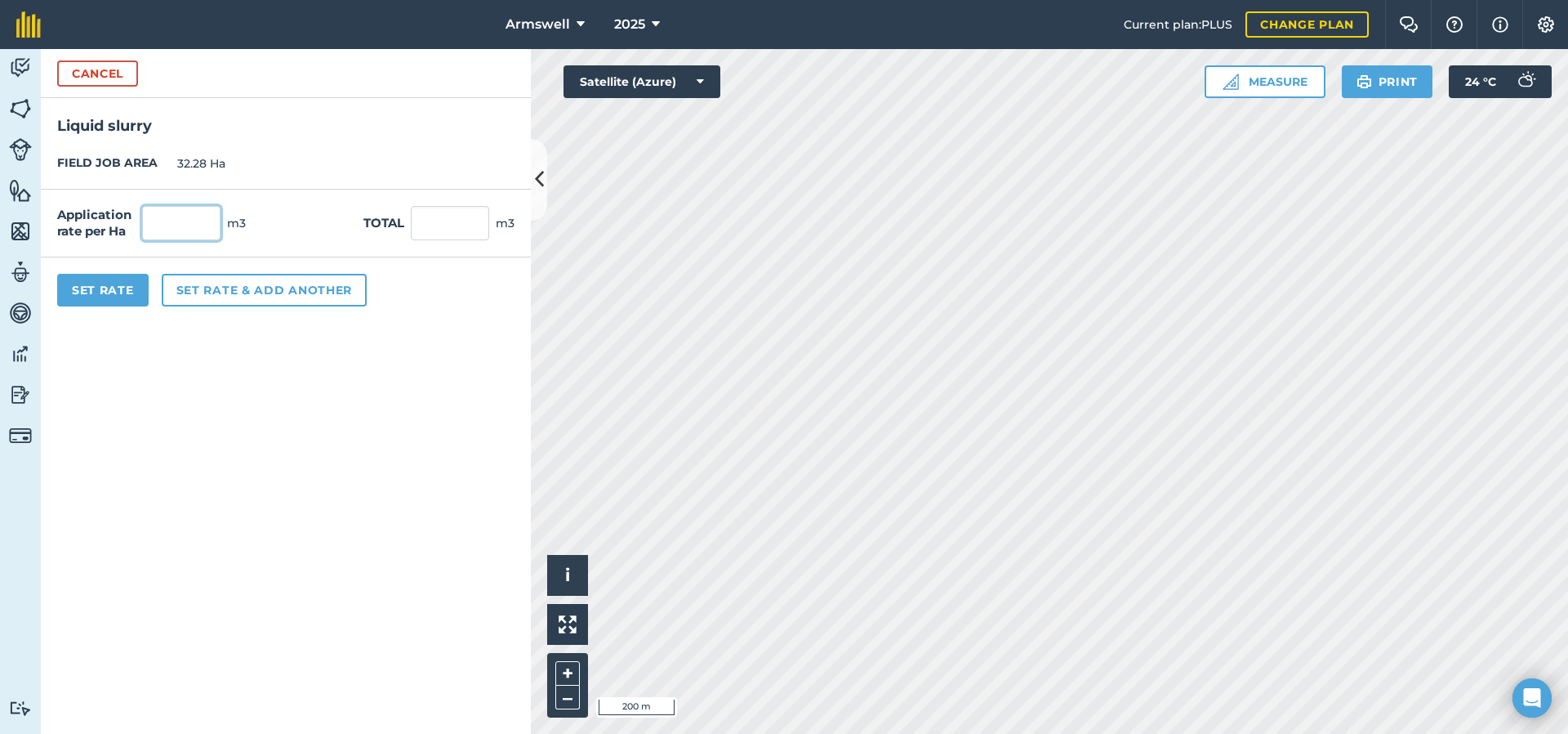
click at [169, 215] on input "text" at bounding box center [181, 223] width 78 height 34
type input "30"
type input "968.4"
click at [112, 290] on button "Set Rate" at bounding box center [103, 290] width 92 height 32
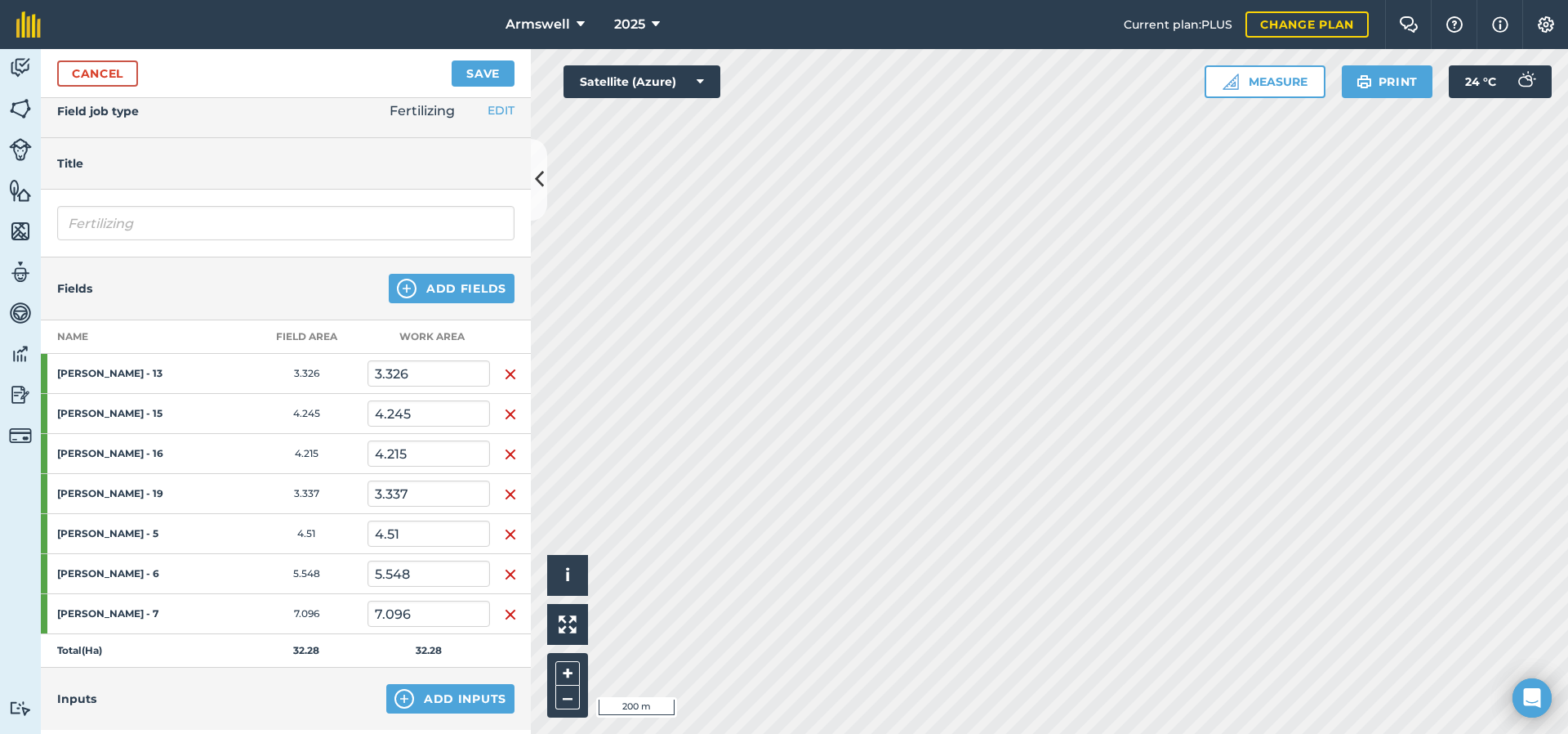
scroll to position [0, 0]
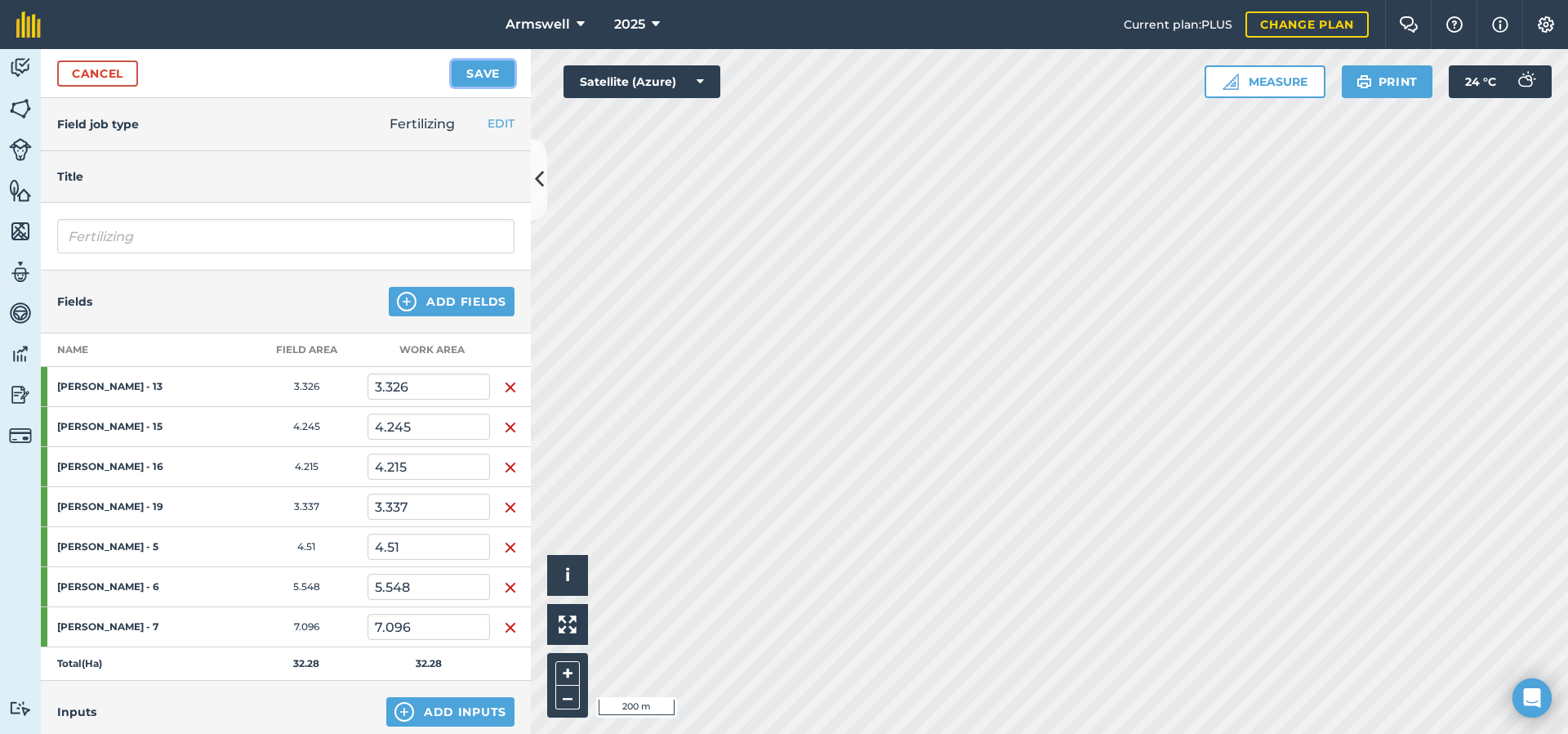
click at [472, 76] on button "Save" at bounding box center [483, 73] width 63 height 26
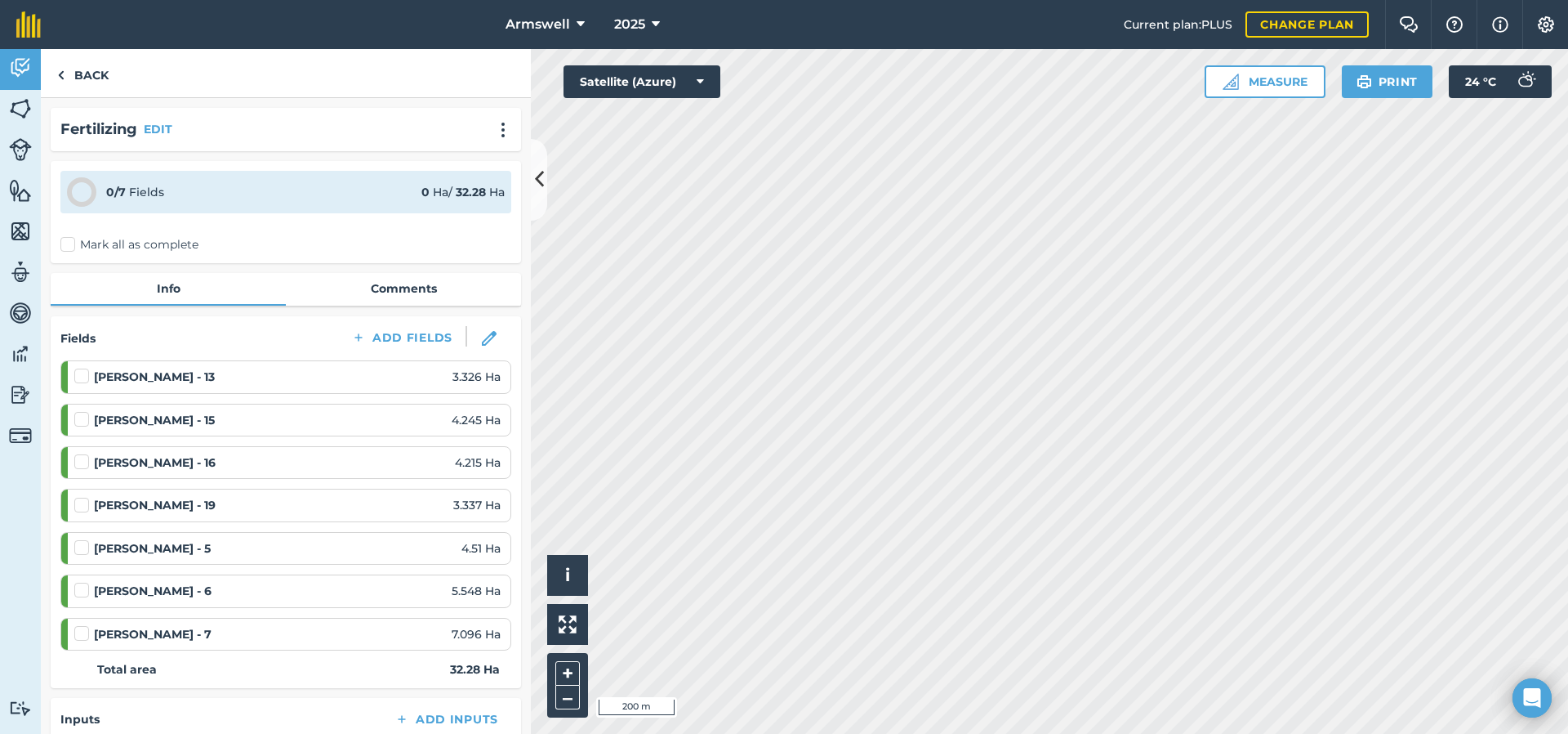
click at [104, 249] on label "Mark all as complete" at bounding box center [129, 244] width 138 height 17
click at [71, 247] on input "Mark all as complete" at bounding box center [66, 242] width 11 height 11
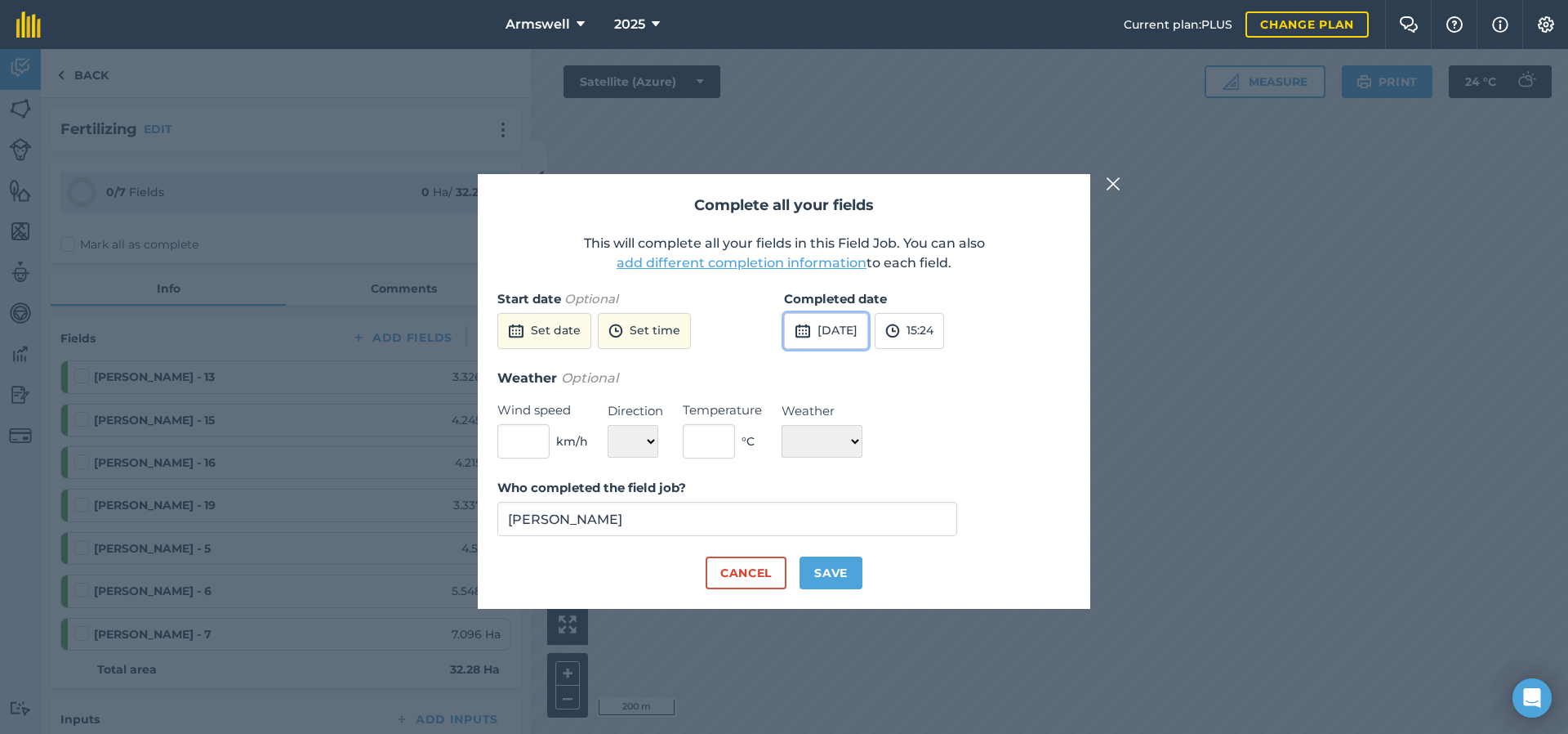
click at [815, 328] on button "[DATE]" at bounding box center [826, 331] width 84 height 36
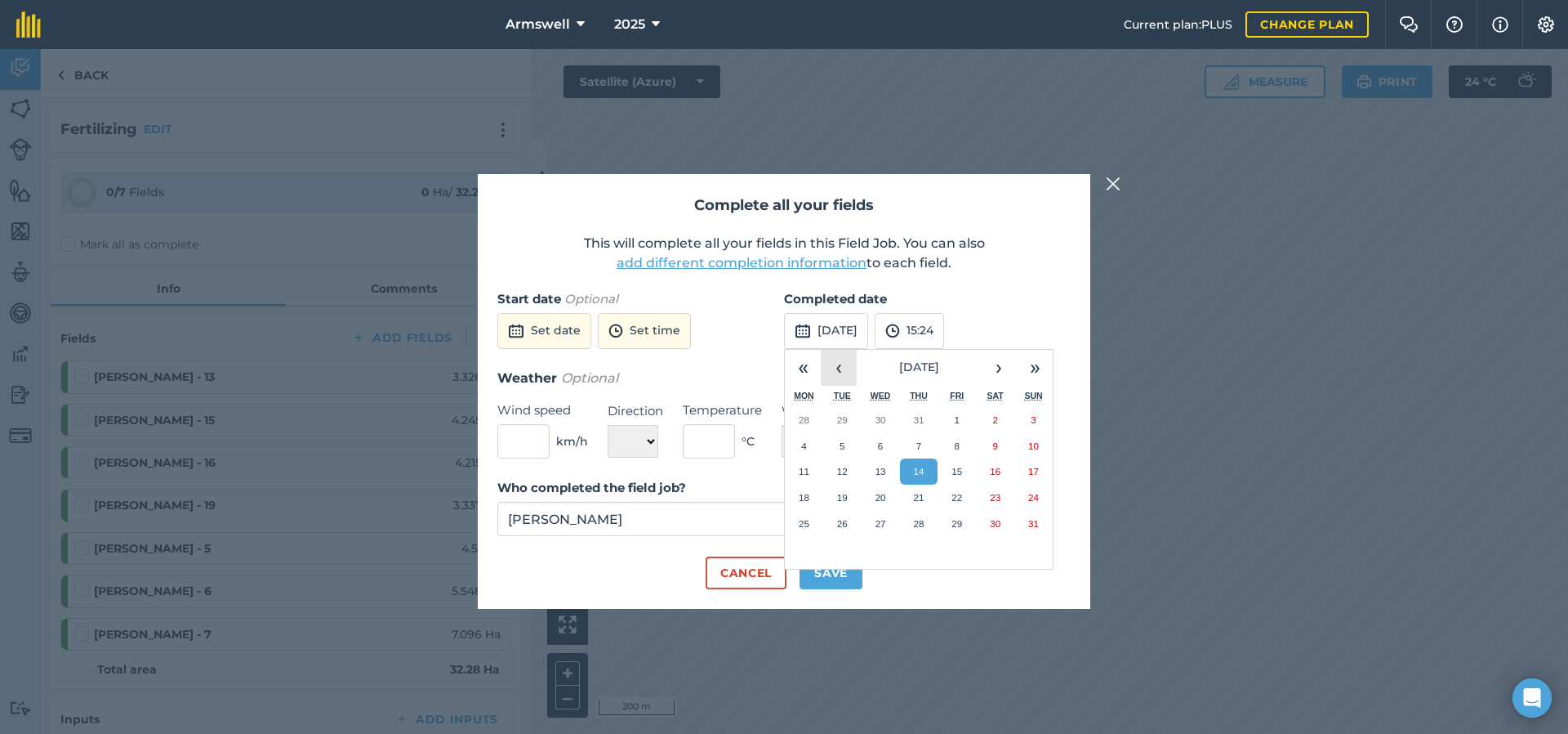
click at [842, 367] on button "‹" at bounding box center [839, 367] width 36 height 36
click at [887, 466] on button "16" at bounding box center [881, 471] width 39 height 26
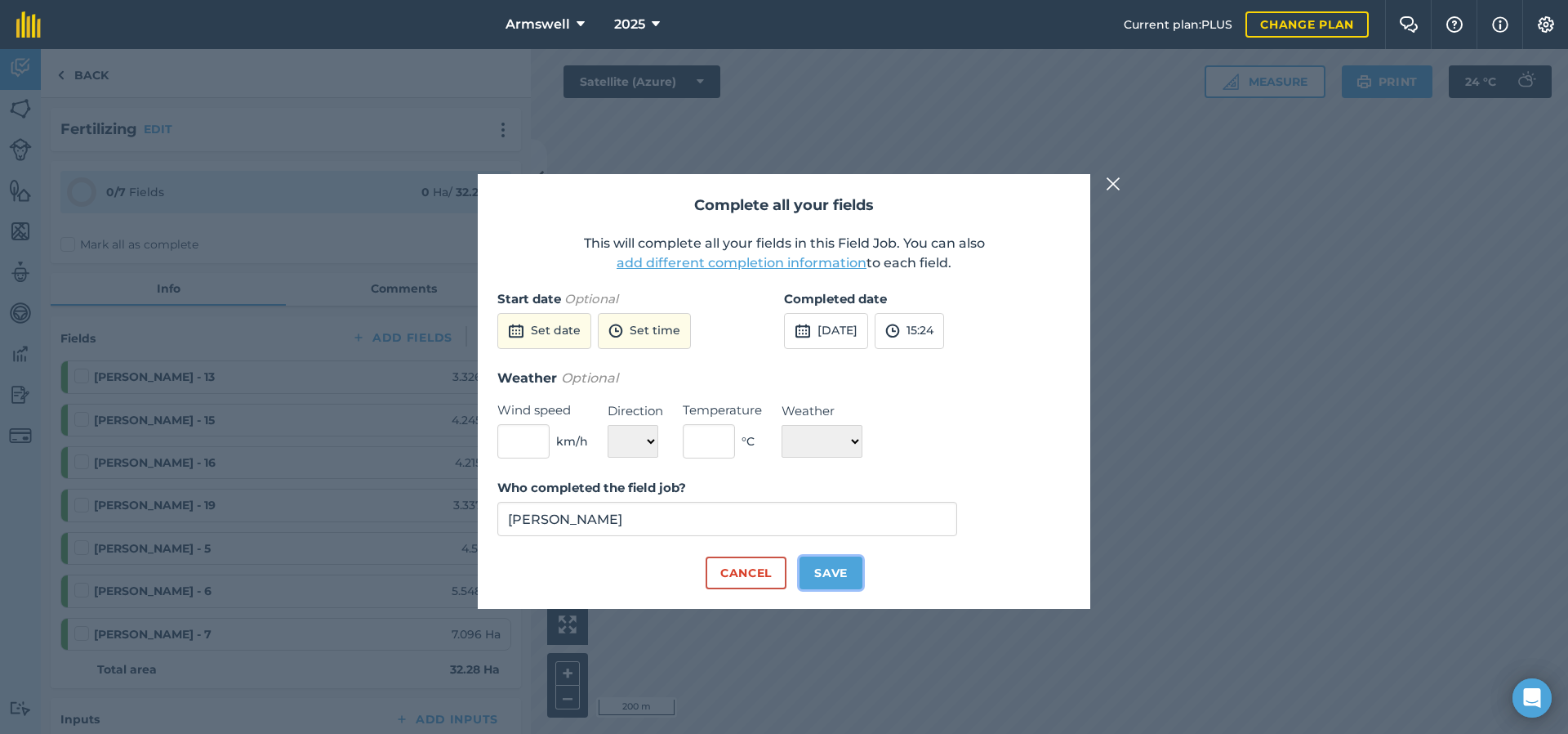
click at [838, 573] on button "Save" at bounding box center [831, 572] width 63 height 32
checkbox input "true"
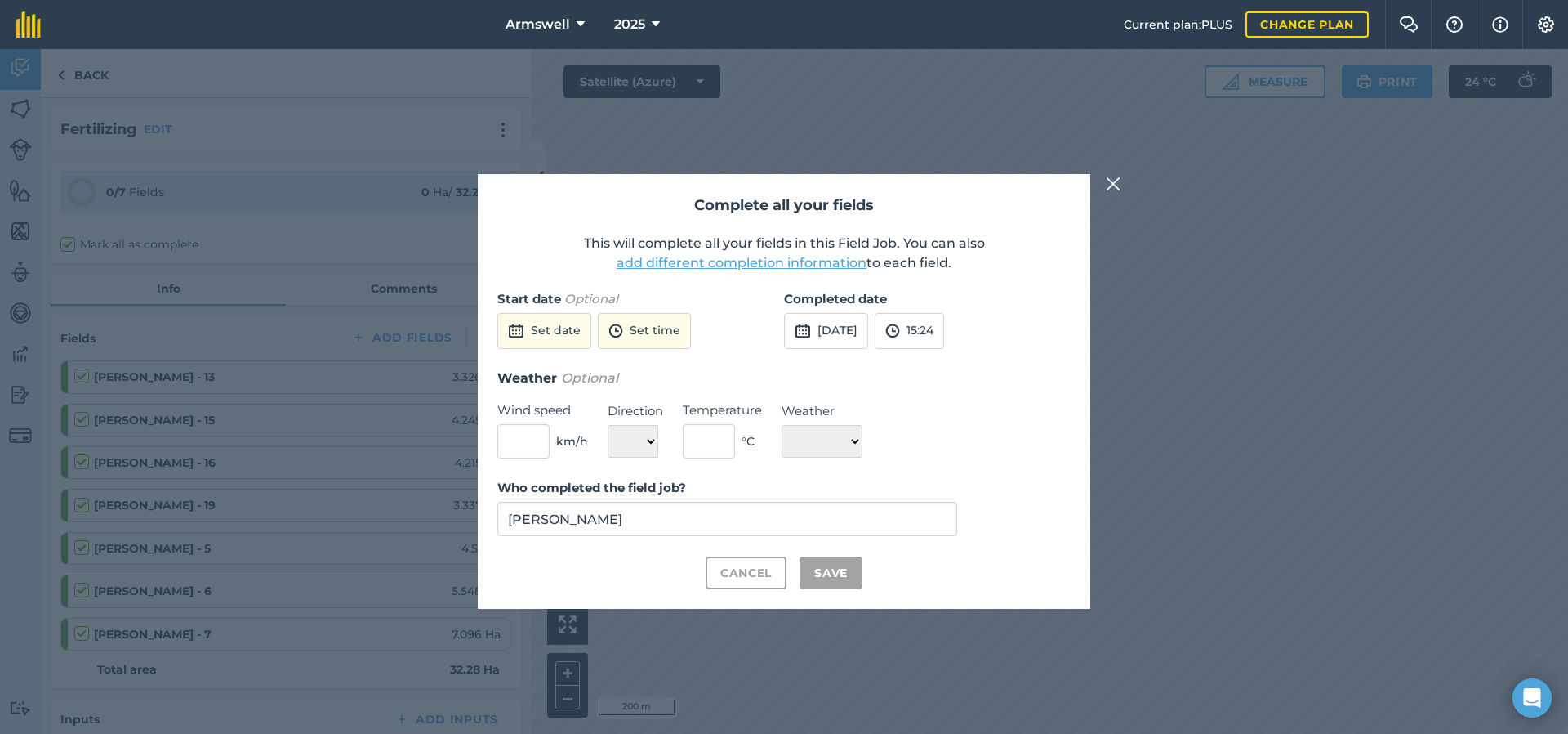
checkbox input "true"
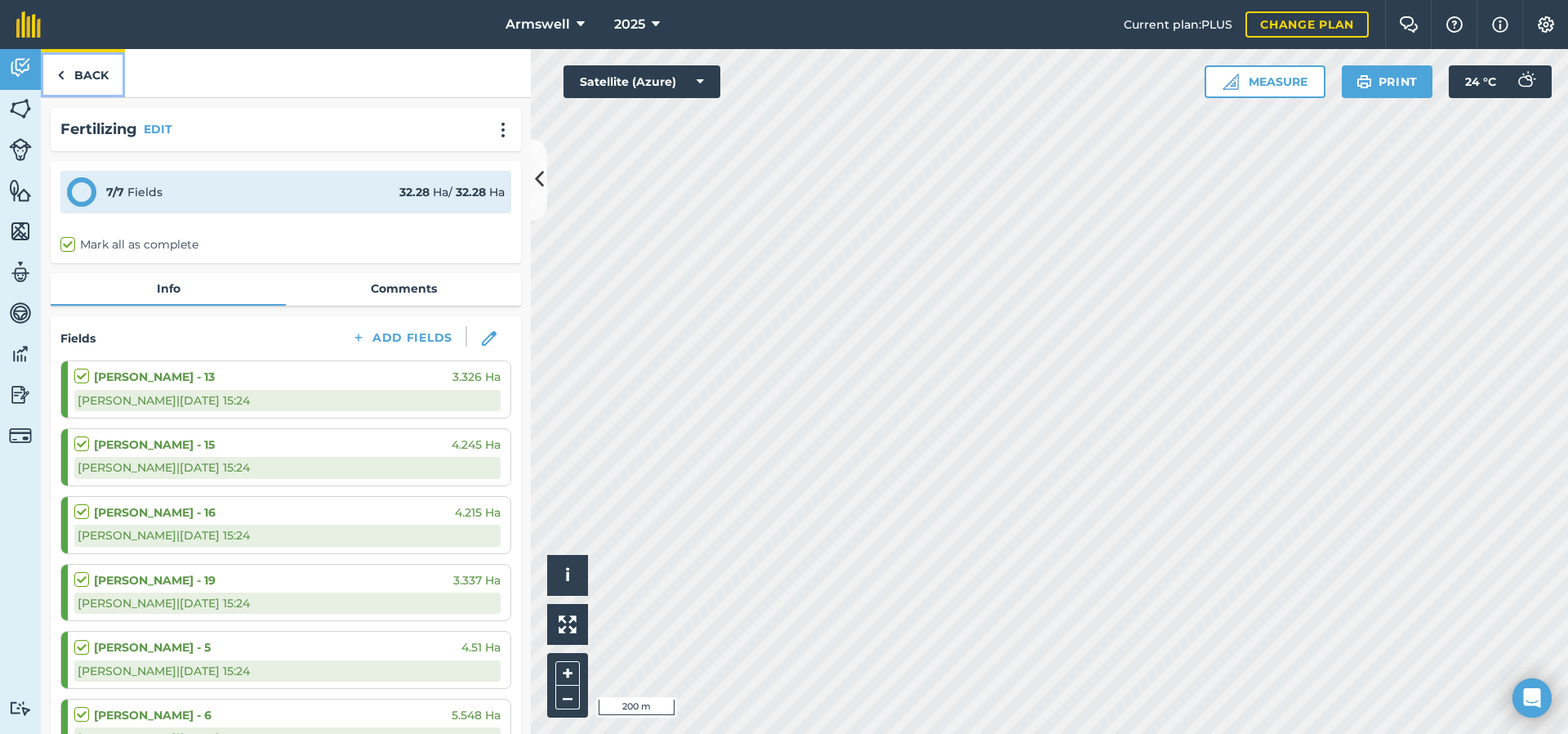
click at [67, 84] on link "Back" at bounding box center [83, 74] width 84 height 49
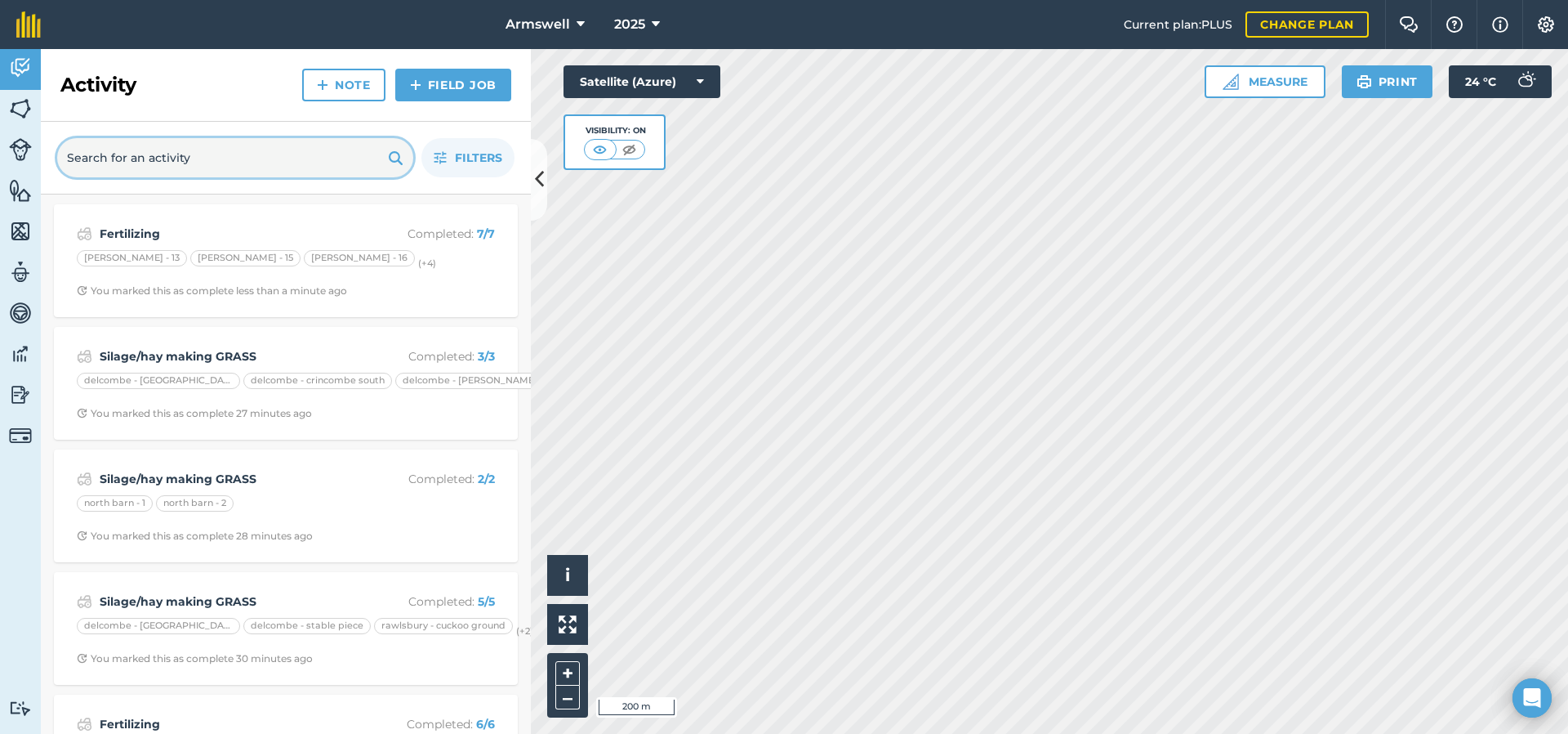
click at [339, 166] on input "text" at bounding box center [235, 158] width 357 height 40
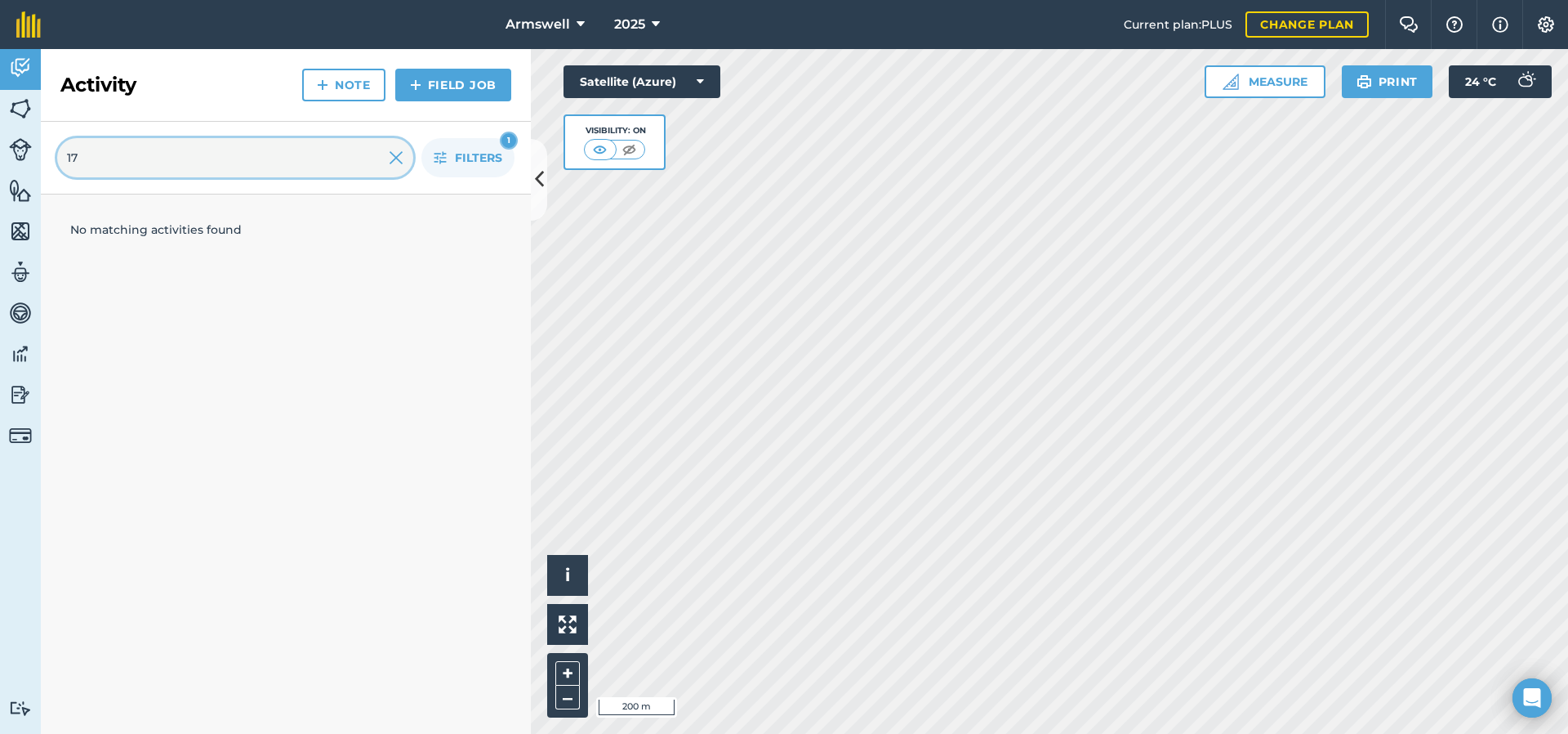
type input "17"
click at [391, 163] on img at bounding box center [396, 158] width 14 height 20
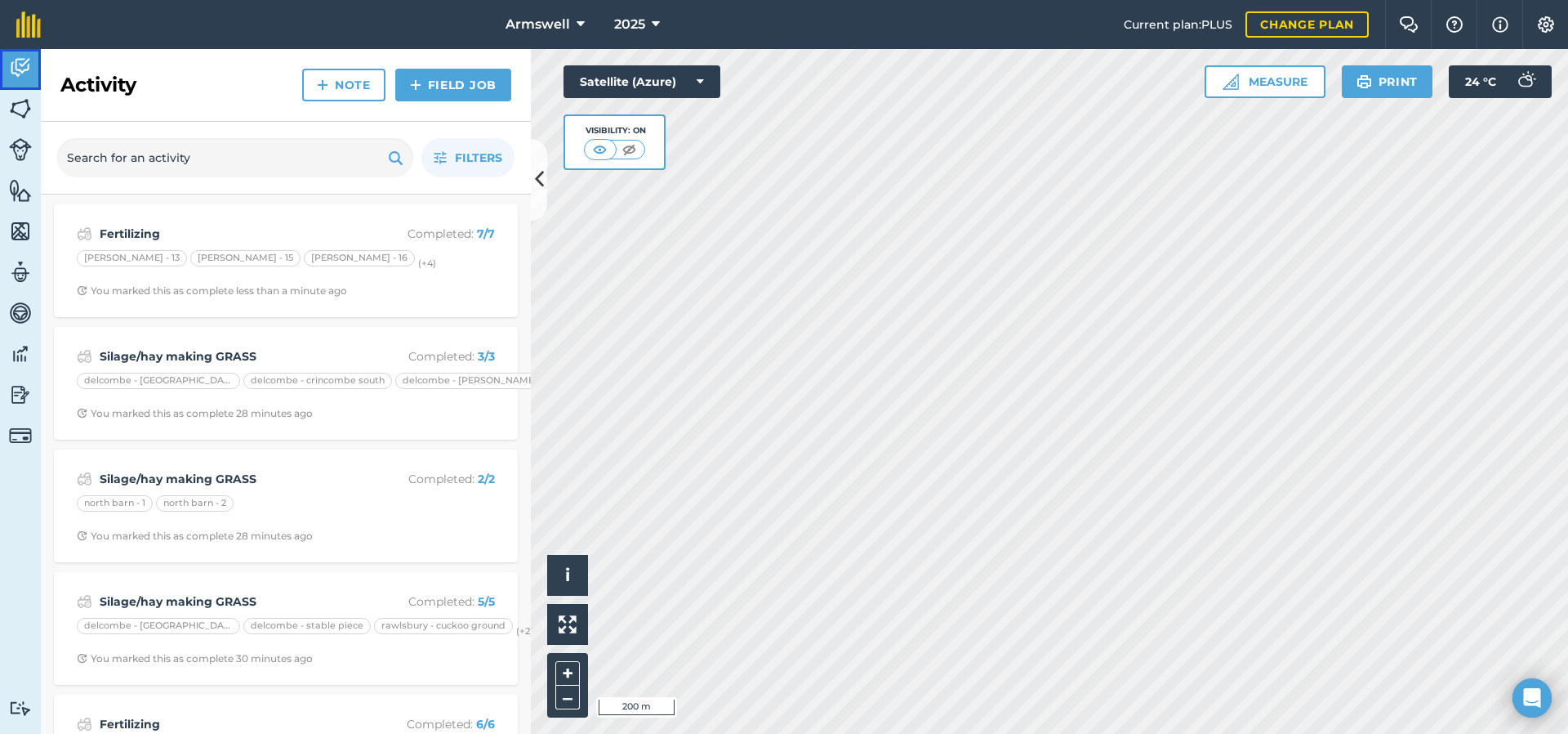
click at [16, 67] on img at bounding box center [20, 67] width 22 height 24
click at [118, 164] on input "text" at bounding box center [235, 158] width 357 height 40
click at [10, 105] on img at bounding box center [20, 108] width 22 height 24
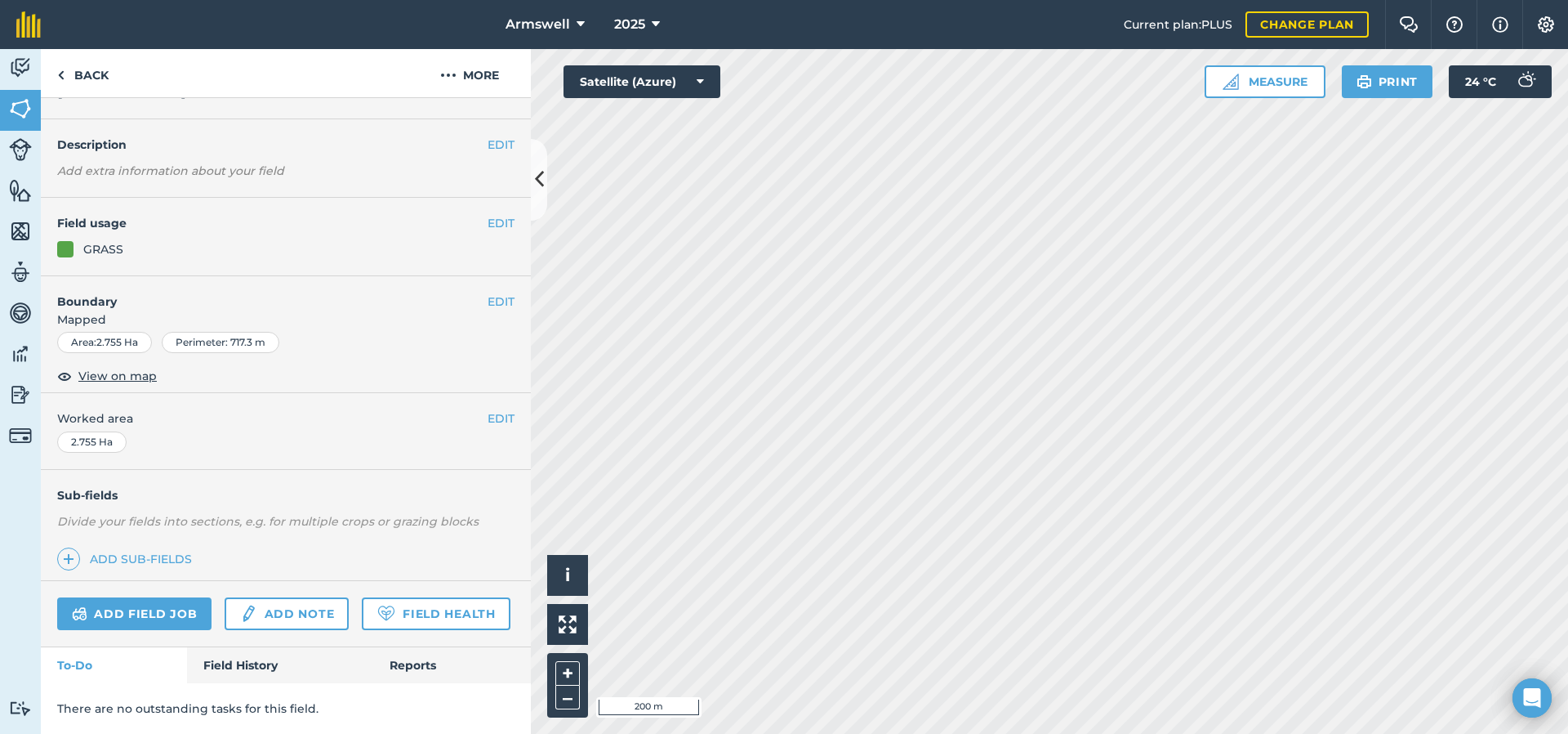
scroll to position [81, 0]
click at [221, 666] on link "Field History" at bounding box center [279, 665] width 185 height 36
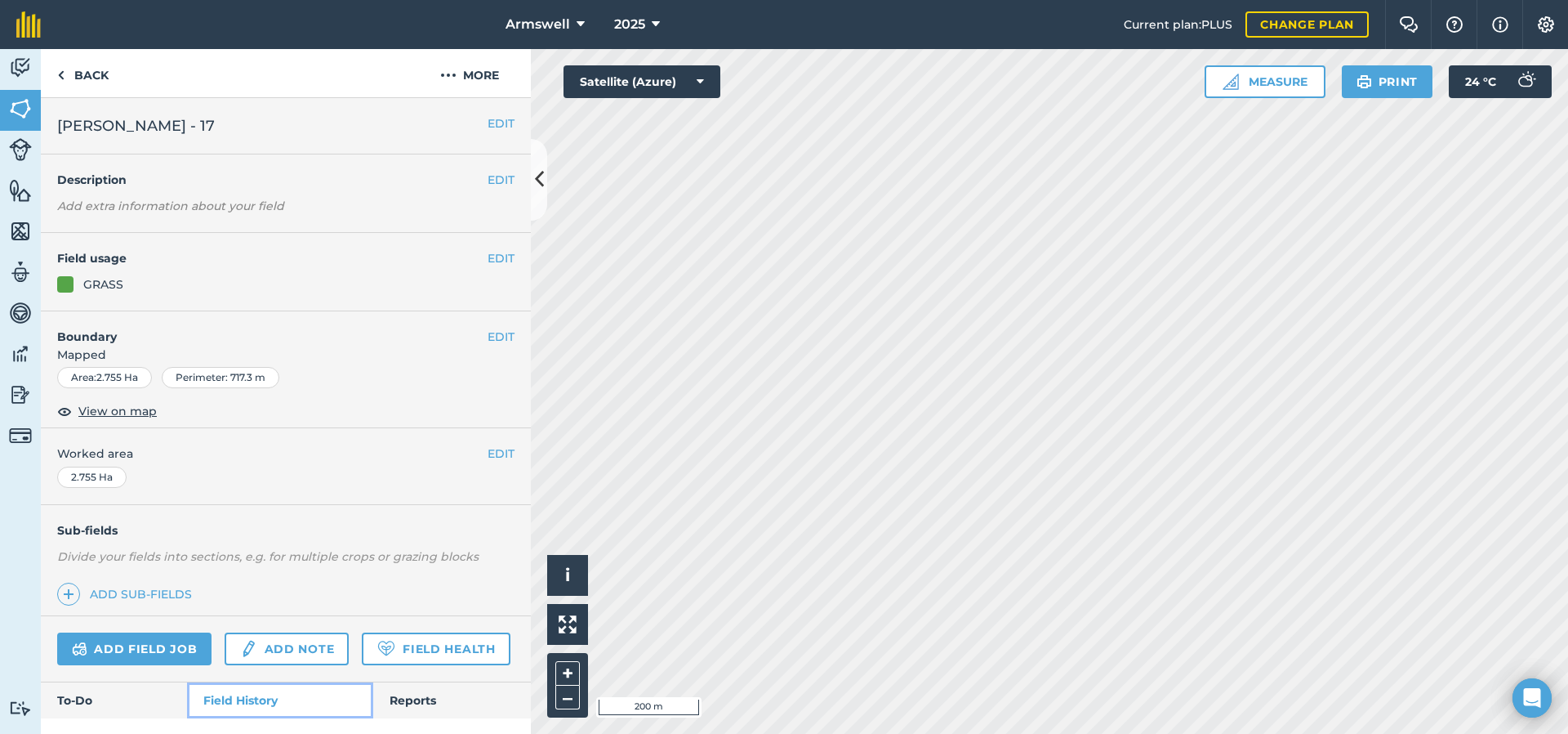
scroll to position [170, 0]
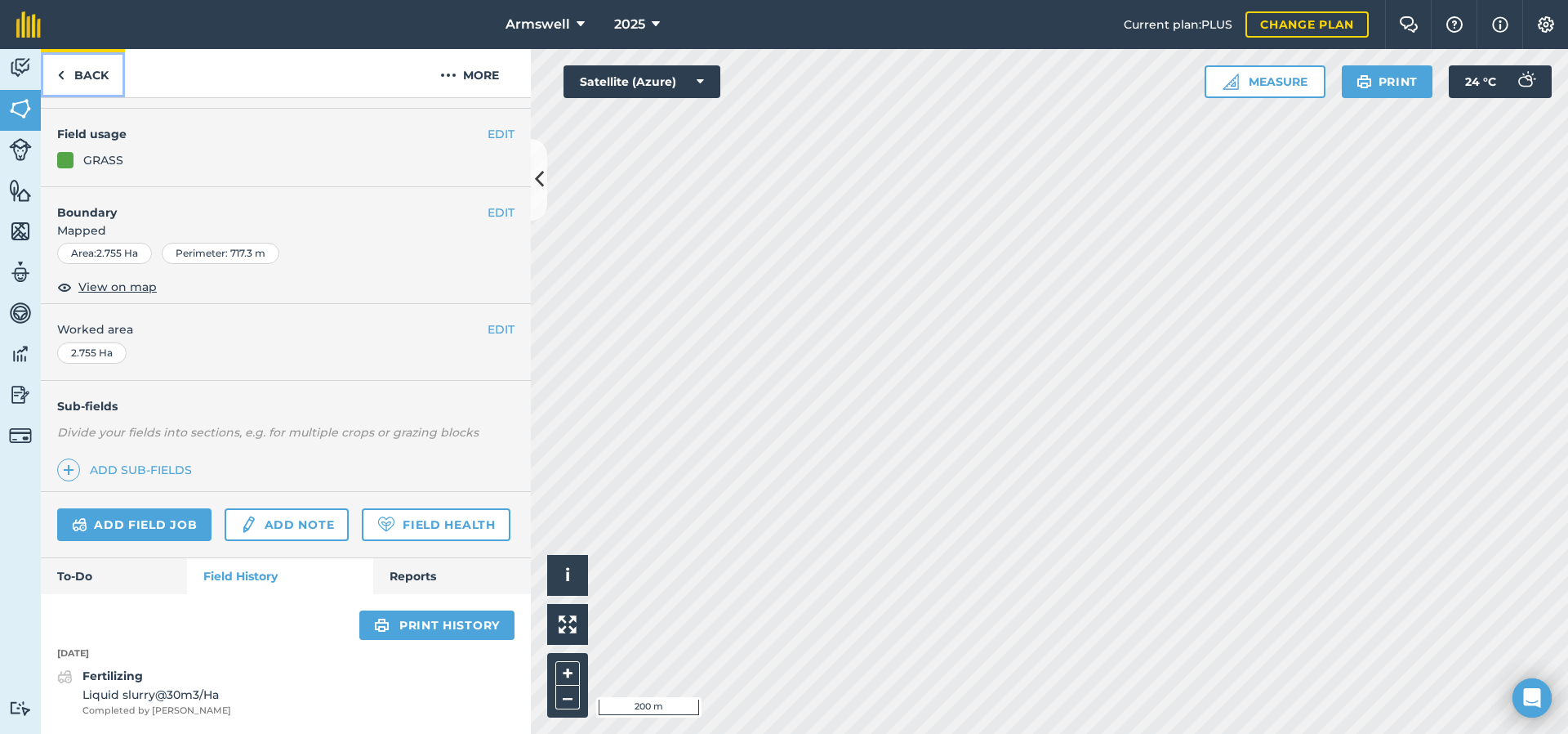
click at [81, 91] on link "Back" at bounding box center [83, 74] width 84 height 49
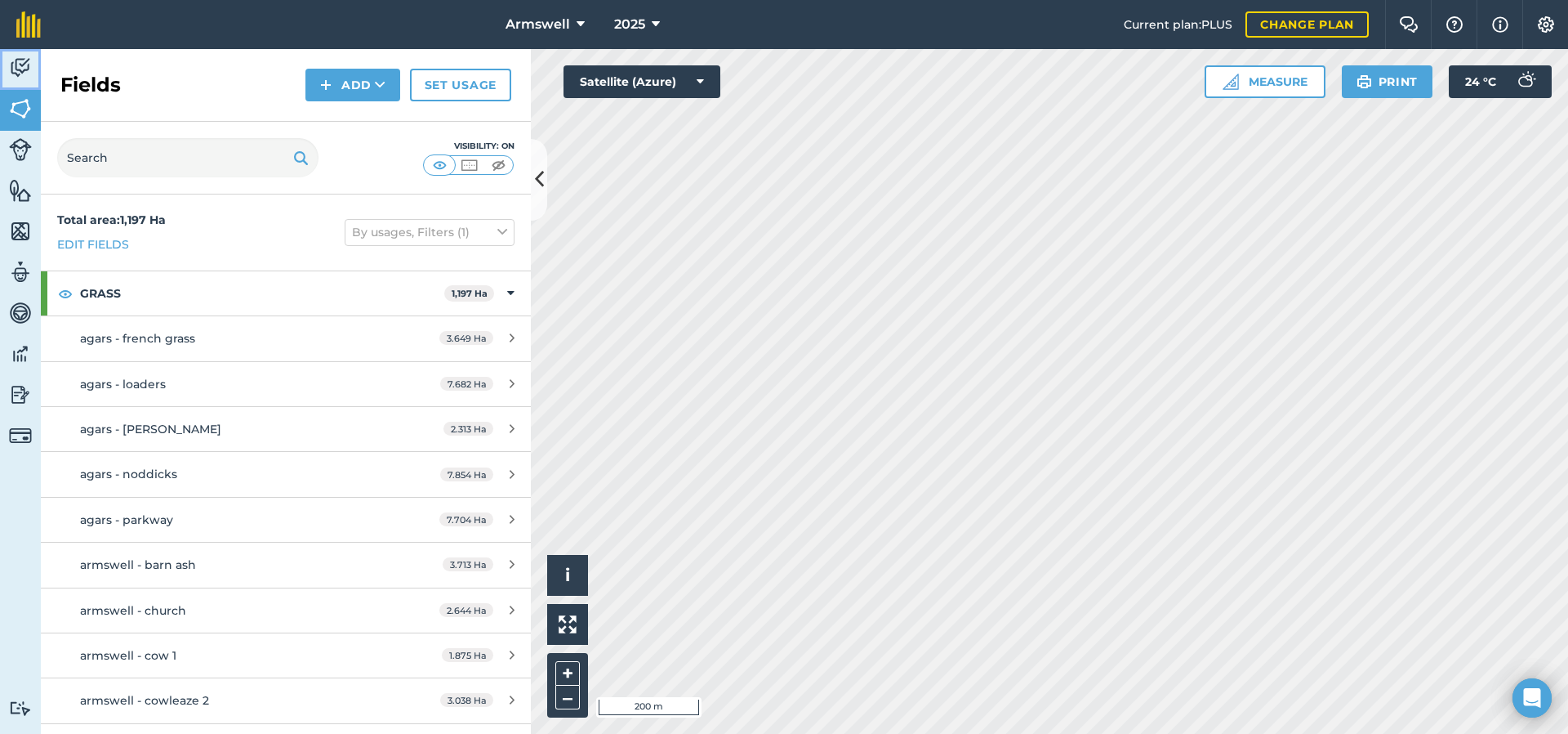
click at [25, 69] on img at bounding box center [20, 67] width 22 height 24
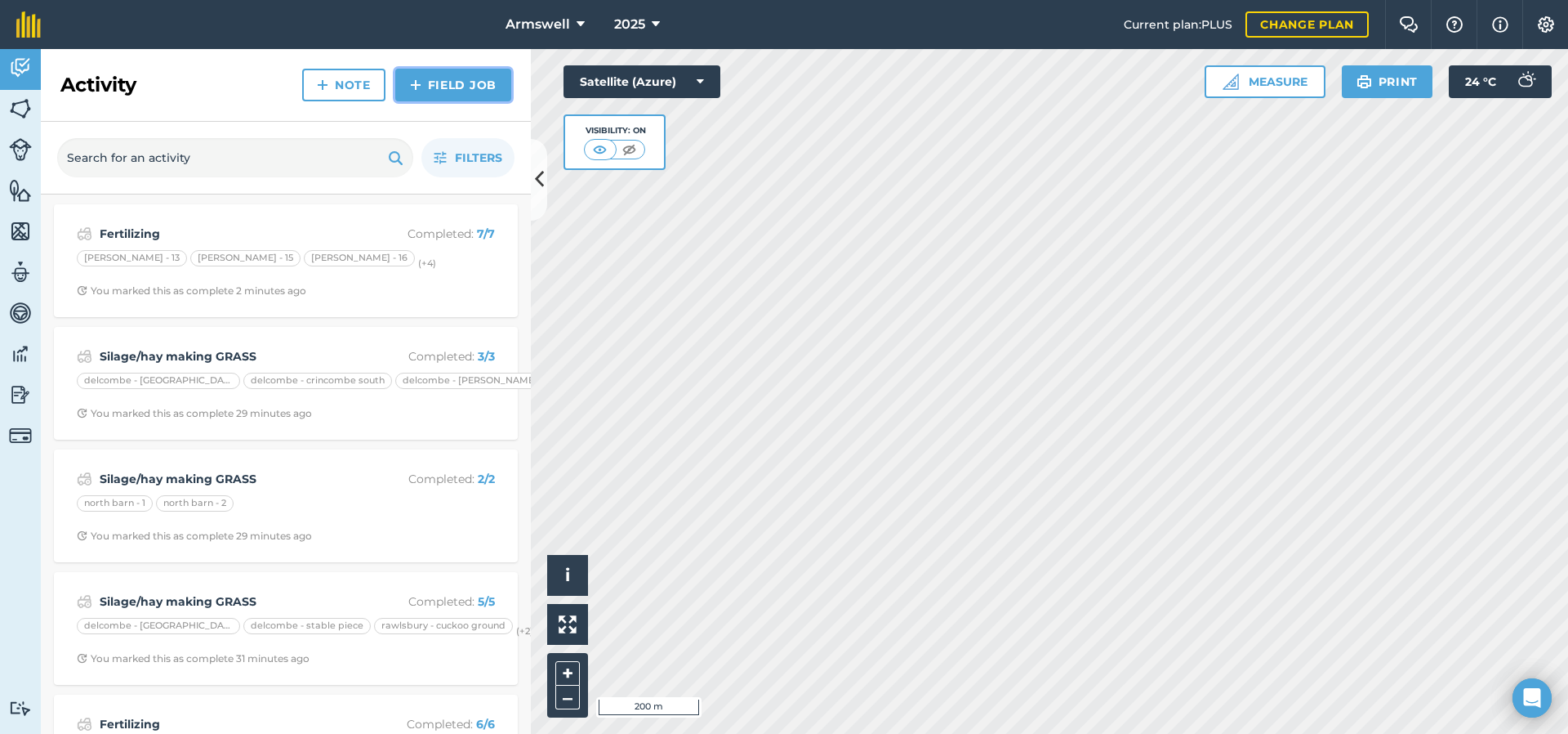
click at [481, 90] on link "Field Job" at bounding box center [453, 84] width 116 height 32
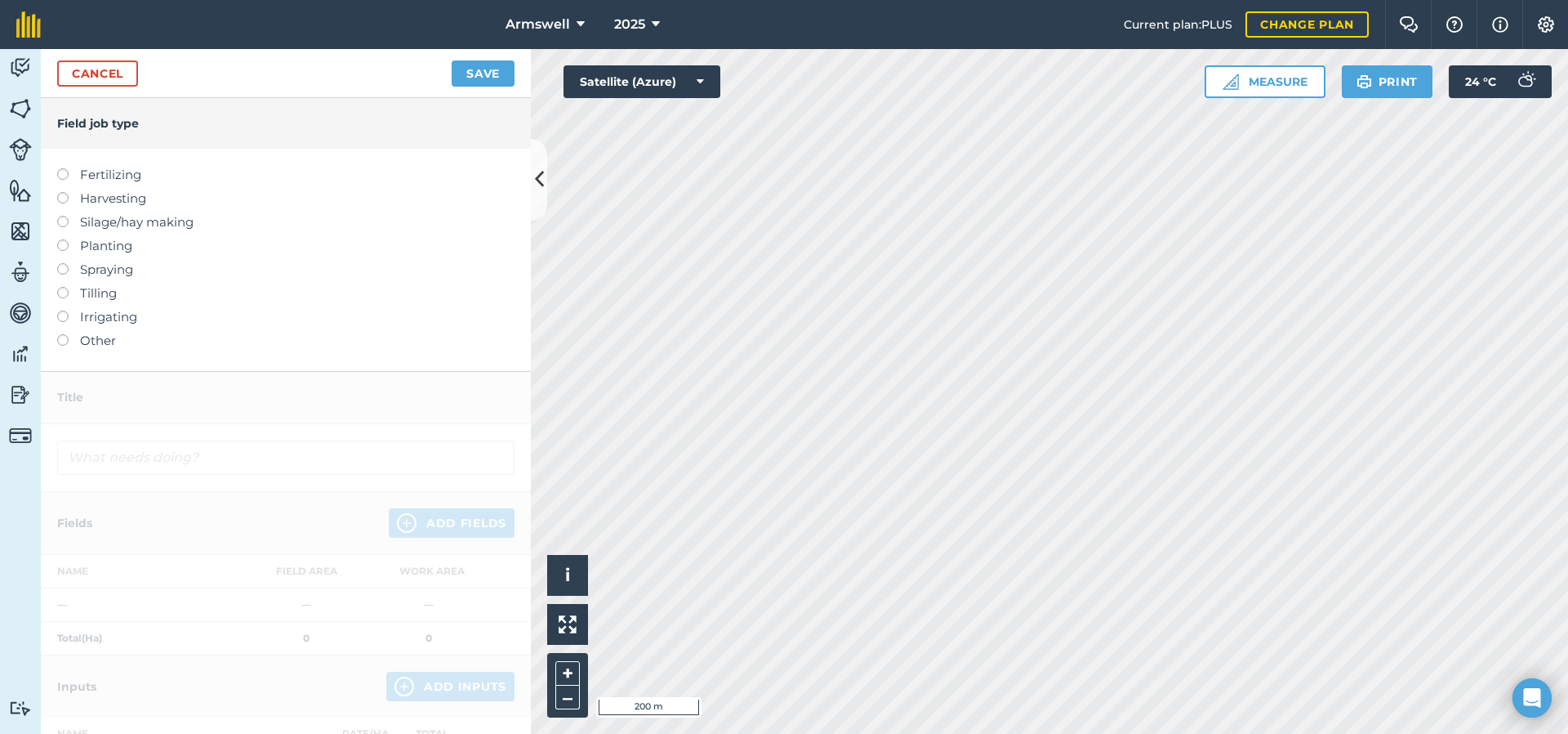
click at [119, 173] on label "Fertilizing" at bounding box center [286, 175] width 457 height 20
type input "Fertilizing"
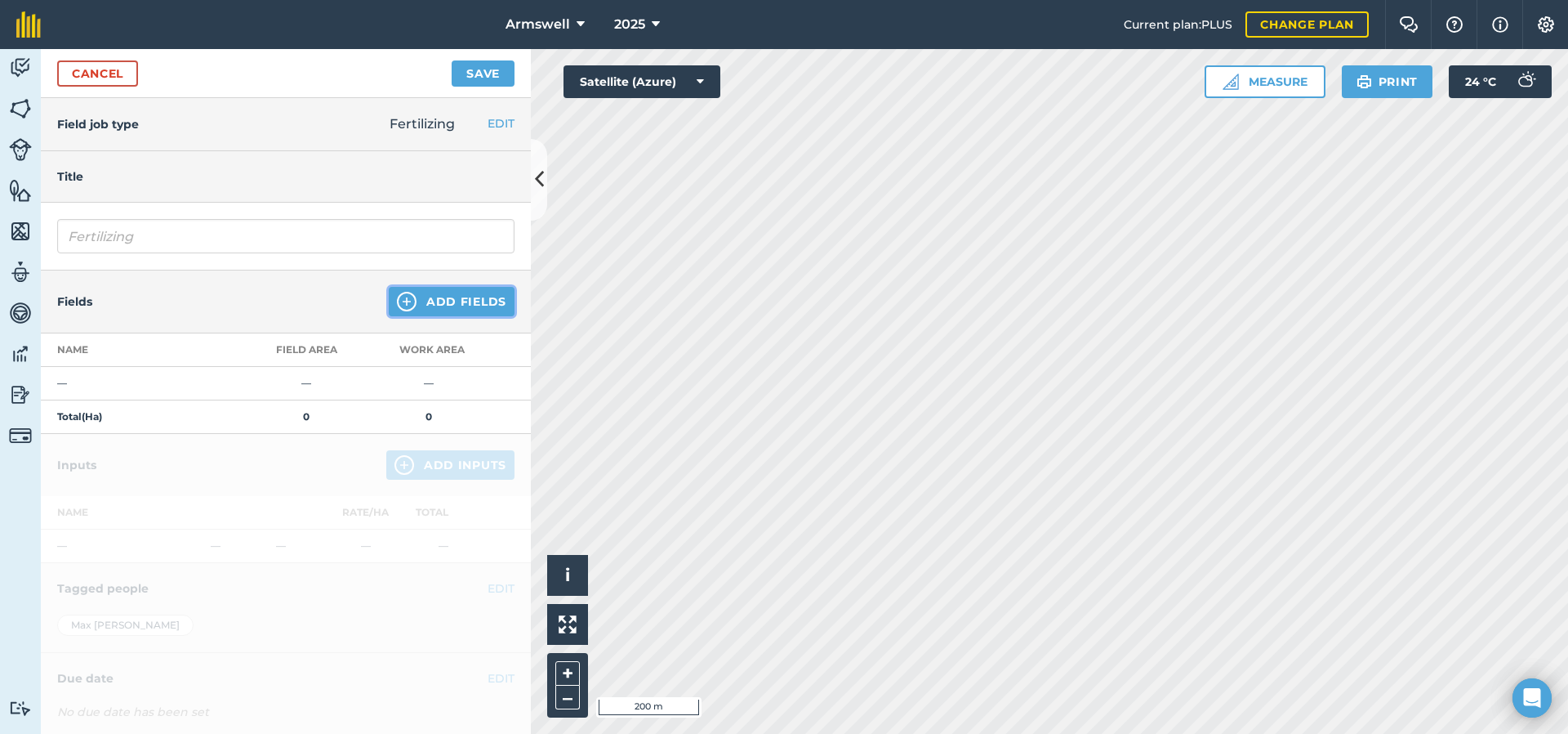
click at [429, 293] on button "Add Fields" at bounding box center [452, 301] width 126 height 30
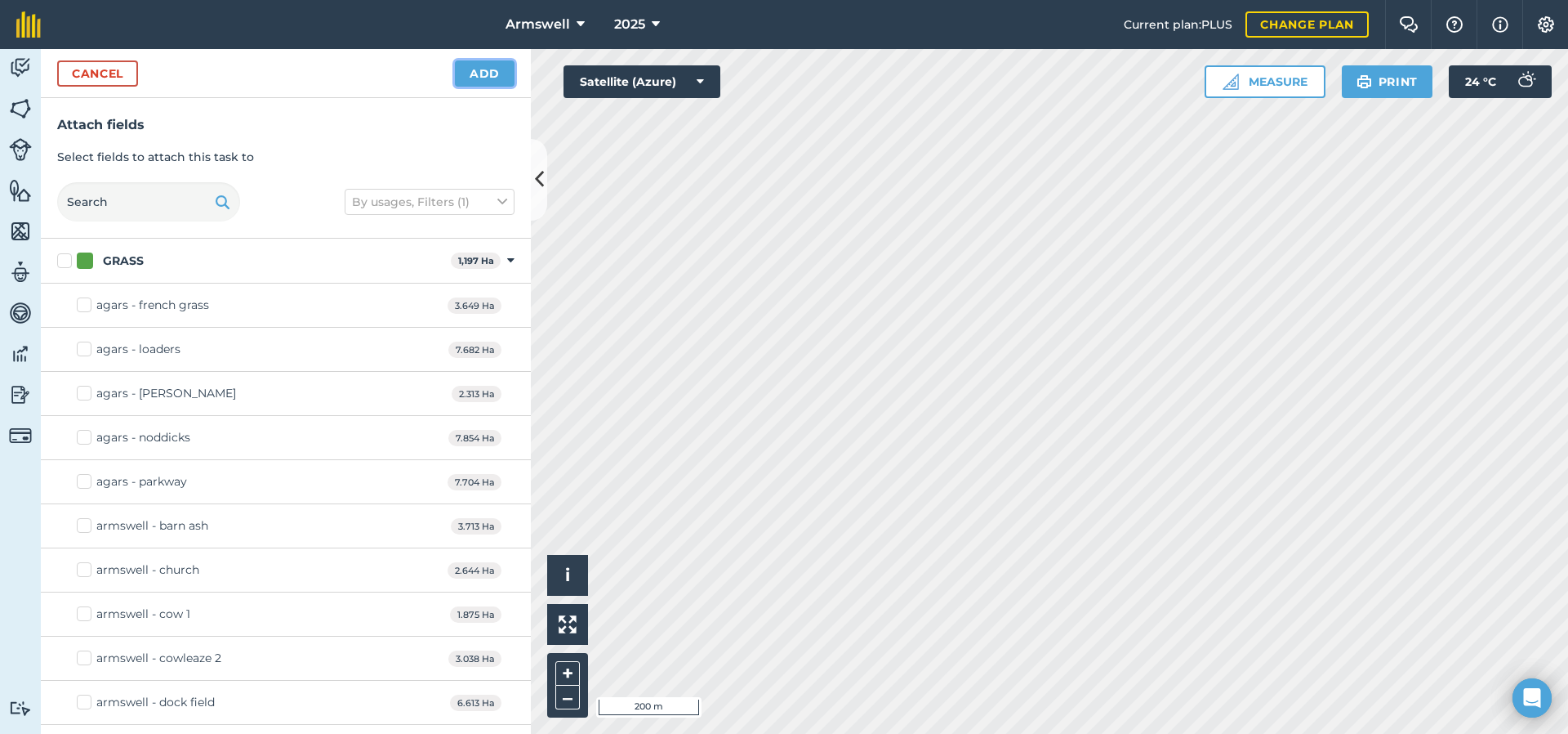
click at [472, 71] on button "Add" at bounding box center [485, 73] width 59 height 26
checkbox input "true"
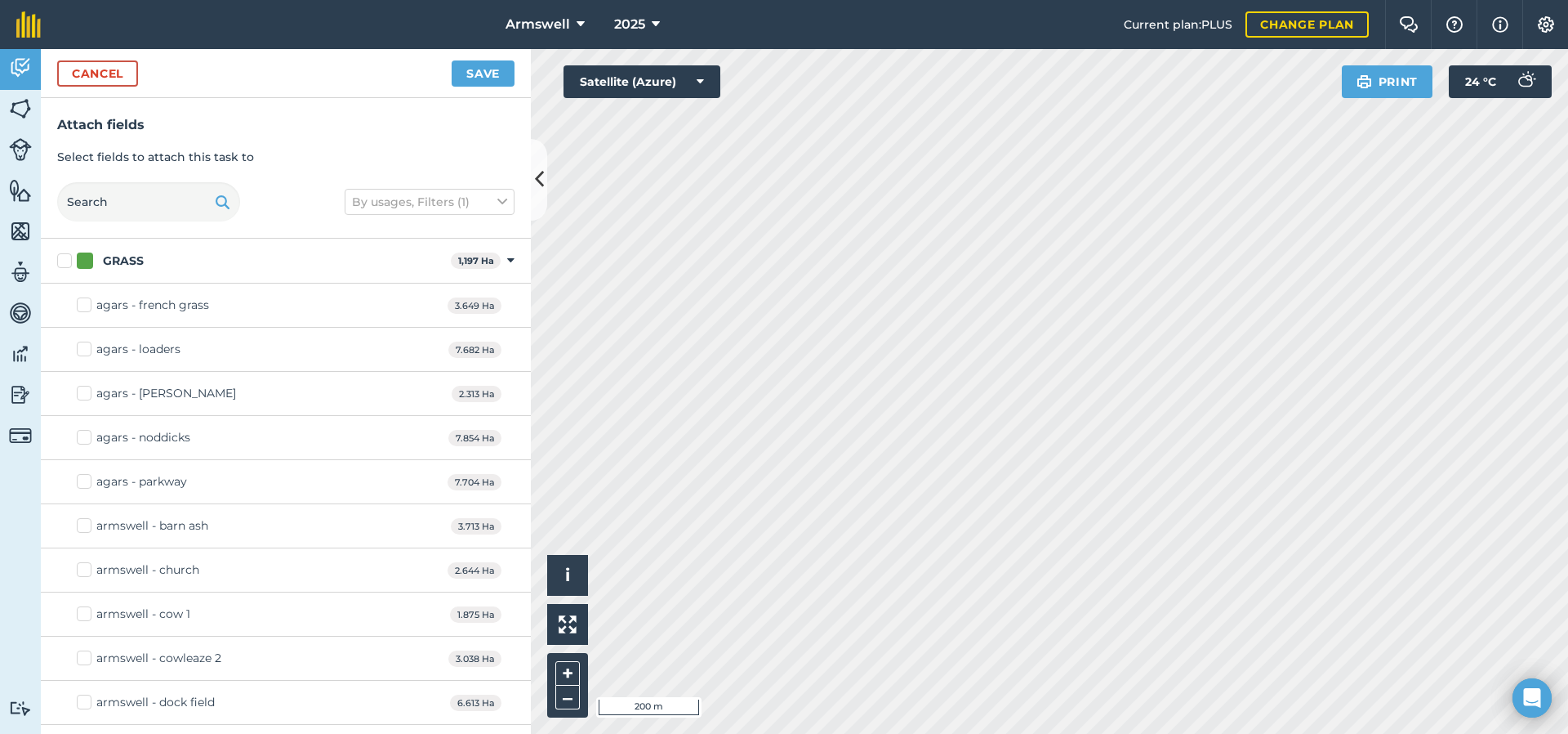
checkbox input "true"
click at [480, 76] on button "Save" at bounding box center [483, 73] width 63 height 26
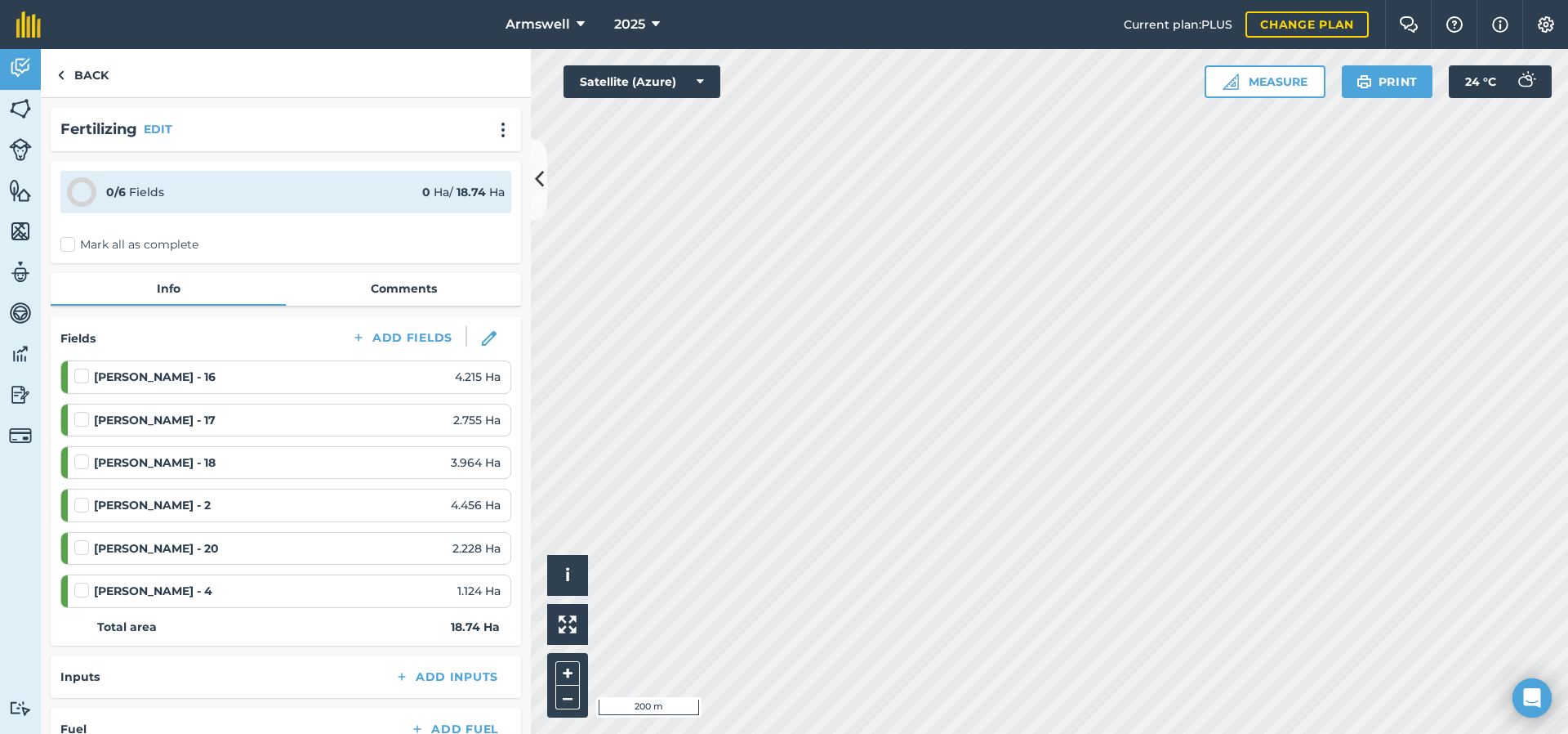
click at [73, 246] on label "Mark all as complete" at bounding box center [129, 244] width 138 height 17
click at [71, 246] on input "Mark all as complete" at bounding box center [66, 242] width 11 height 11
checkbox input "false"
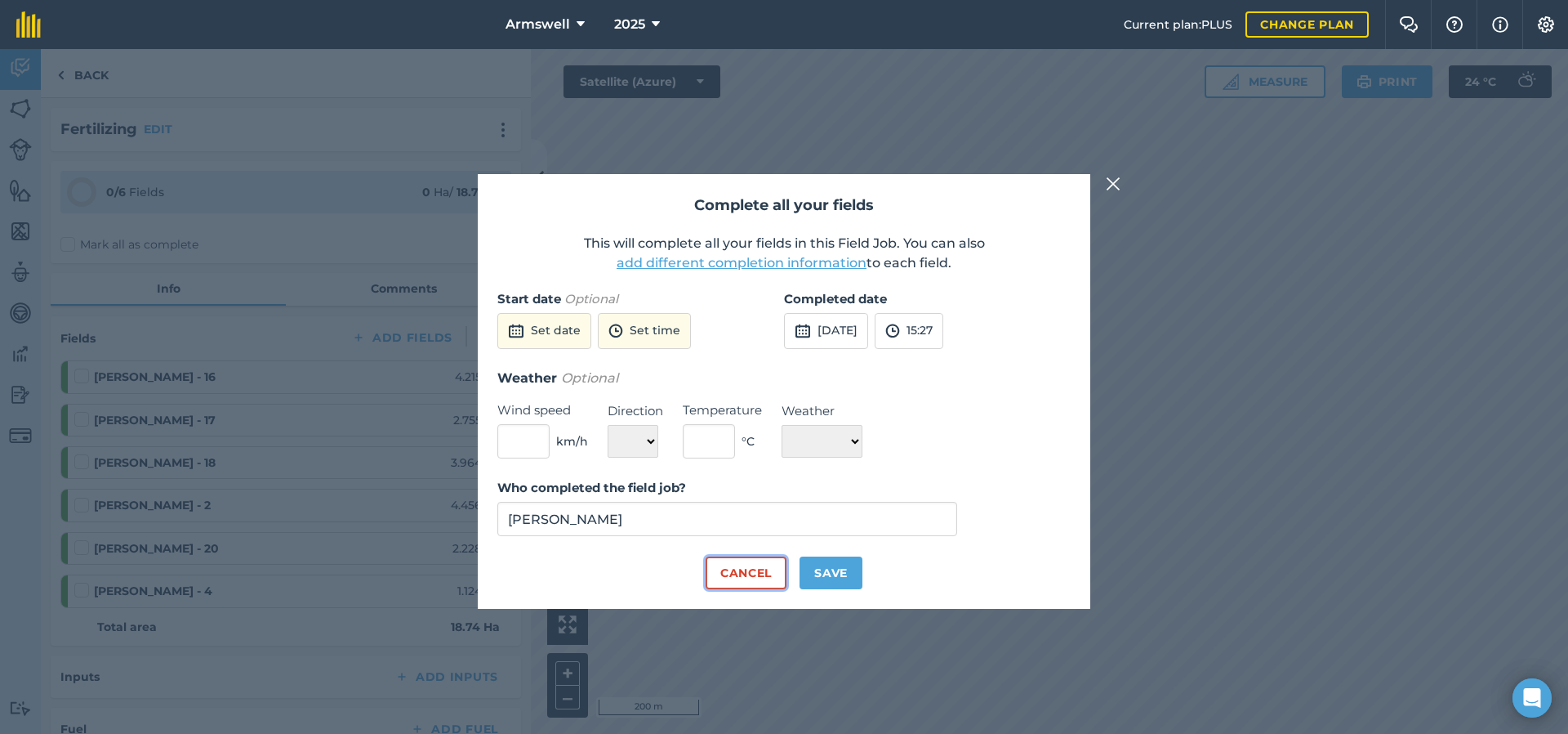
click at [746, 575] on button "Cancel" at bounding box center [746, 572] width 81 height 32
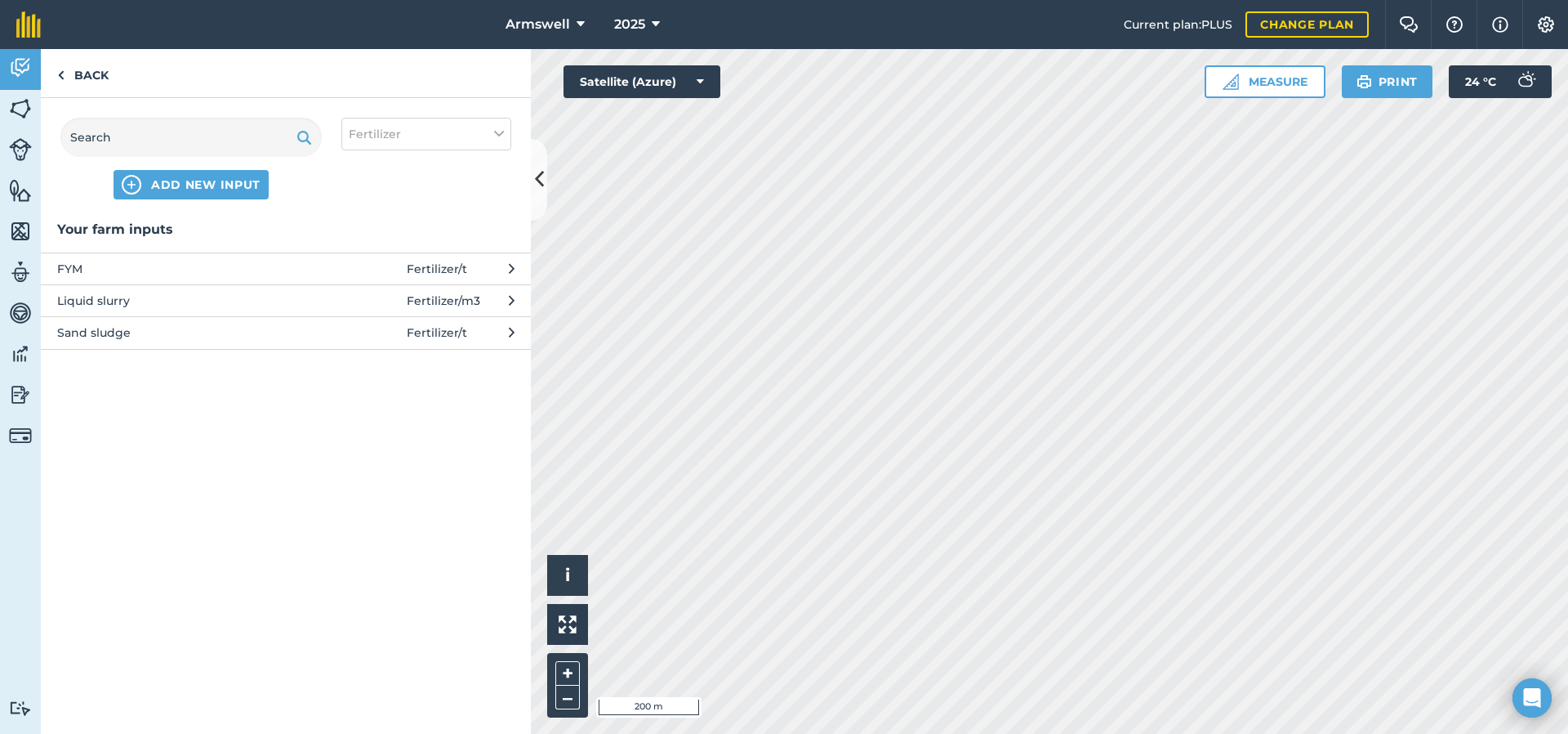
click at [453, 296] on span "Fertilizer / m3" at bounding box center [444, 301] width 74 height 18
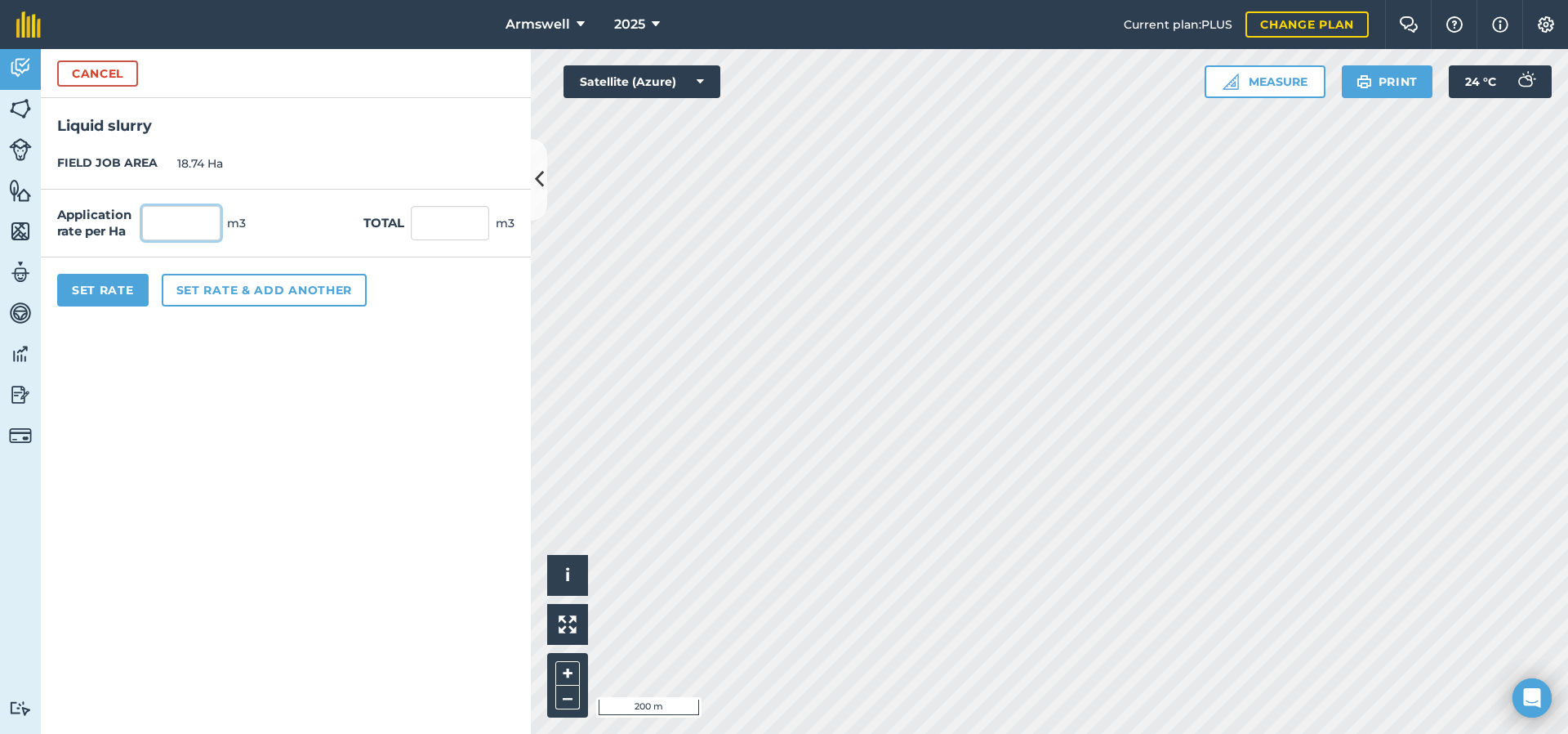
click at [175, 228] on input "text" at bounding box center [181, 223] width 78 height 34
type input "30"
type input "562.2"
click at [106, 294] on button "Set Rate" at bounding box center [103, 290] width 92 height 32
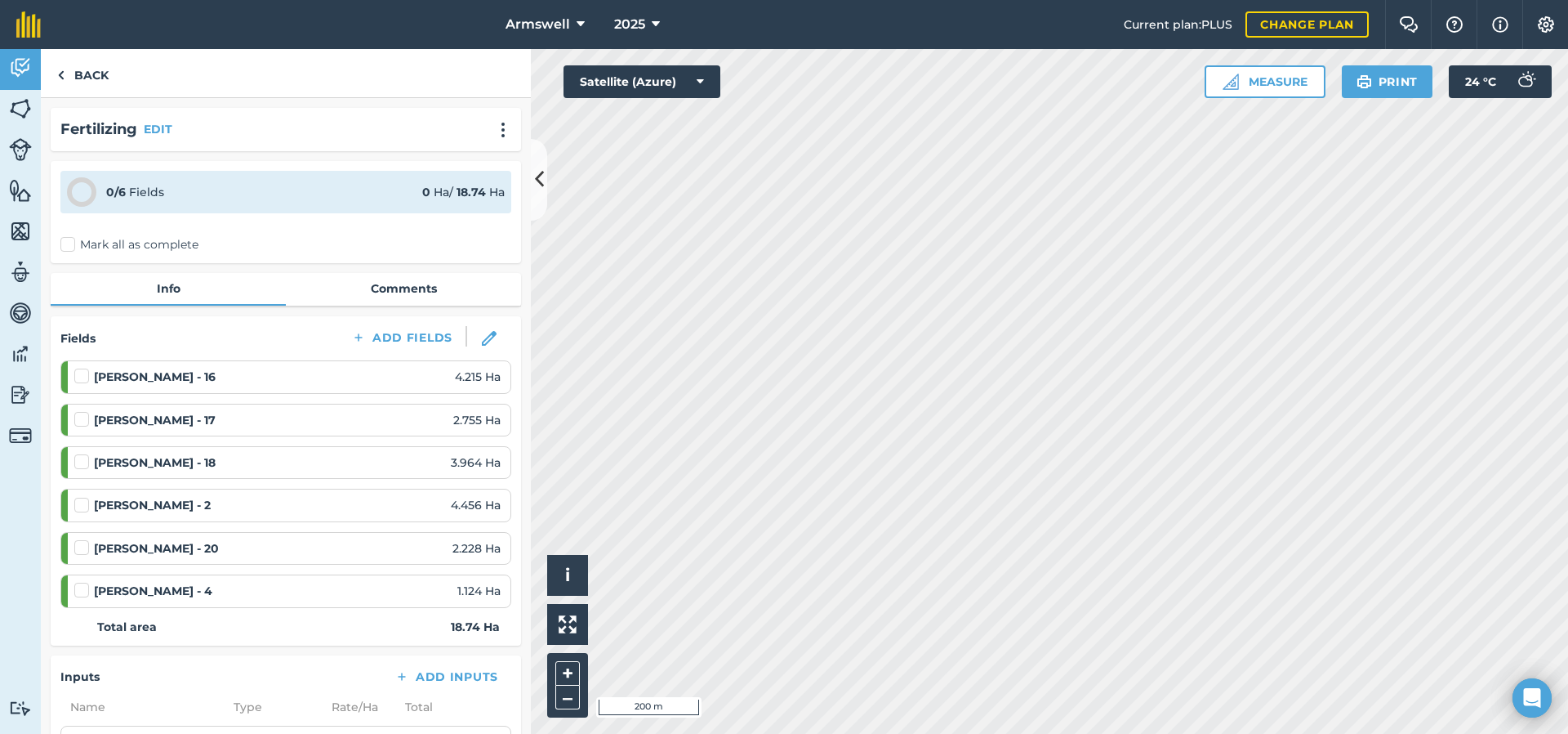
click at [150, 248] on label "Mark all as complete" at bounding box center [129, 244] width 138 height 17
click at [71, 247] on input "Mark all as complete" at bounding box center [66, 242] width 11 height 11
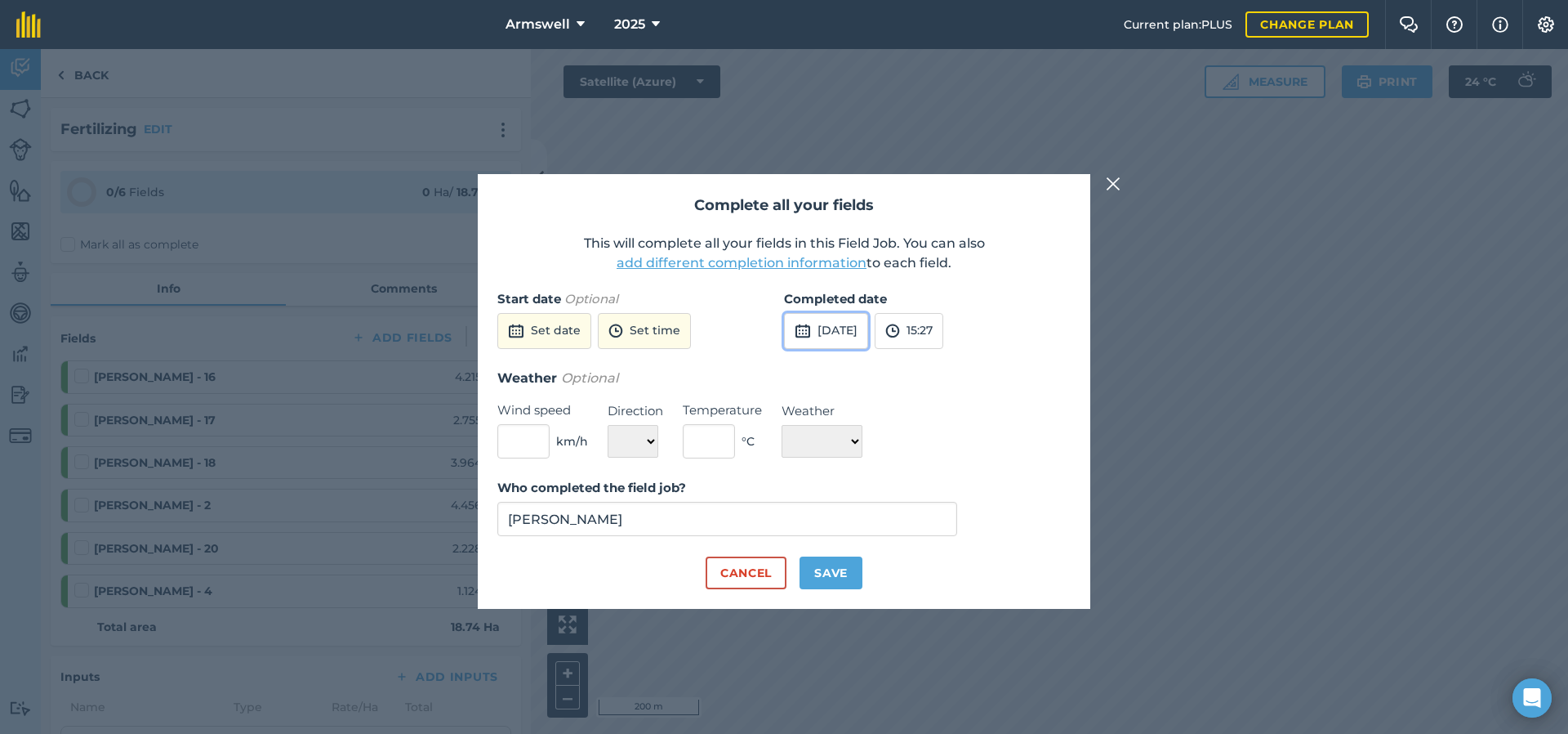
click at [868, 338] on button "[DATE]" at bounding box center [826, 331] width 84 height 36
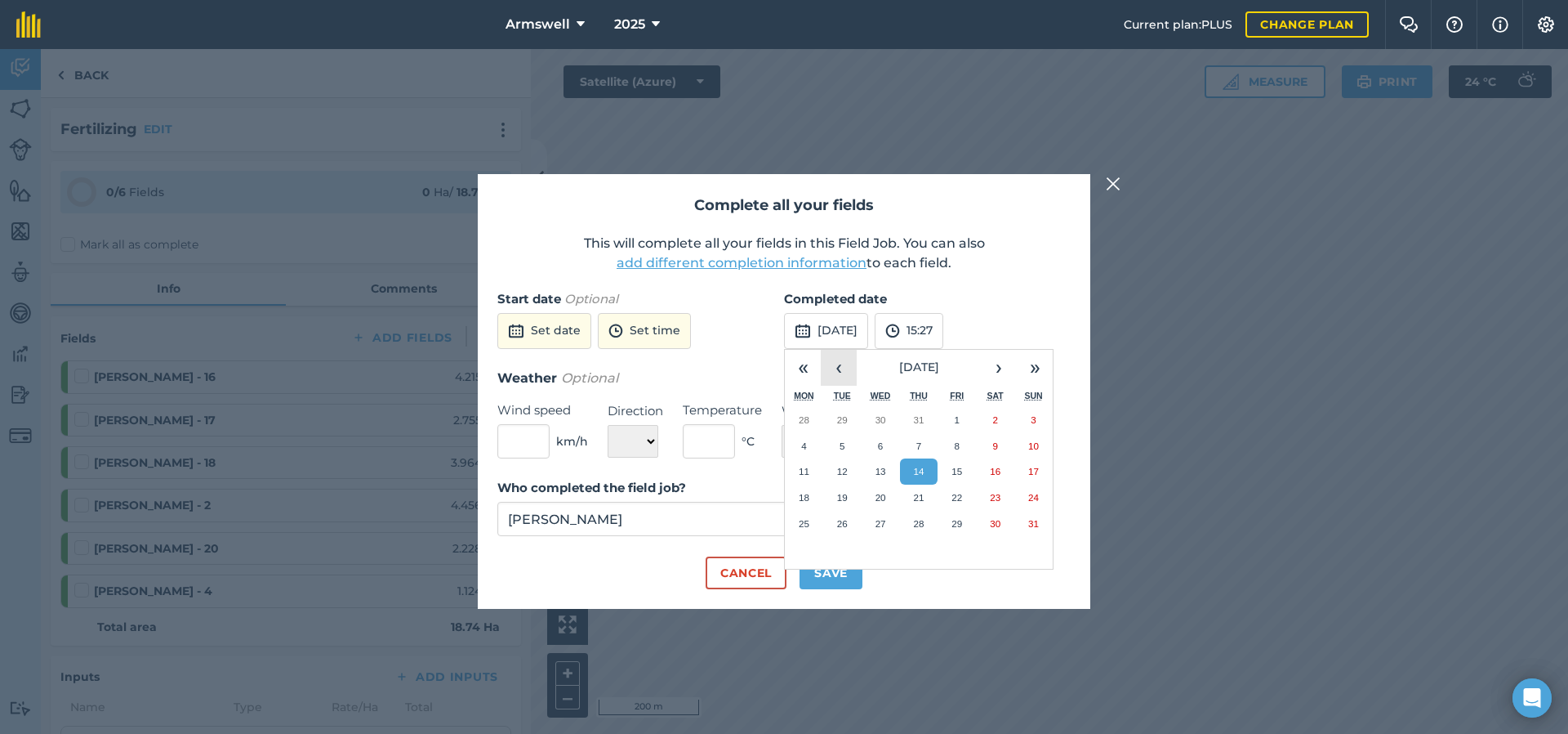
click at [844, 368] on button "‹" at bounding box center [839, 367] width 36 height 36
click at [843, 367] on button "‹" at bounding box center [839, 367] width 36 height 36
click at [979, 474] on button "17" at bounding box center [995, 471] width 39 height 26
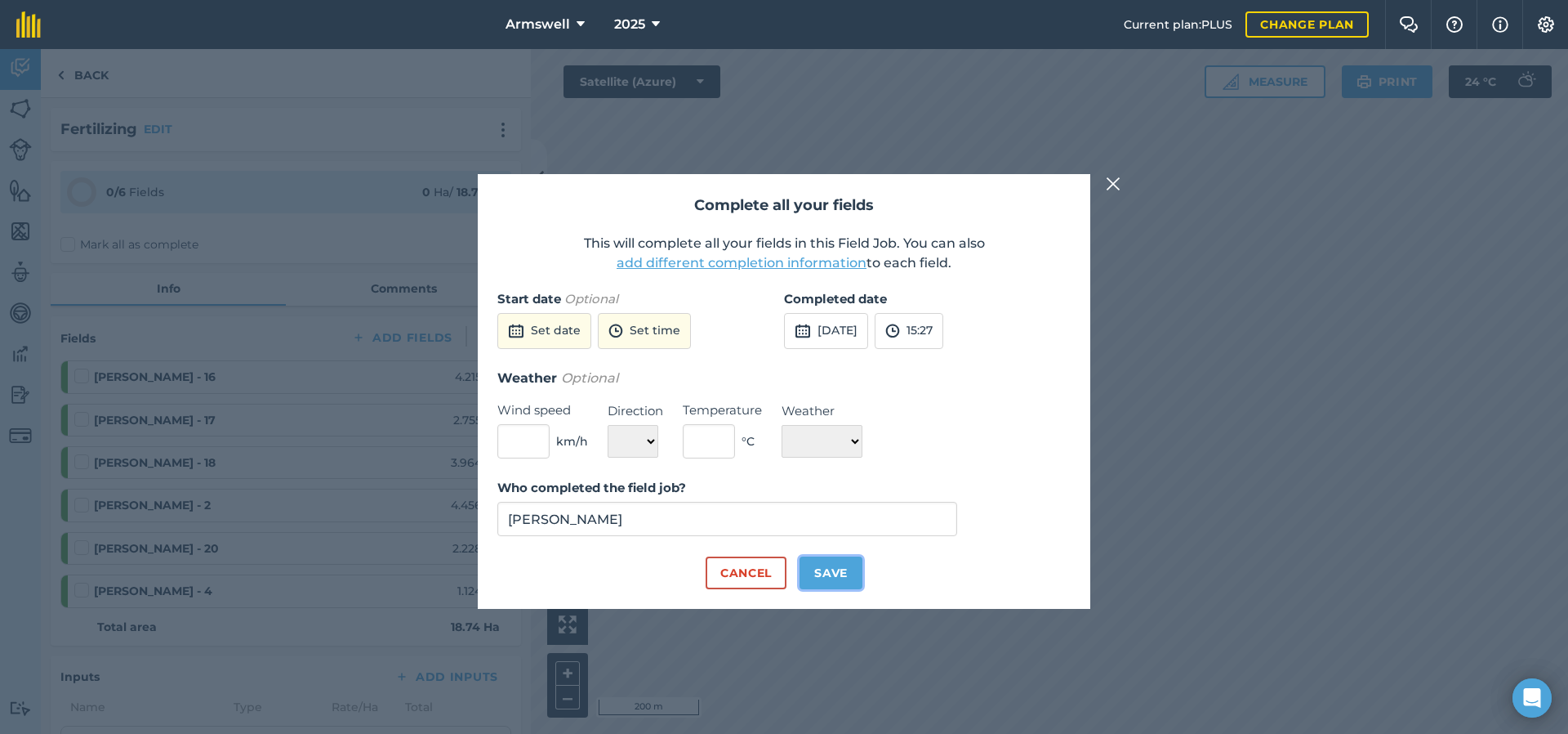
click at [818, 567] on button "Save" at bounding box center [831, 572] width 63 height 32
checkbox input "true"
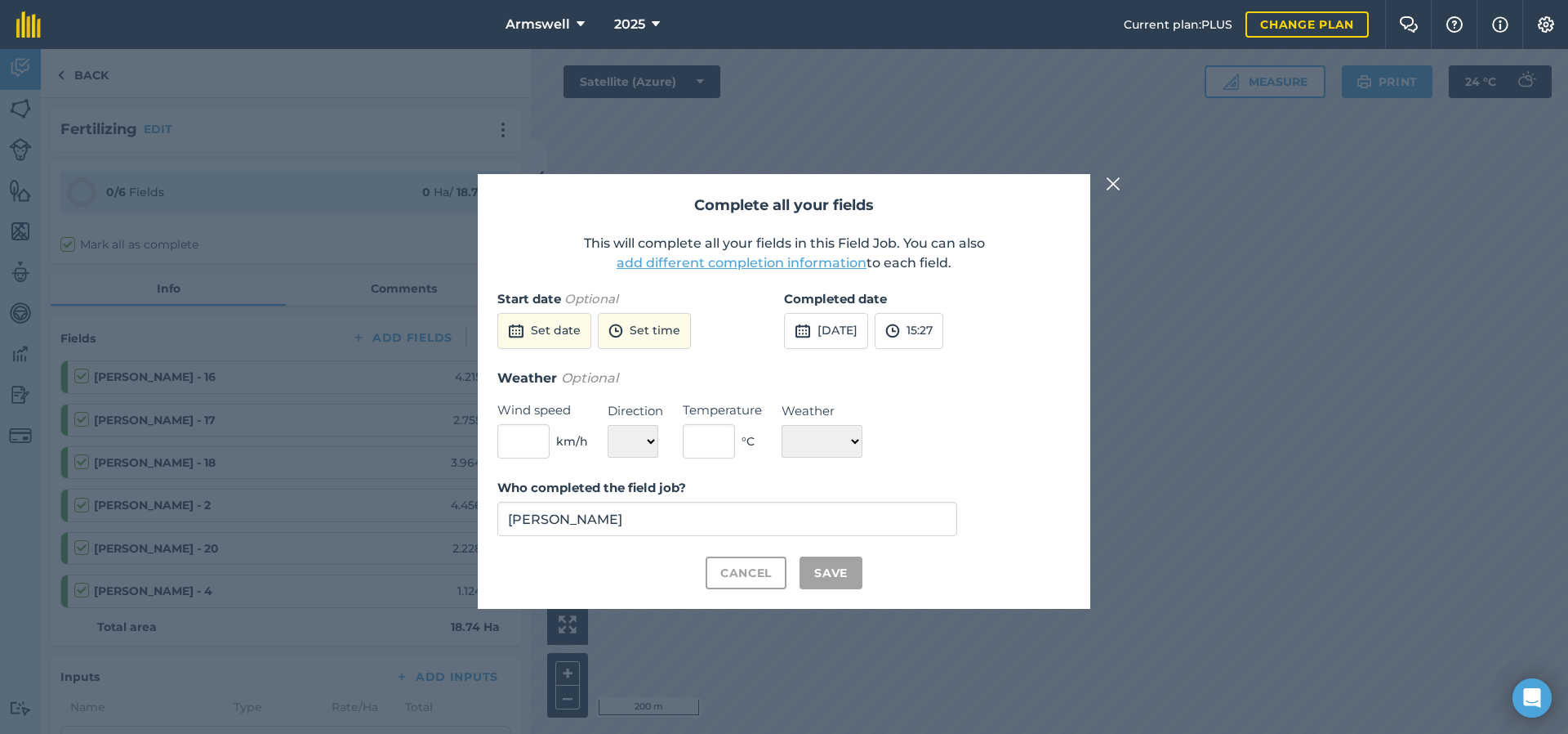
checkbox input "true"
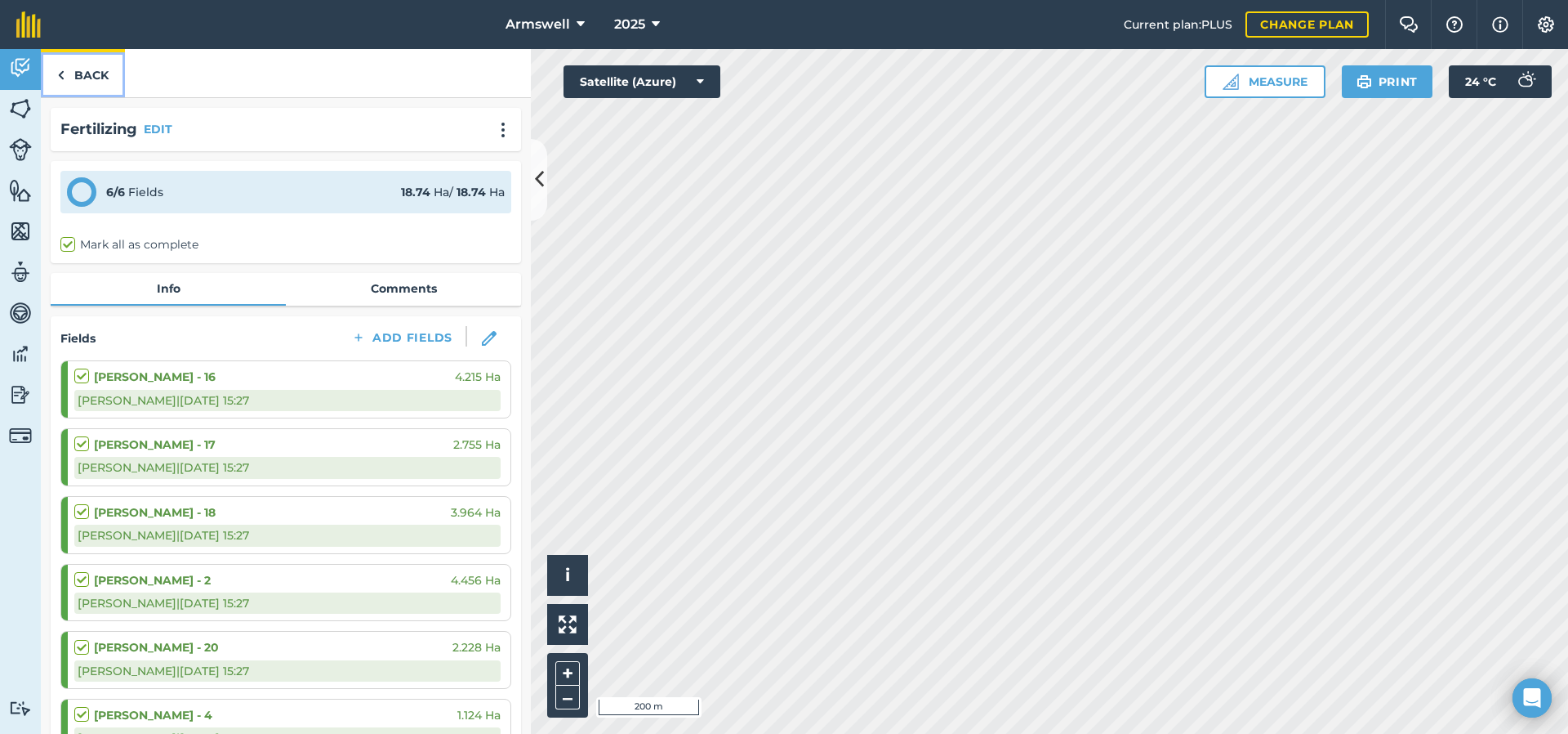
click at [97, 75] on link "Back" at bounding box center [83, 74] width 84 height 49
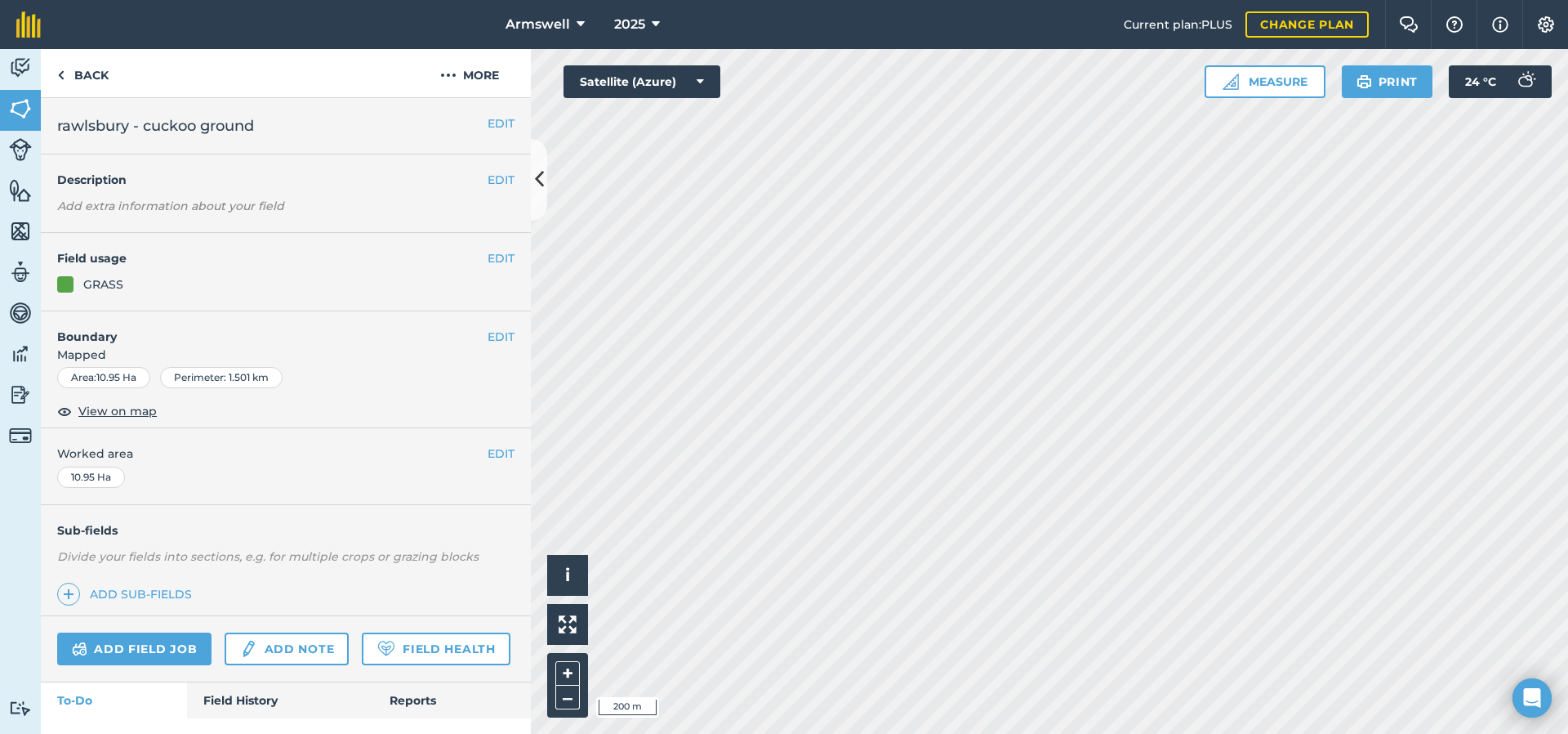
scroll to position [81, 0]
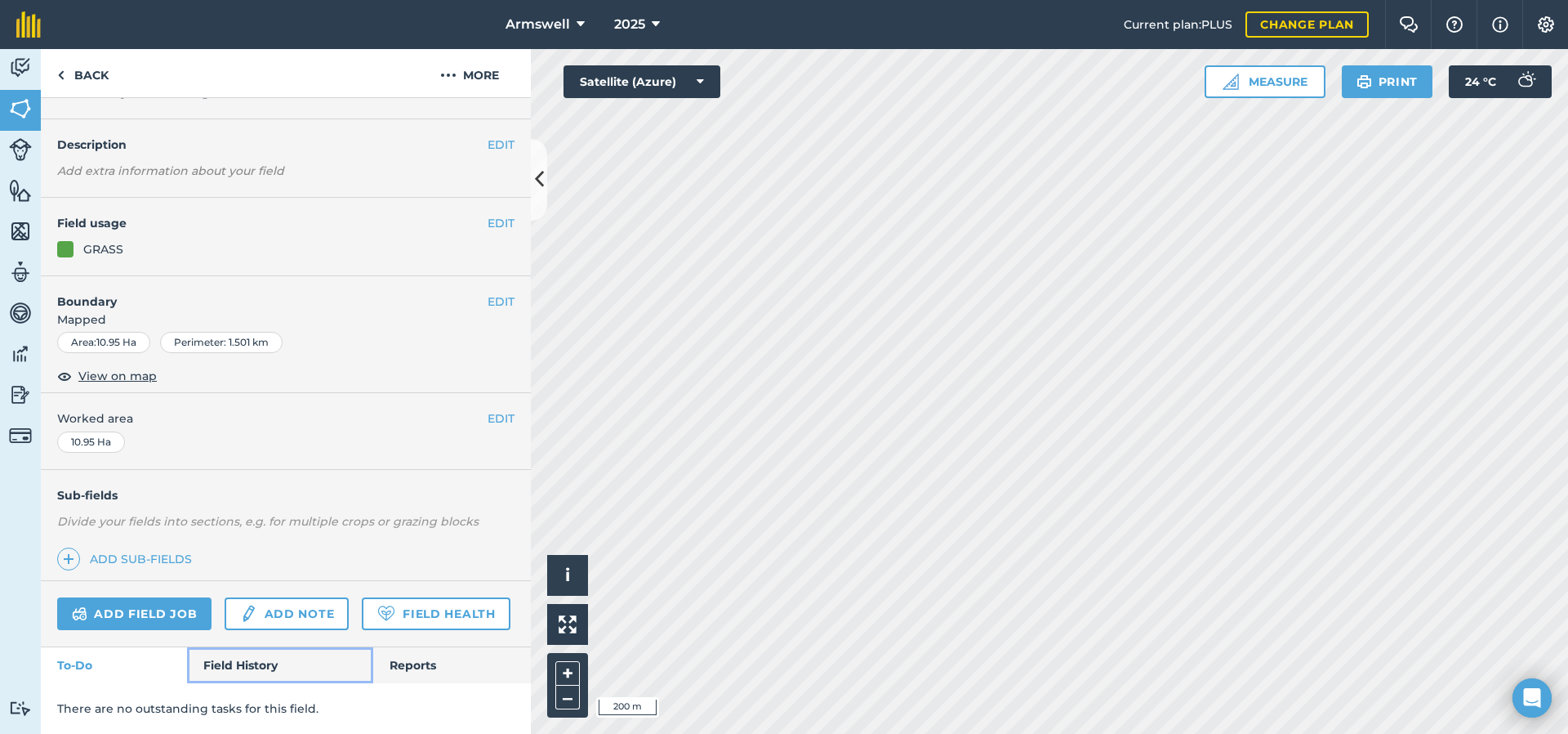
click at [270, 650] on link "Field History" at bounding box center [279, 665] width 185 height 36
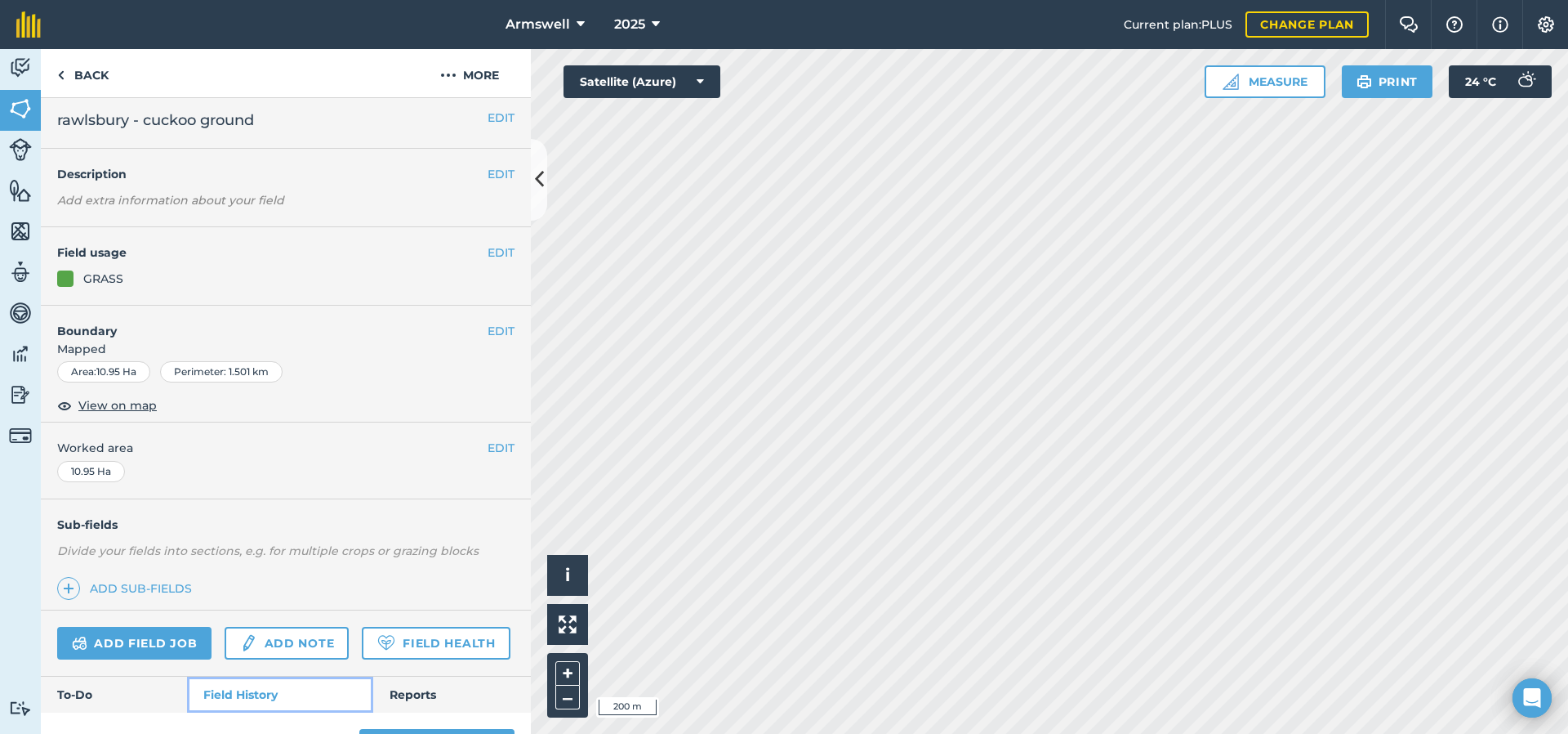
scroll to position [675, 0]
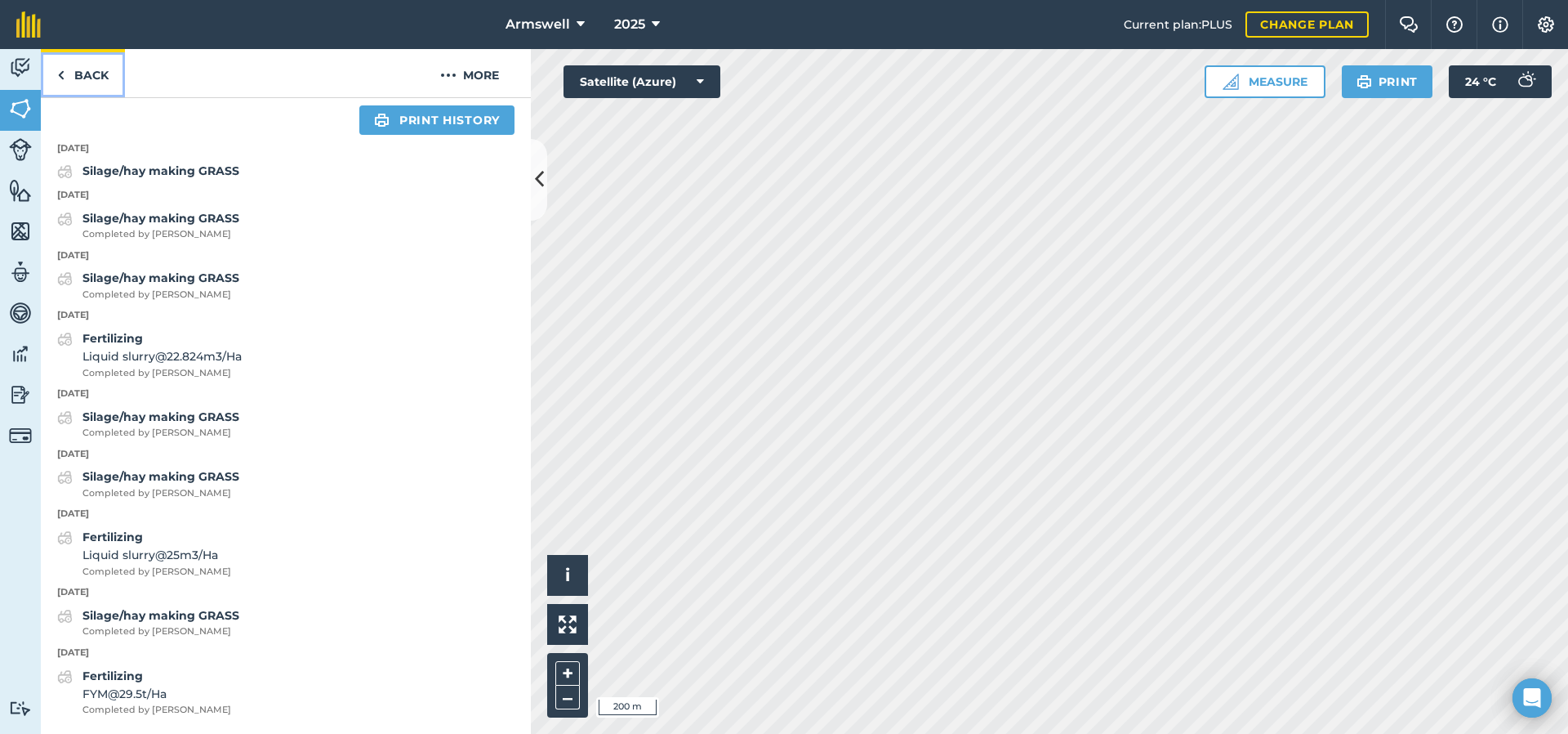
click at [85, 71] on link "Back" at bounding box center [83, 74] width 84 height 49
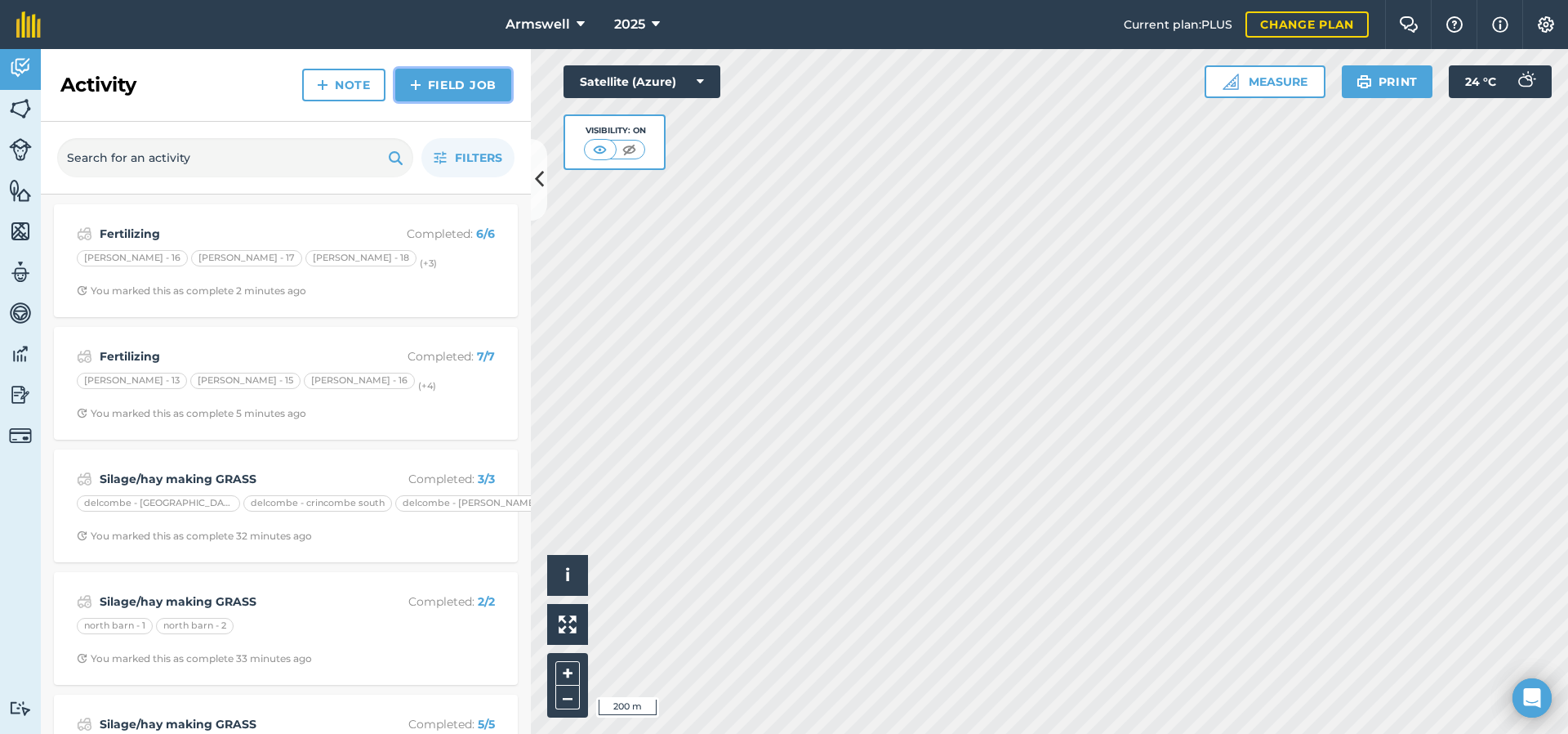
click at [447, 89] on link "Field Job" at bounding box center [453, 84] width 116 height 32
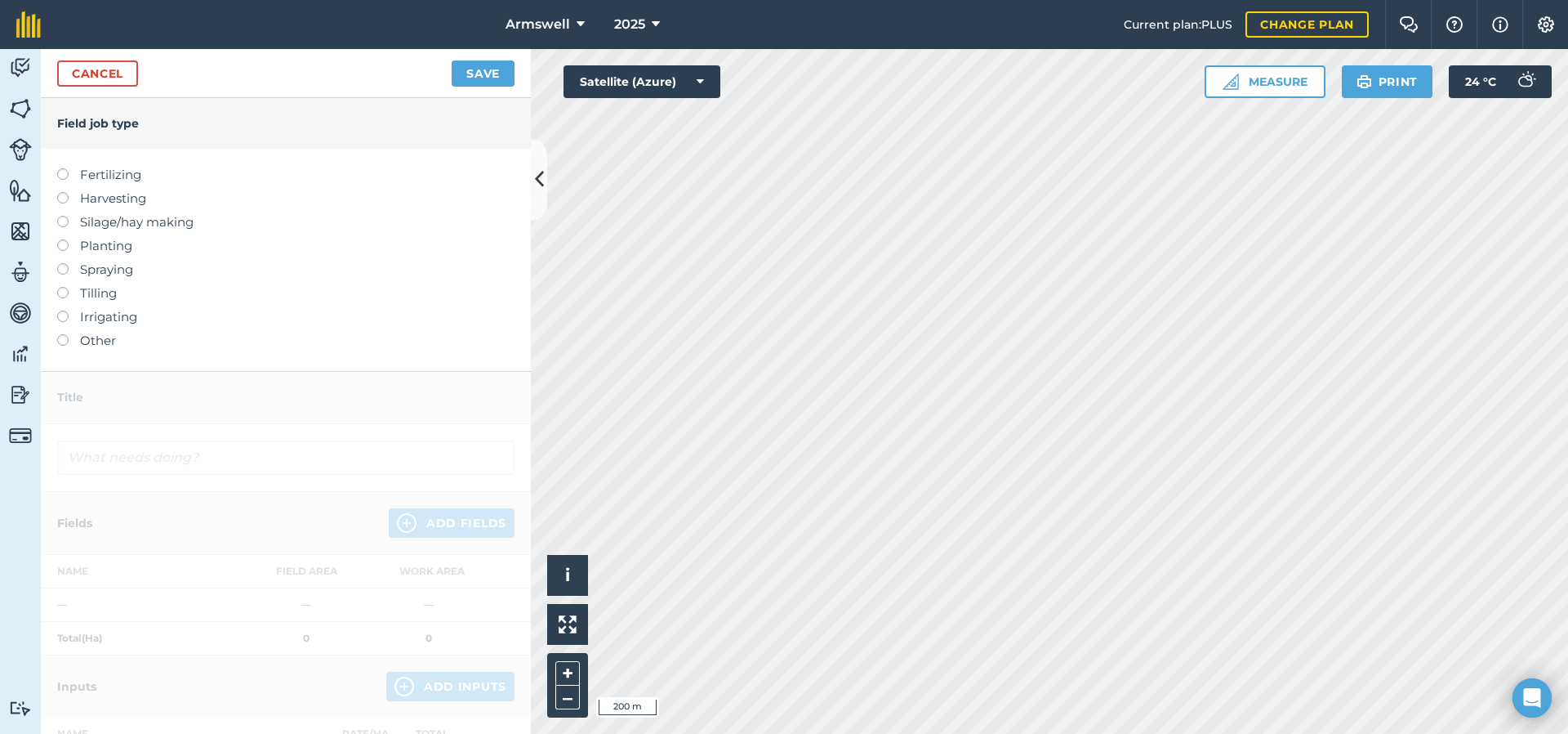
click at [73, 174] on label "Fertilizing" at bounding box center [286, 175] width 457 height 20
type input "Fertilizing"
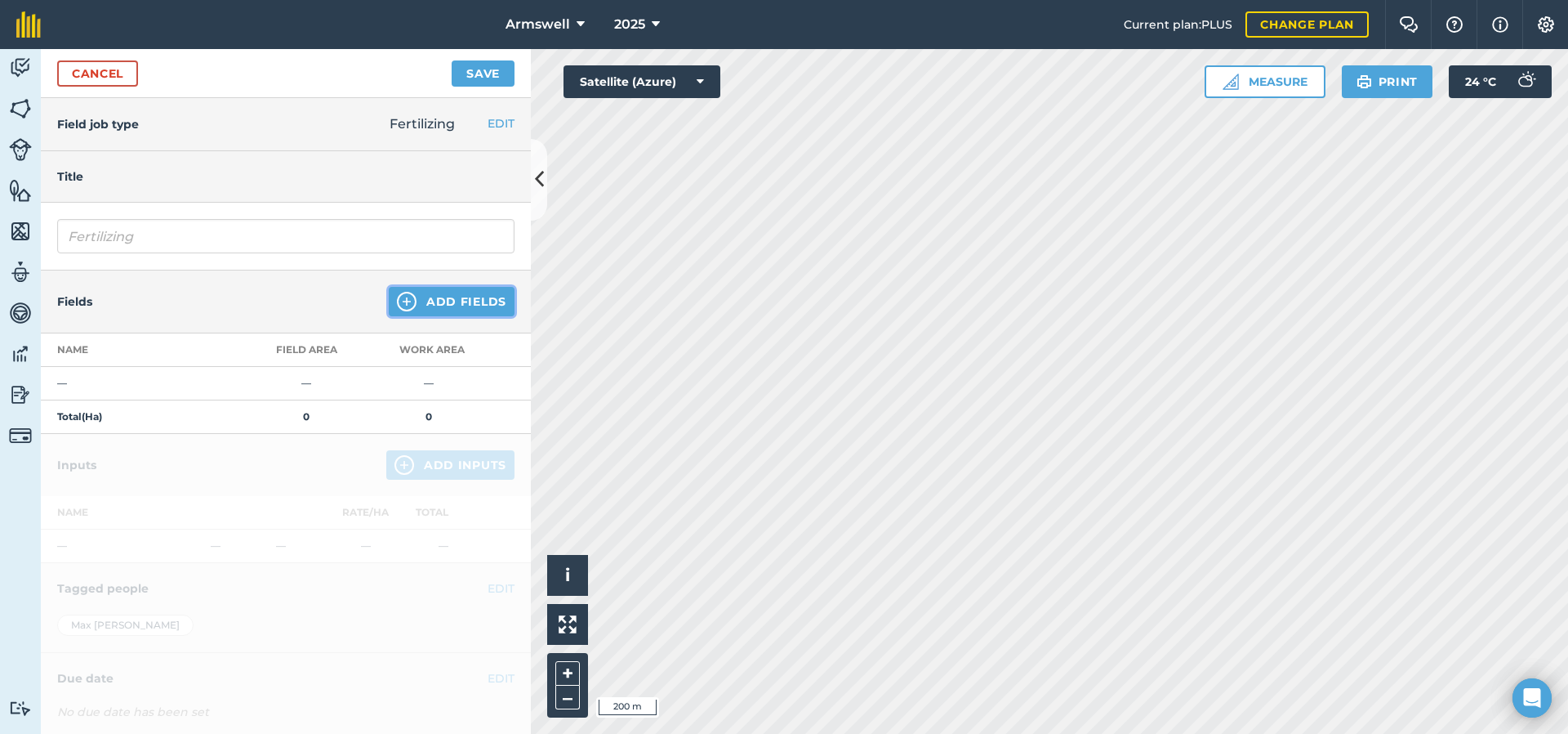
click at [401, 300] on img at bounding box center [407, 302] width 20 height 20
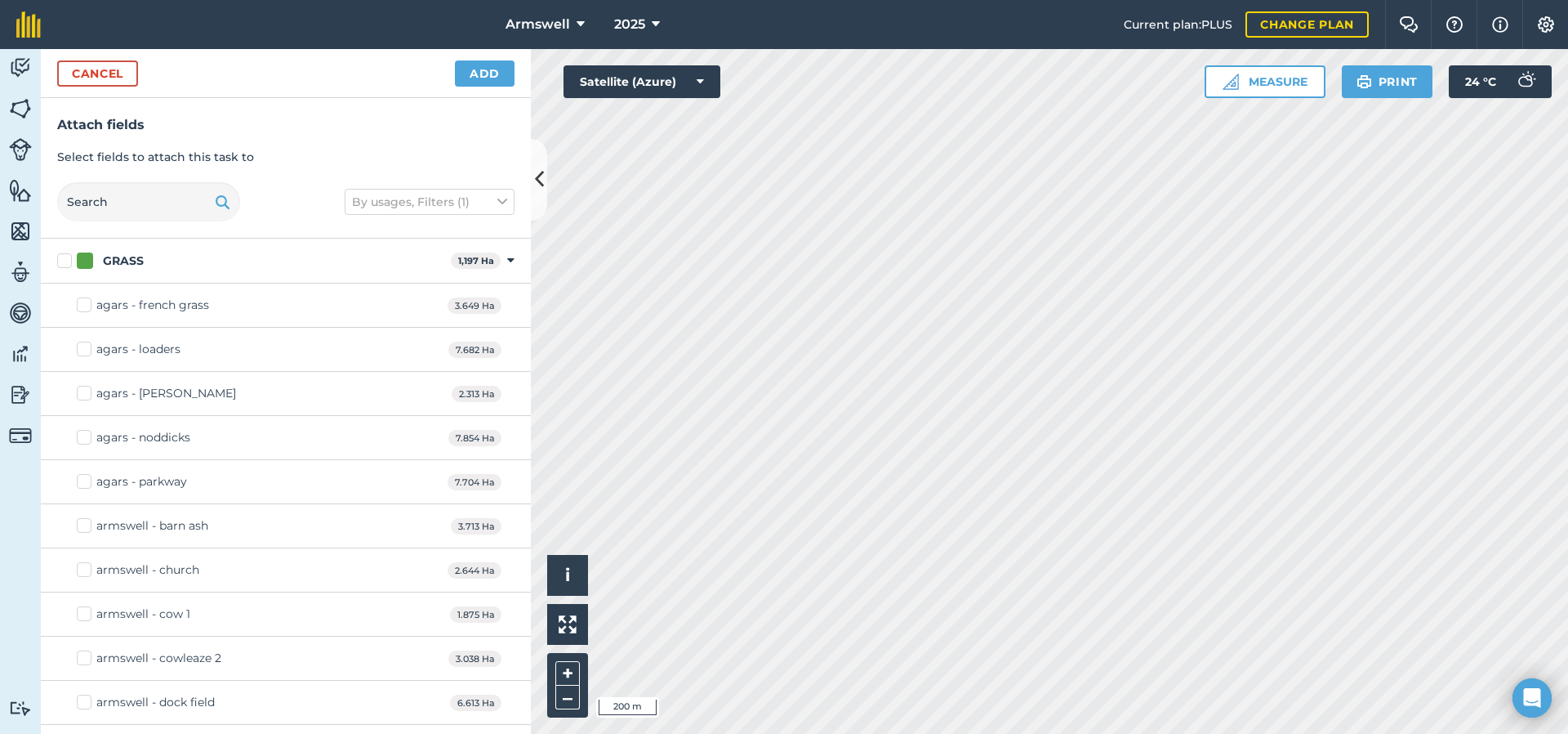
checkbox input "true"
checkbox input "false"
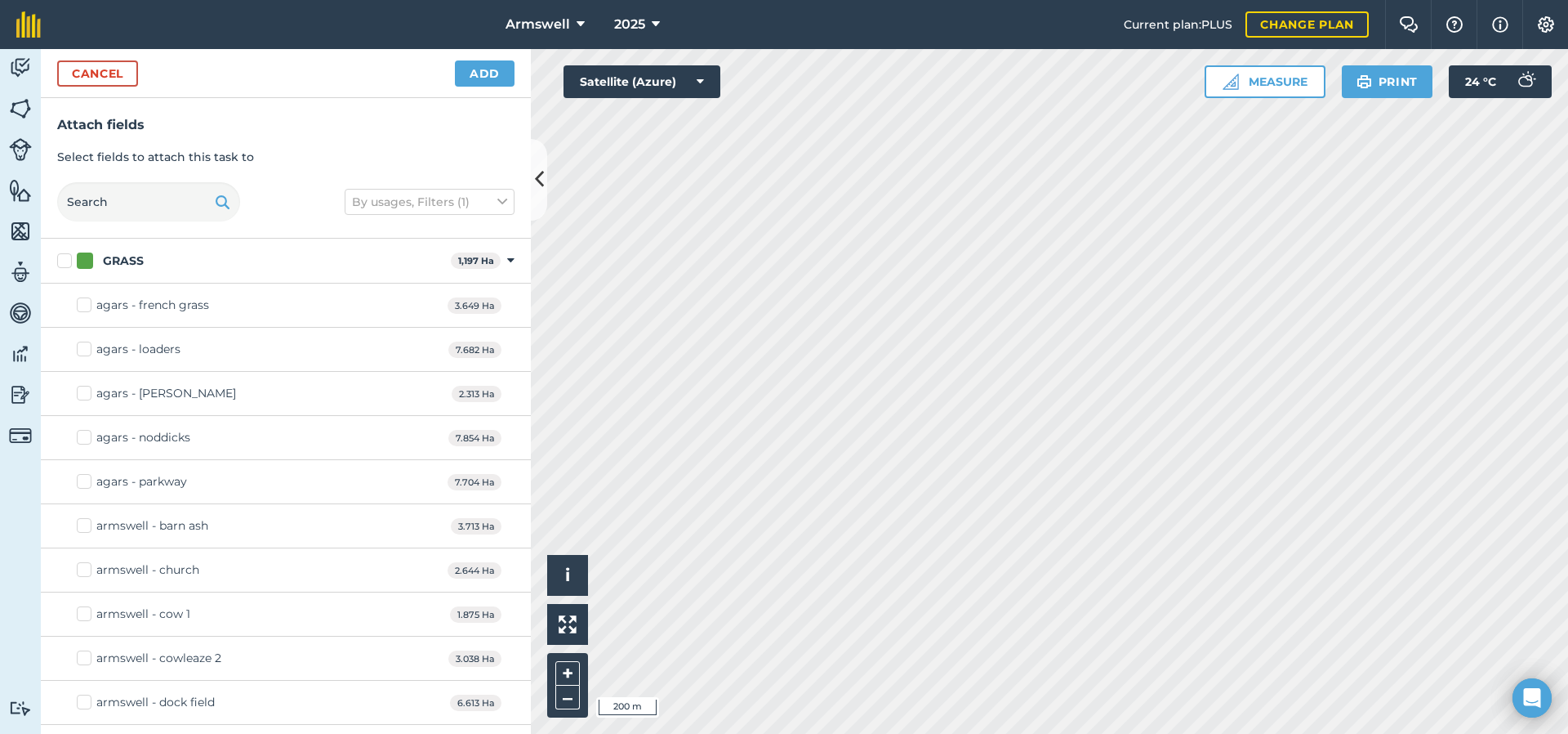
checkbox input "true"
click at [501, 75] on button "Add" at bounding box center [485, 73] width 59 height 26
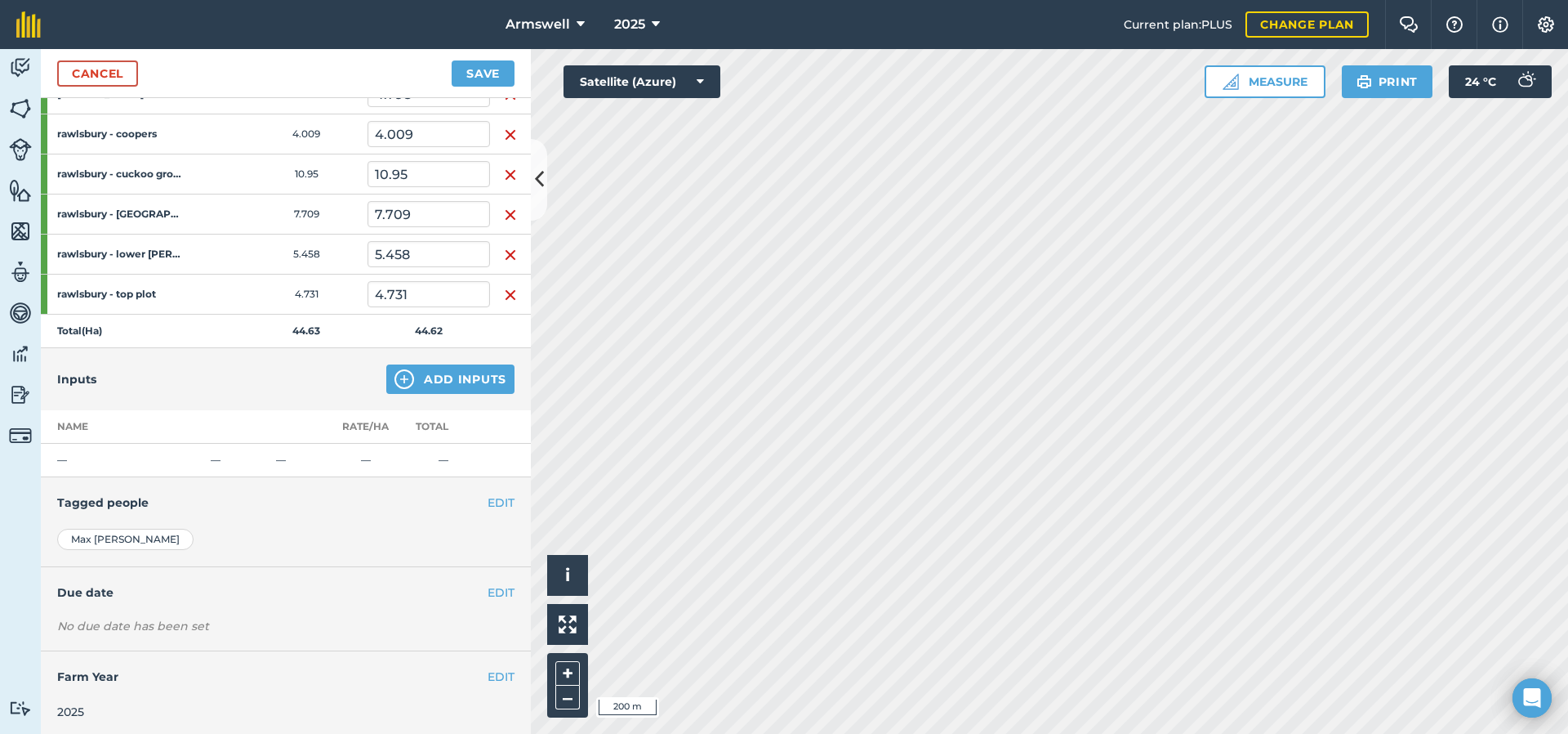
scroll to position [300, 0]
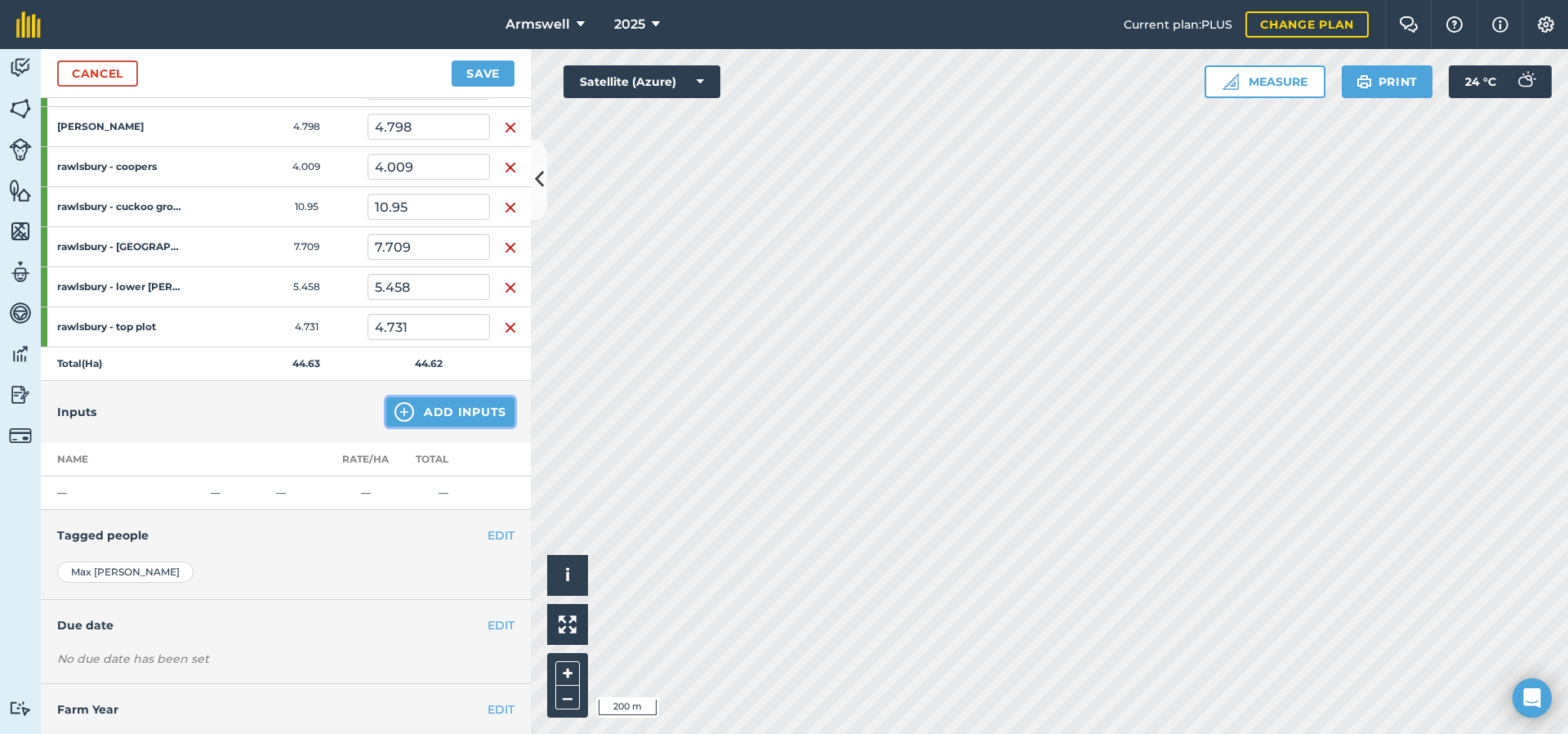
click at [445, 405] on button "Add Inputs" at bounding box center [450, 411] width 128 height 30
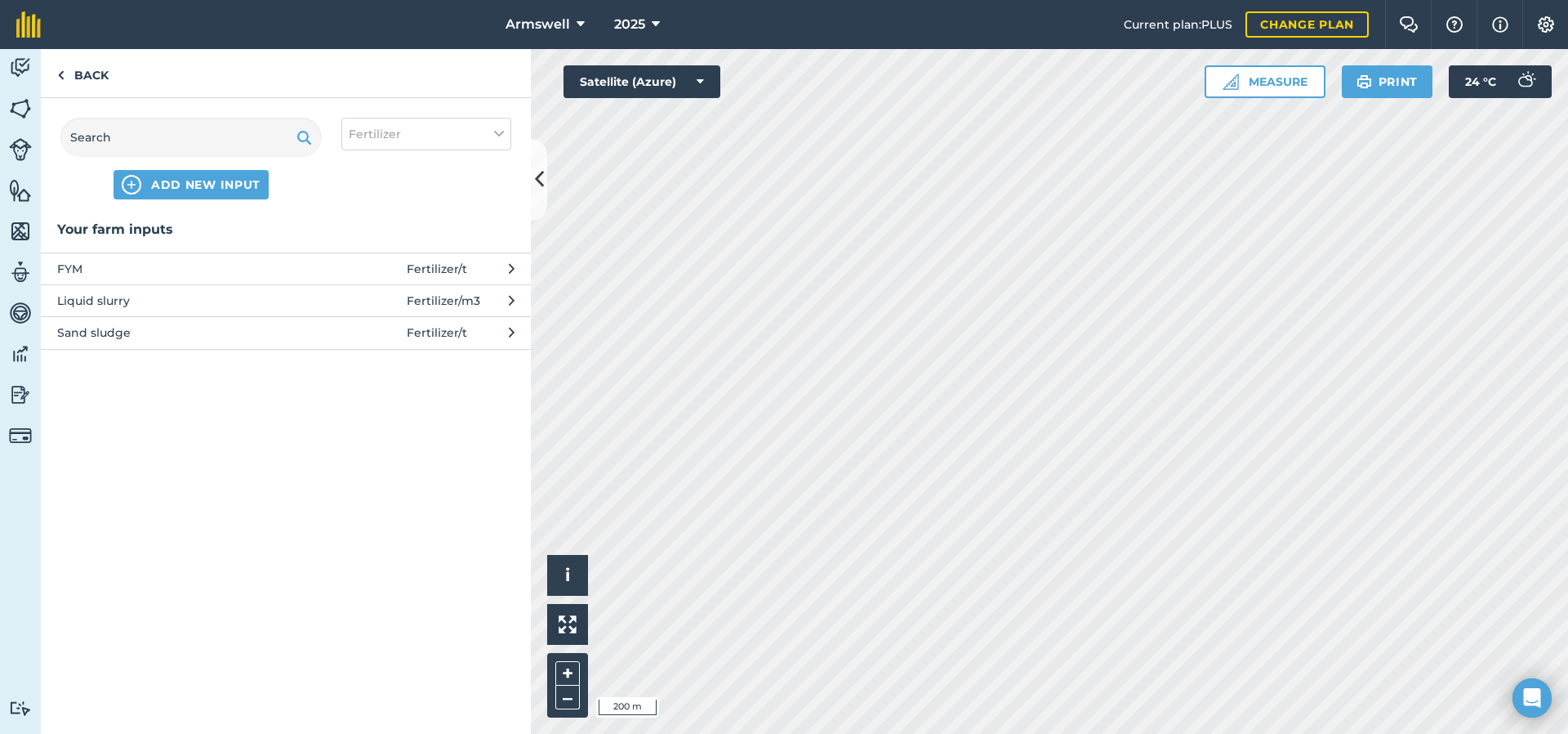
click at [261, 297] on span "Liquid slurry" at bounding box center [190, 301] width 267 height 18
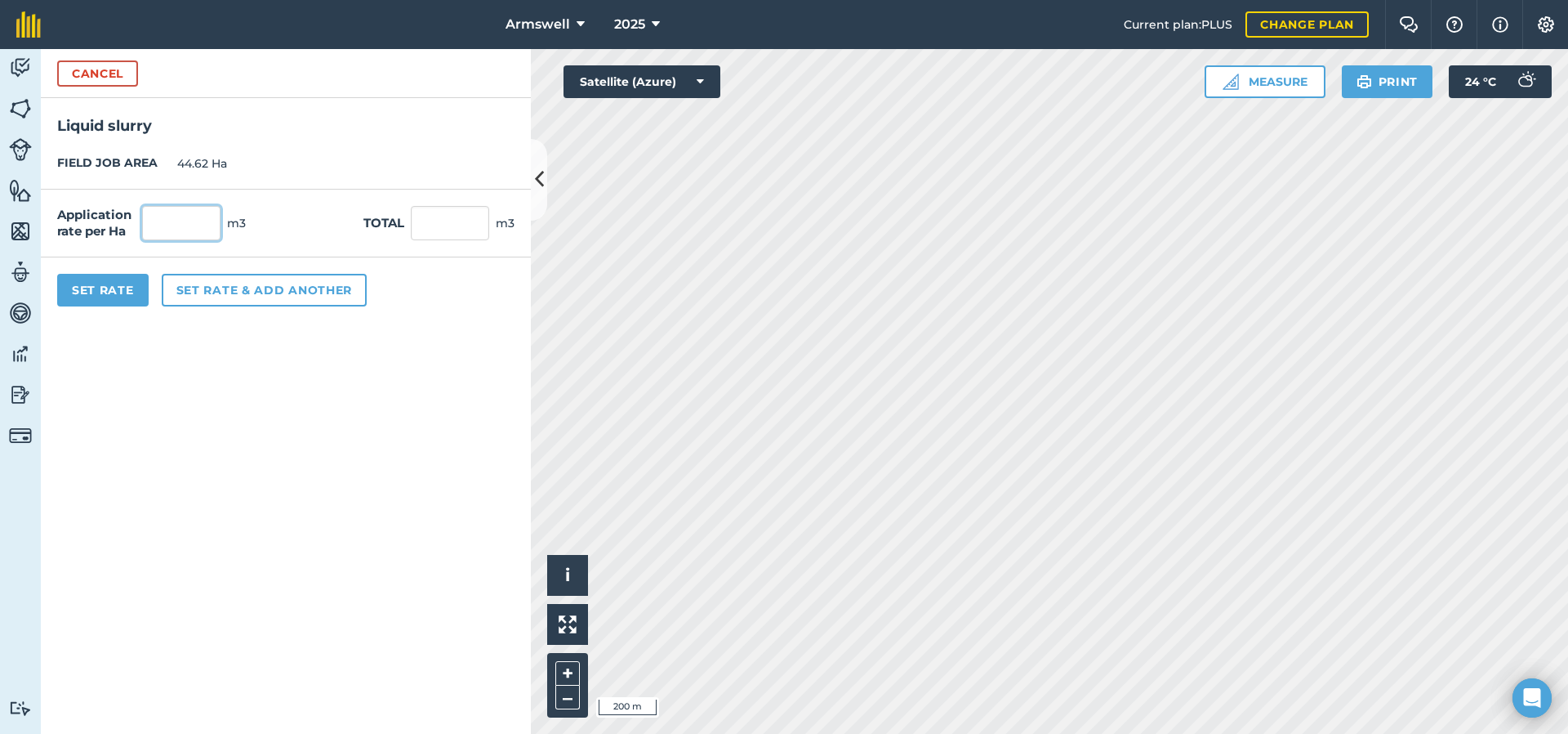
click at [176, 221] on input "text" at bounding box center [181, 223] width 78 height 34
type input "3"
type input "25"
type input "1,115.5"
click at [113, 294] on button "Set Rate" at bounding box center [103, 290] width 92 height 32
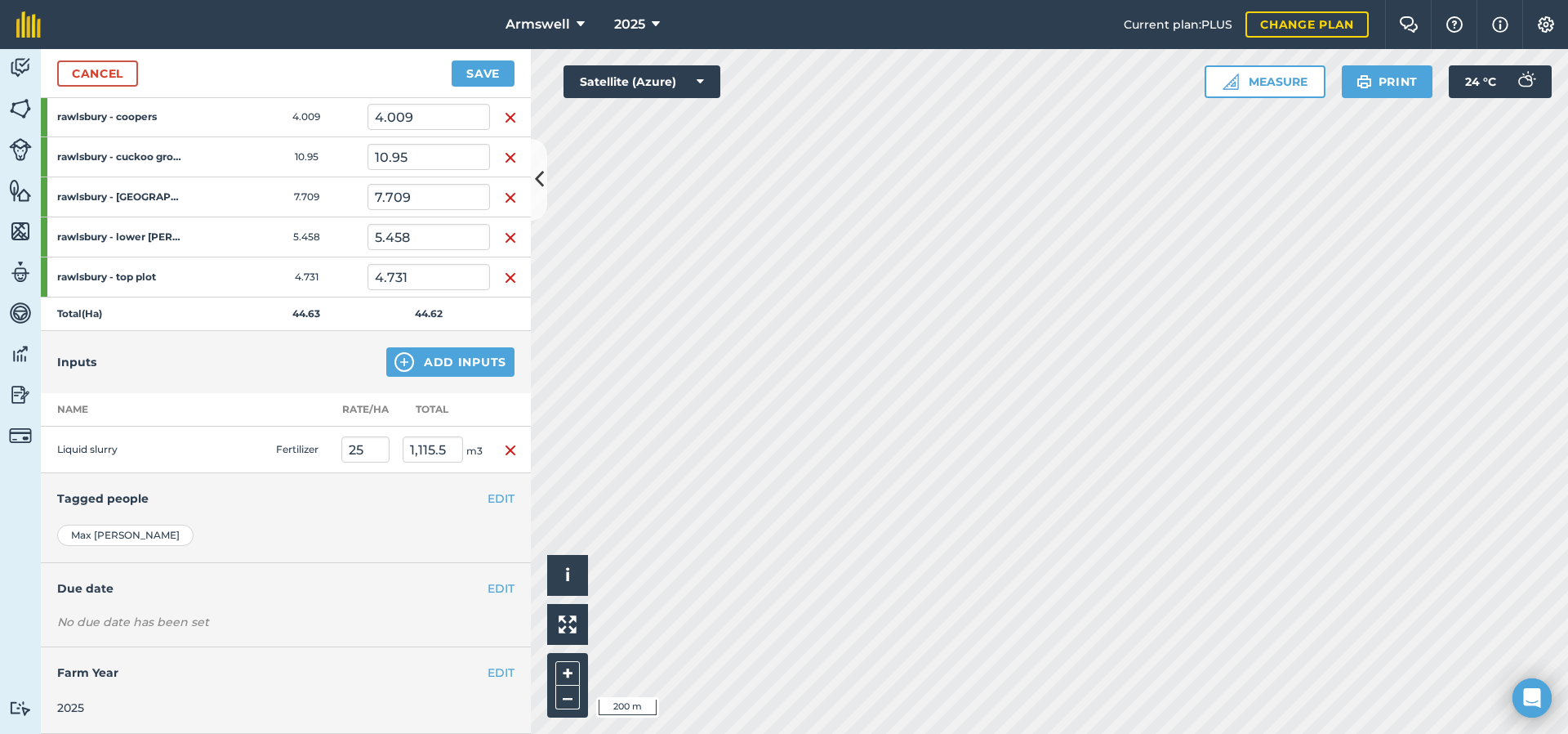
scroll to position [0, 0]
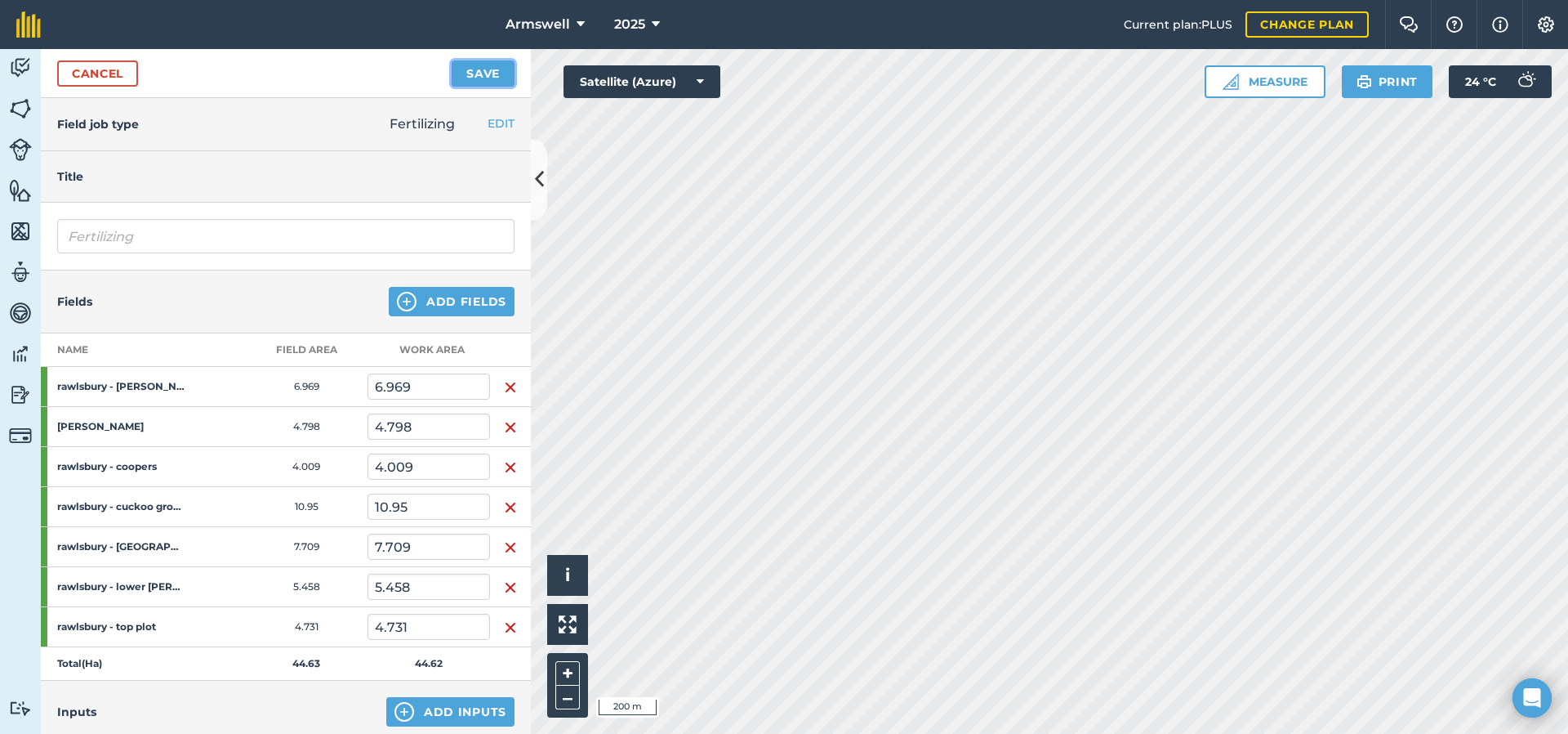
click at [492, 75] on button "Save" at bounding box center [483, 73] width 63 height 26
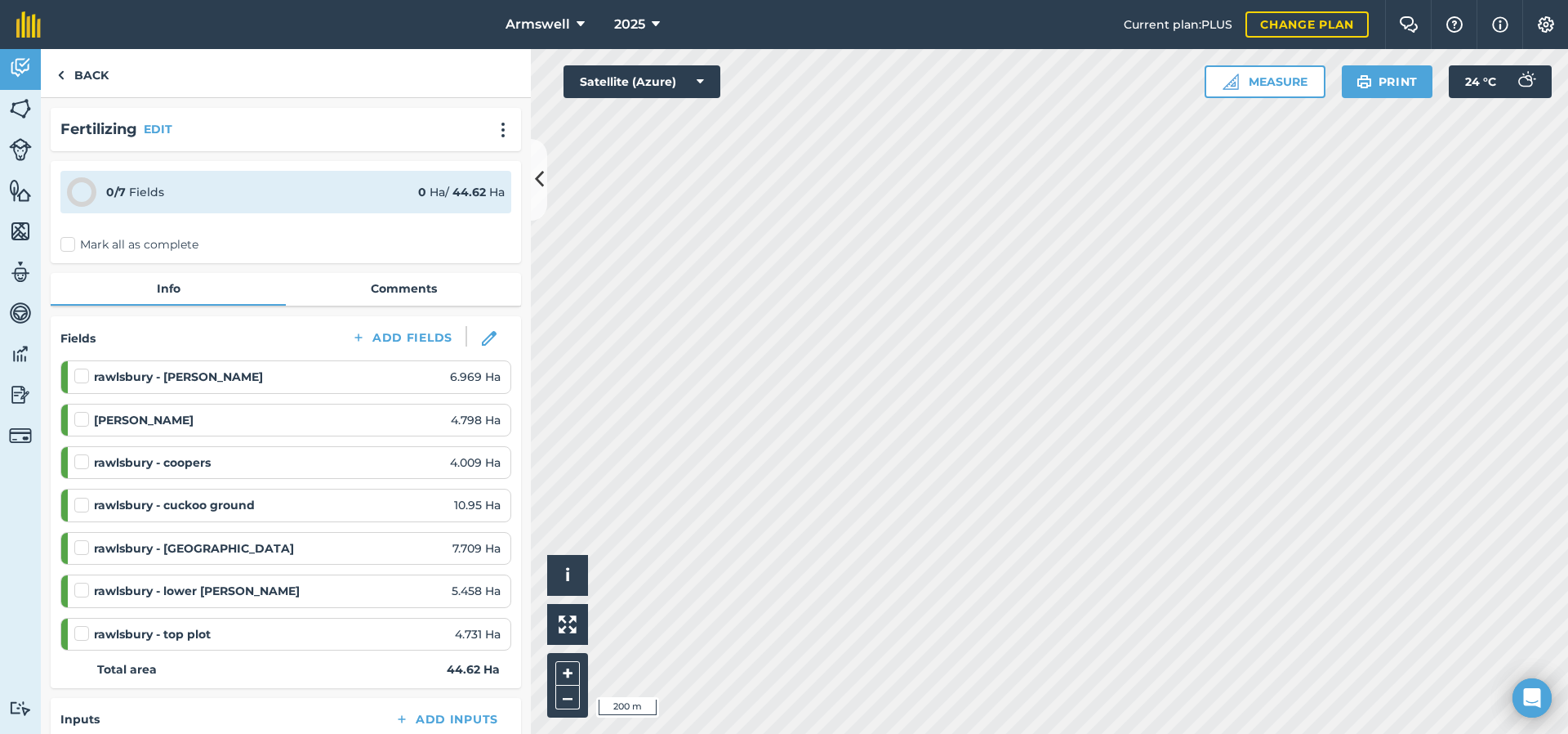
click at [73, 242] on label "Mark all as complete" at bounding box center [129, 244] width 138 height 17
click at [71, 242] on input "Mark all as complete" at bounding box center [66, 242] width 11 height 11
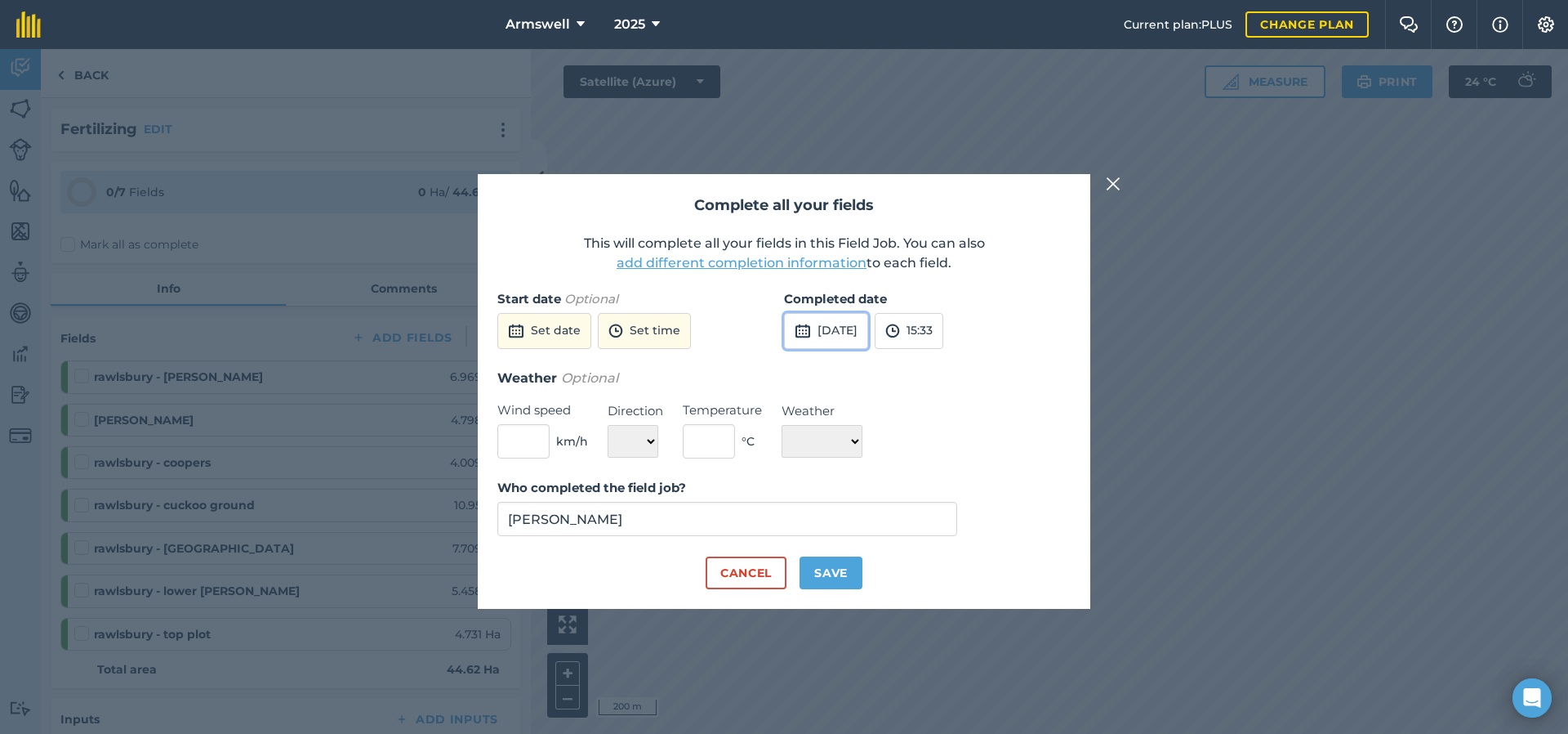
click at [841, 324] on button "[DATE]" at bounding box center [826, 331] width 84 height 36
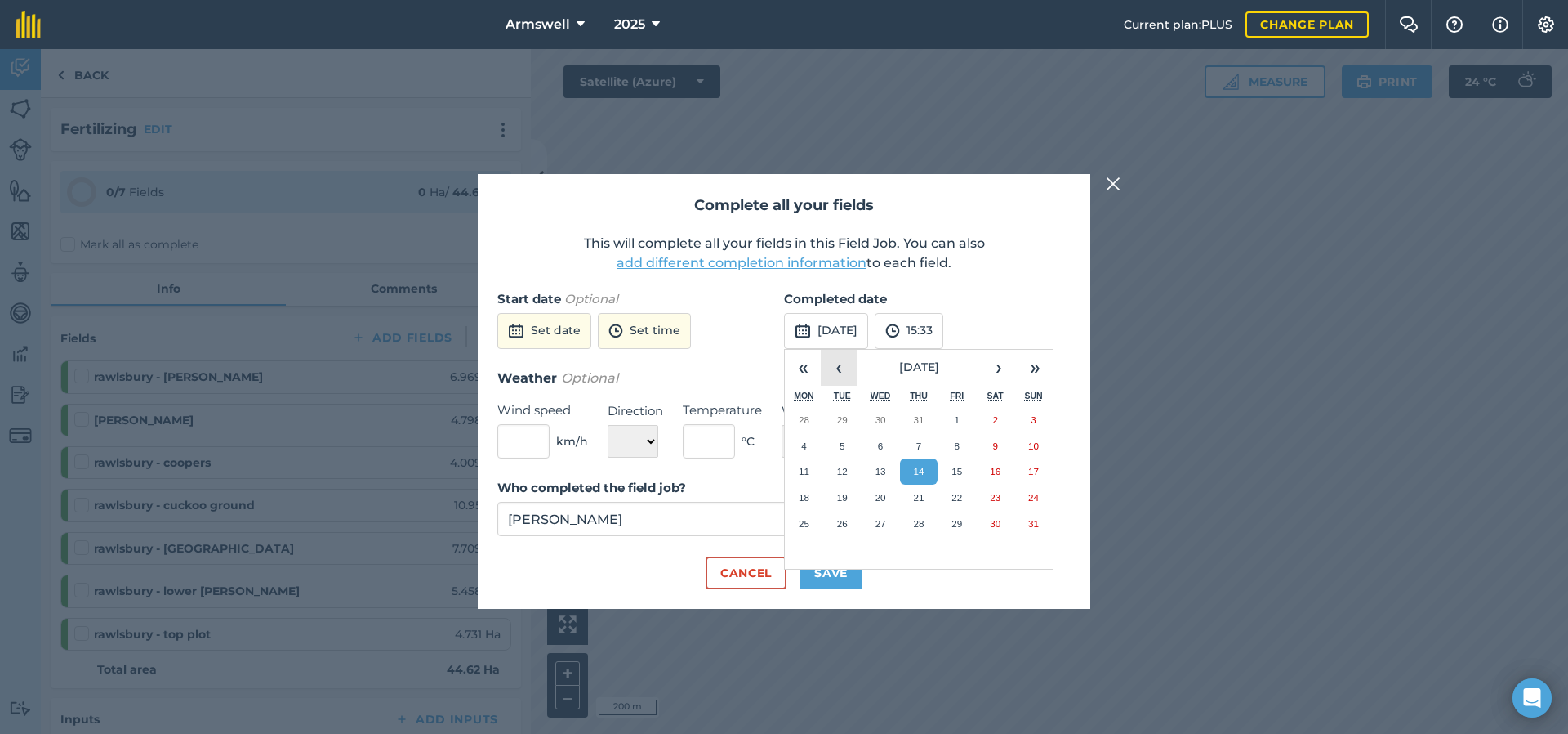
click at [848, 368] on button "‹" at bounding box center [839, 367] width 36 height 36
click at [967, 467] on button "16" at bounding box center [956, 471] width 39 height 26
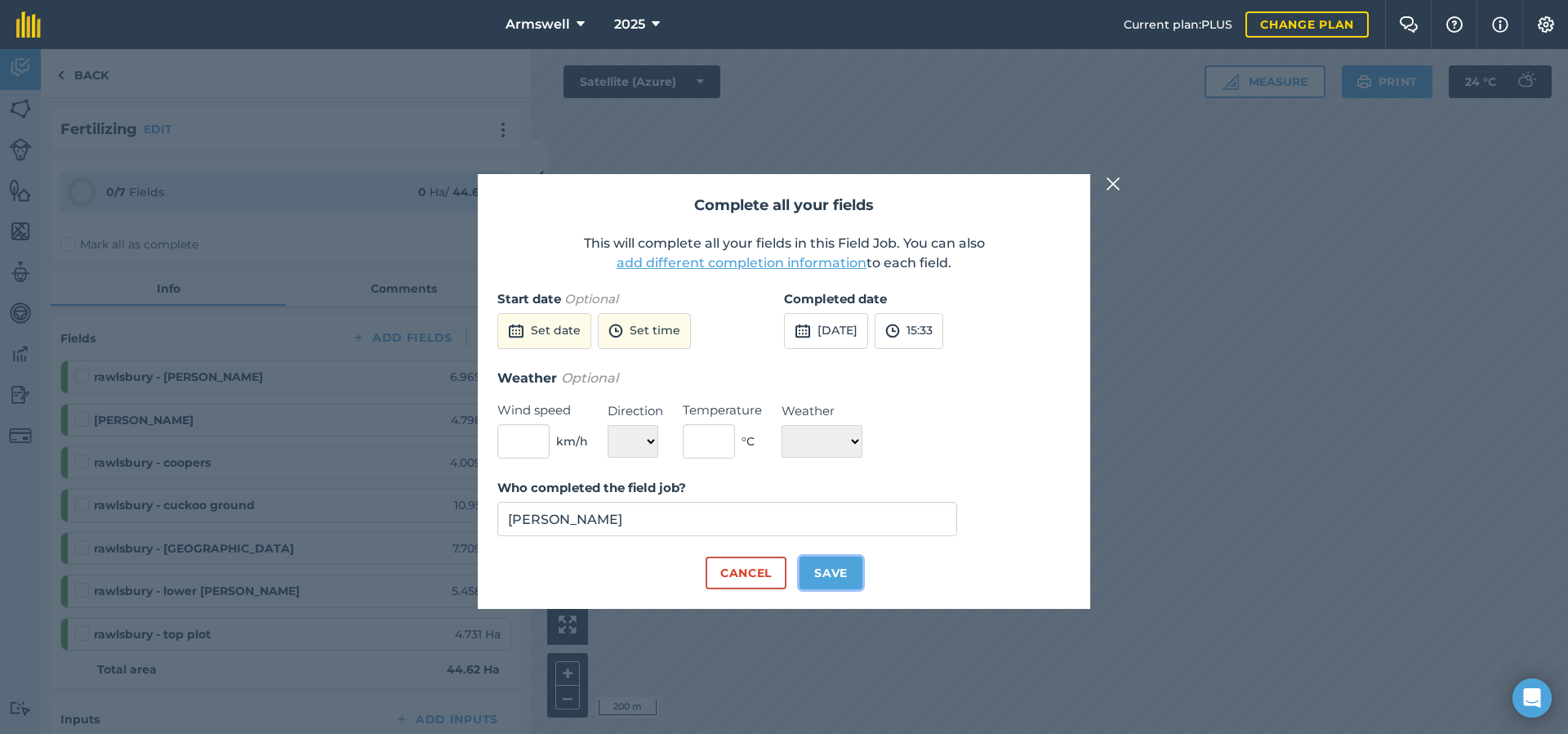
click at [847, 577] on button "Save" at bounding box center [831, 572] width 63 height 32
checkbox input "true"
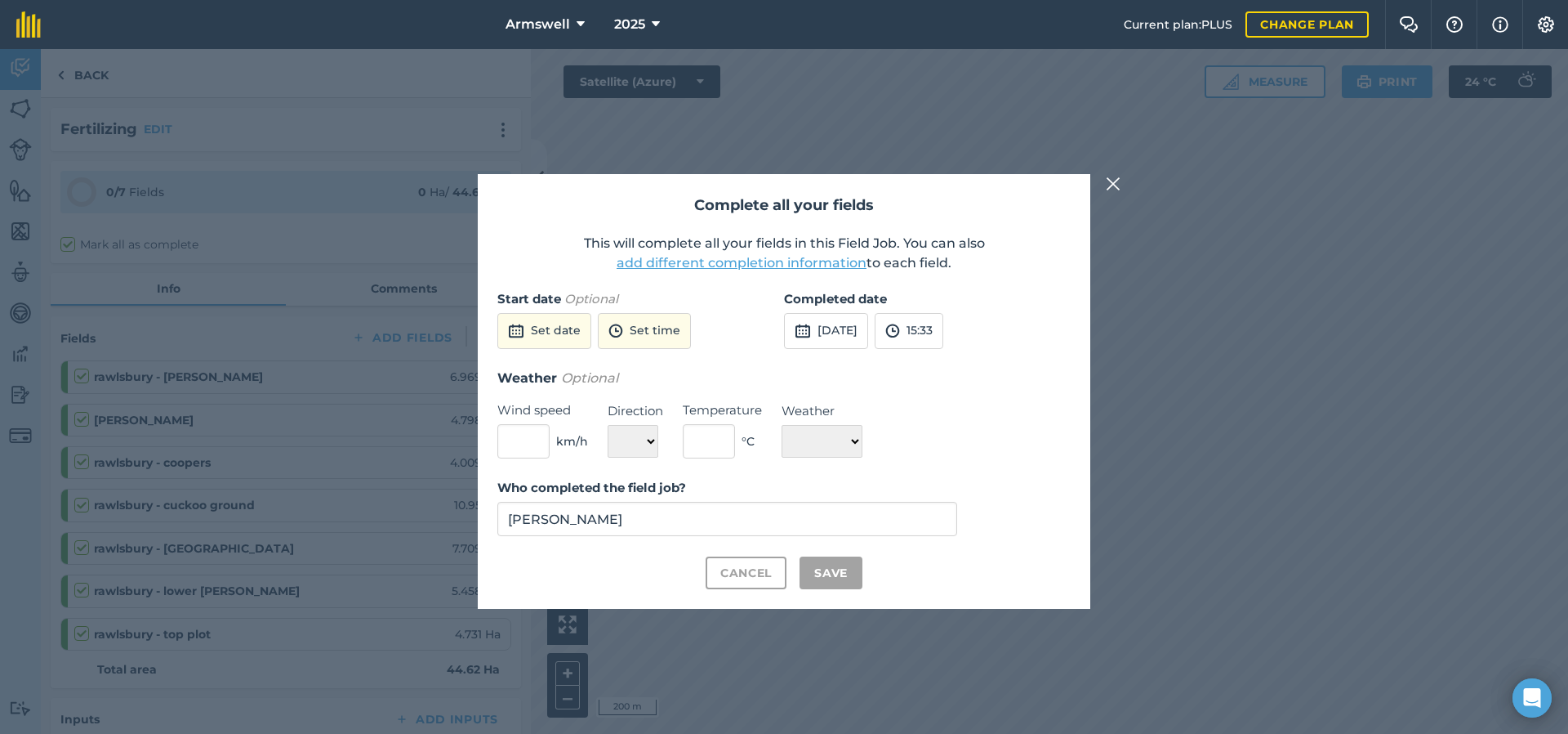
checkbox input "true"
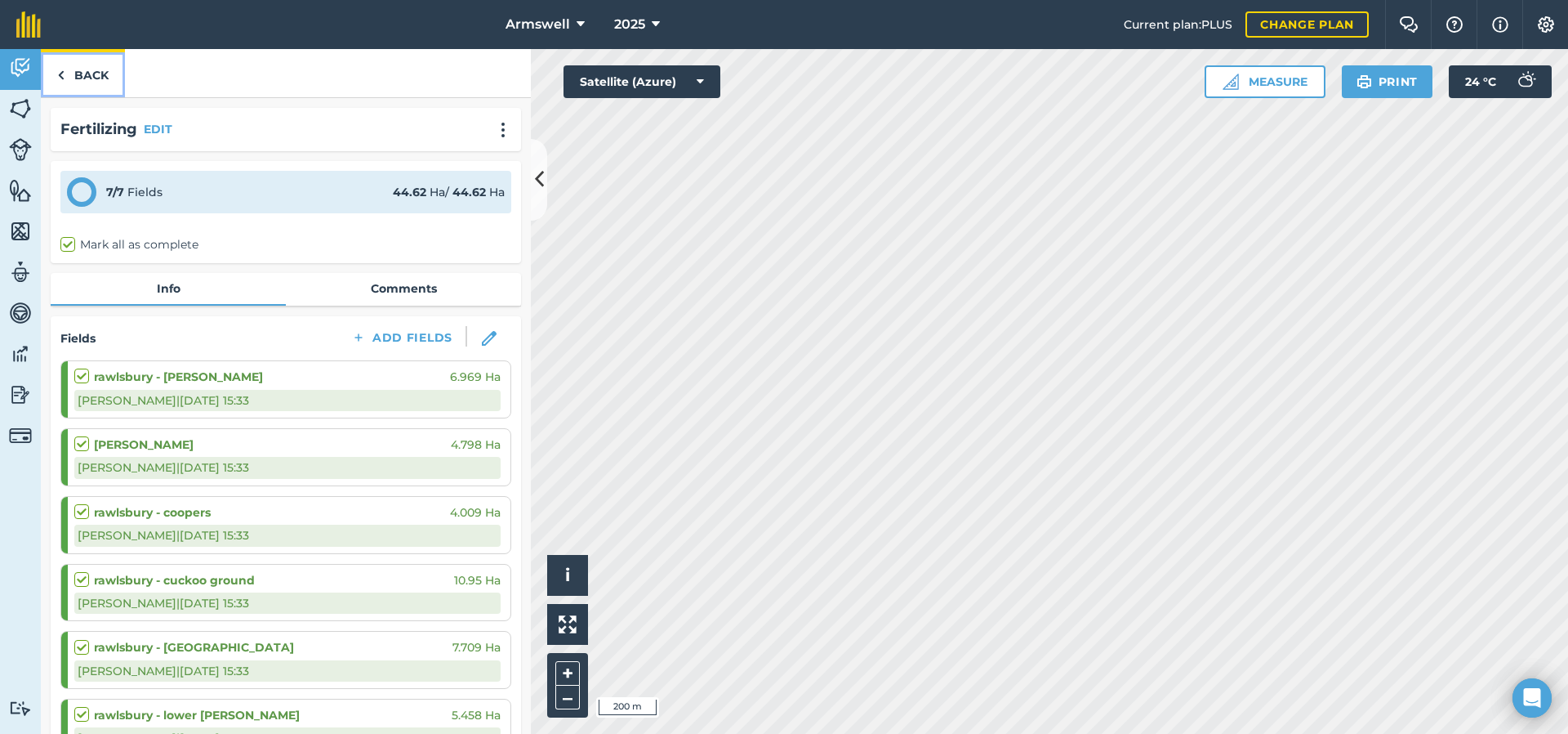
click at [85, 75] on link "Back" at bounding box center [83, 74] width 84 height 49
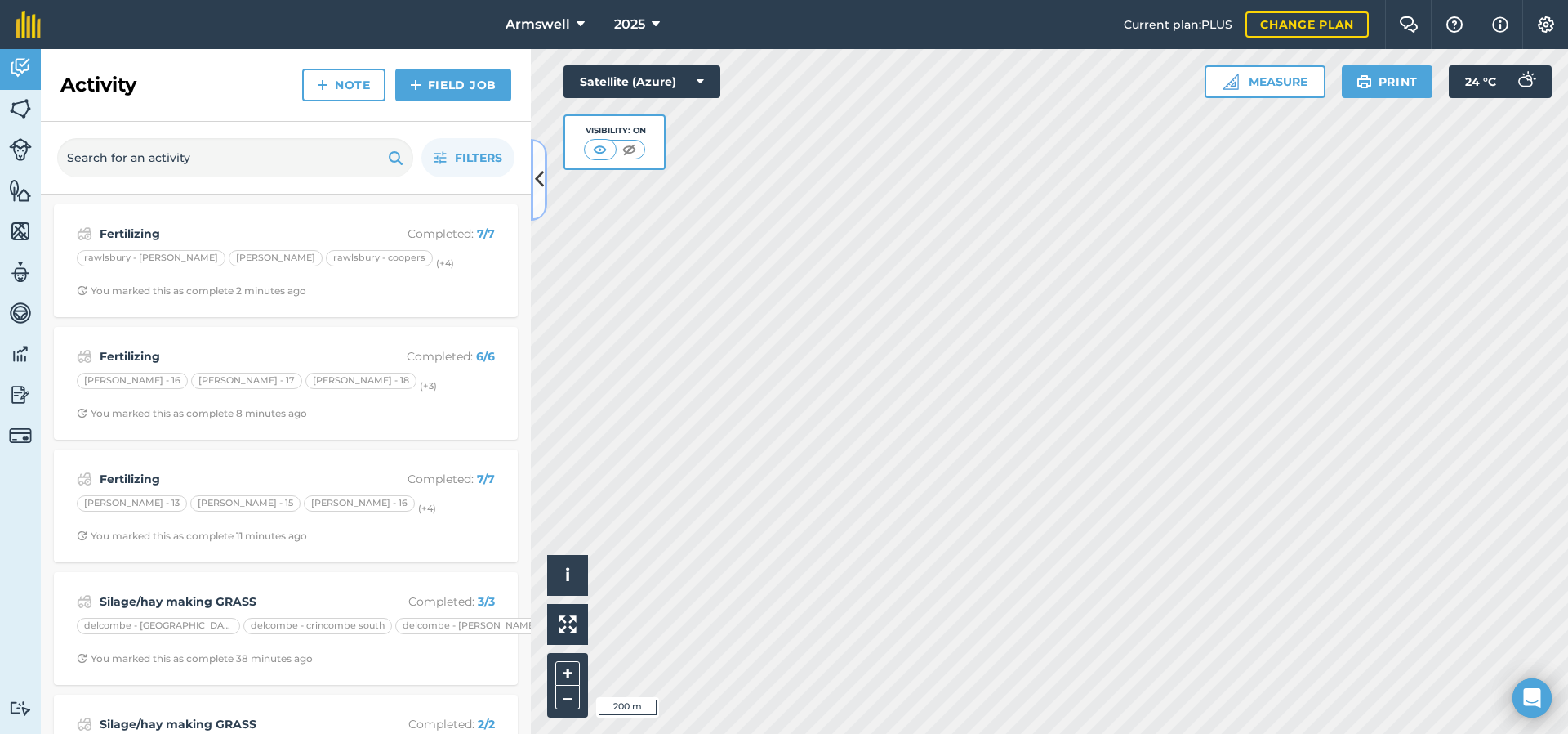
click at [542, 168] on icon at bounding box center [540, 180] width 9 height 29
